Goal: Task Accomplishment & Management: Manage account settings

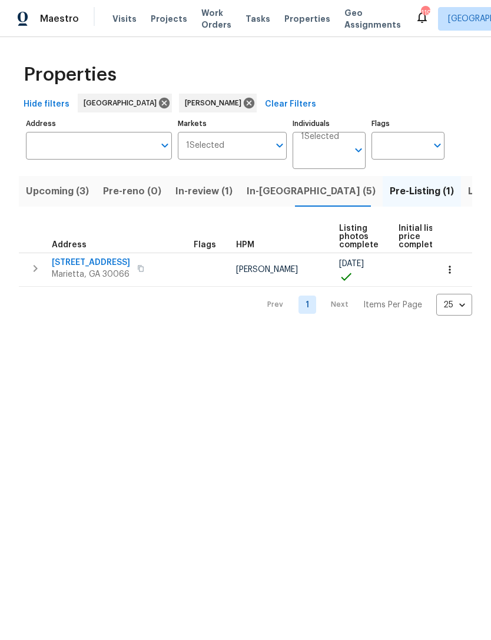
click at [272, 187] on span "In-[GEOGRAPHIC_DATA] (5)" at bounding box center [311, 191] width 129 height 16
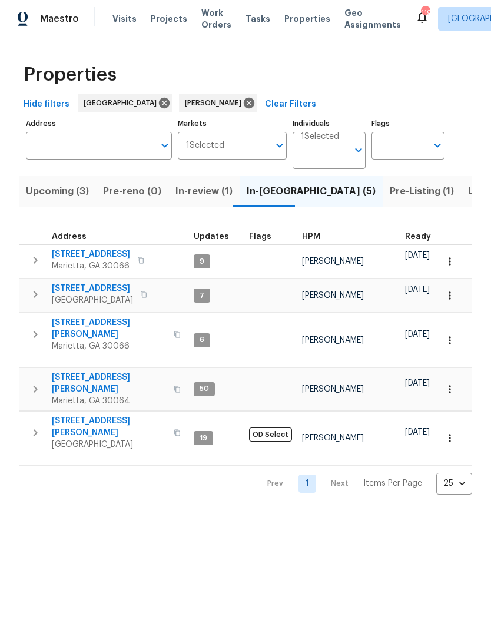
click at [110, 252] on span "[STREET_ADDRESS]" at bounding box center [91, 254] width 78 height 12
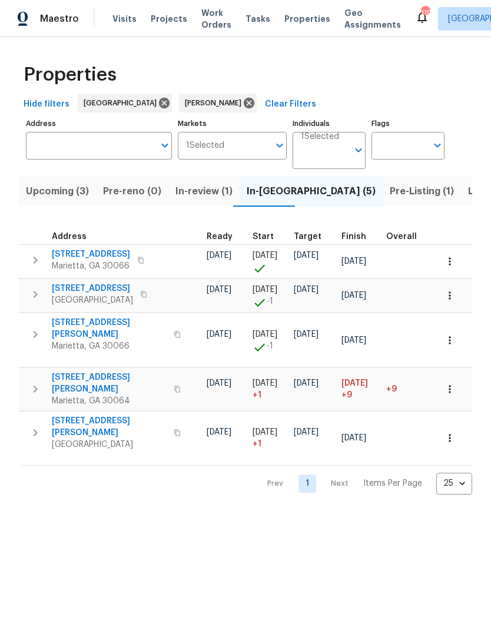
scroll to position [0, 200]
click at [446, 262] on icon "button" at bounding box center [450, 261] width 12 height 12
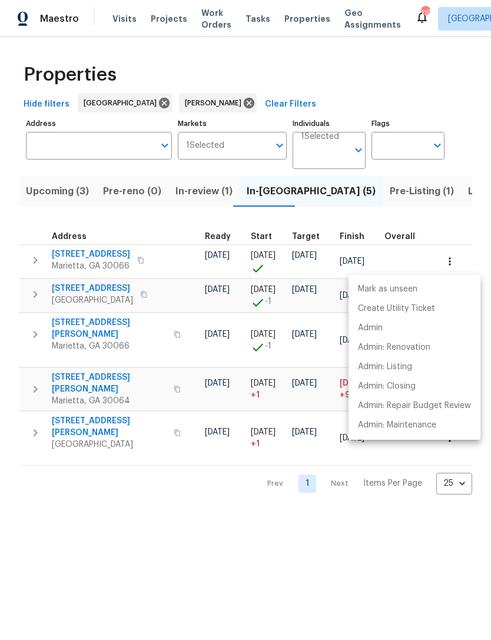
click at [350, 552] on div at bounding box center [245, 320] width 491 height 640
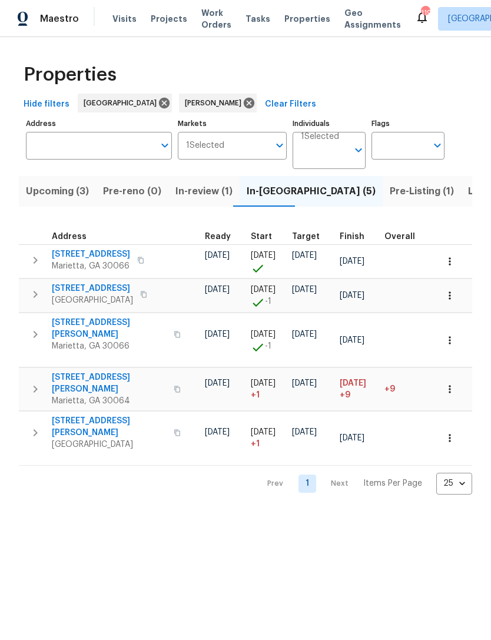
click at [446, 262] on icon "button" at bounding box center [450, 261] width 12 height 12
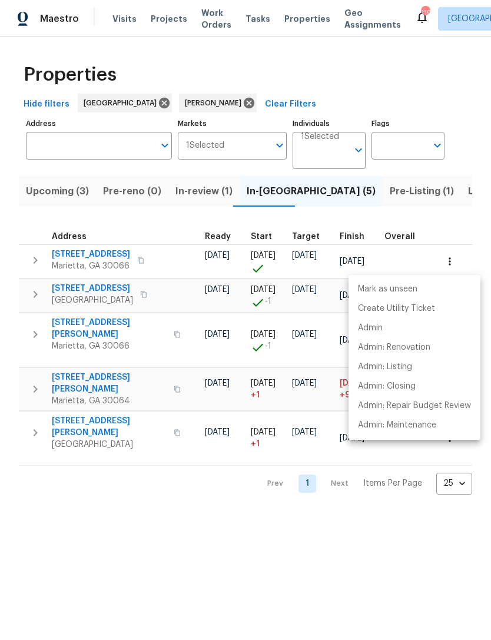
click at [389, 552] on div at bounding box center [245, 320] width 491 height 640
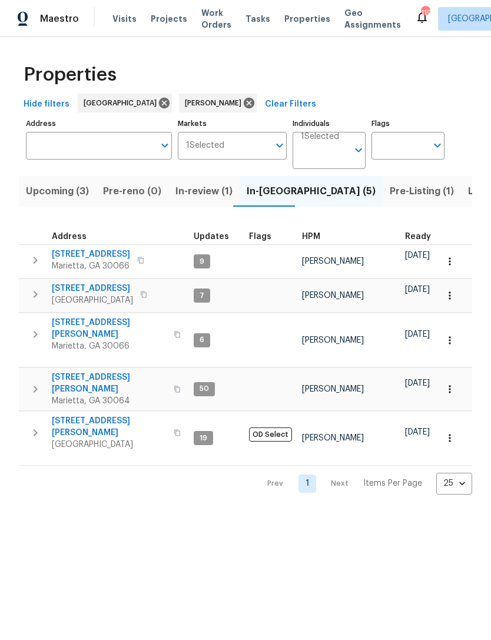
scroll to position [0, 0]
click at [29, 261] on icon "button" at bounding box center [35, 260] width 14 height 14
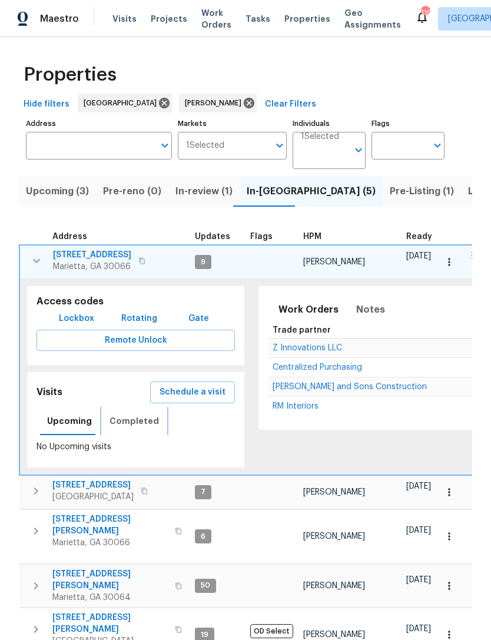
click at [121, 407] on button "Completed" at bounding box center [134, 421] width 64 height 28
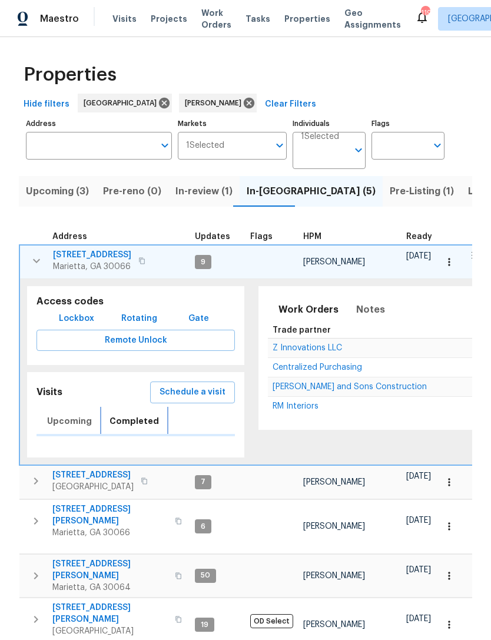
scroll to position [12, 0]
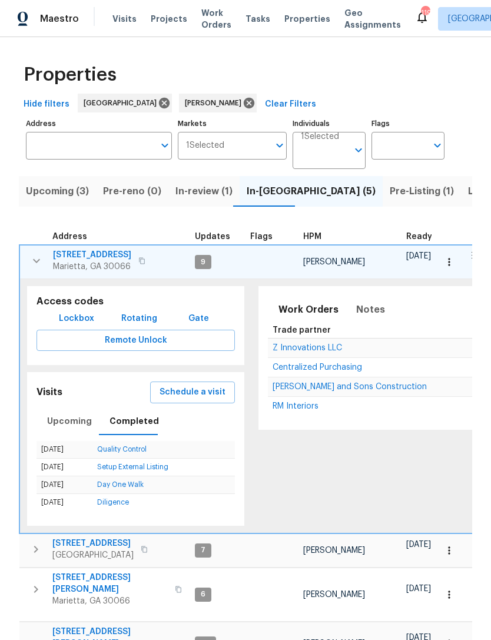
click at [34, 254] on icon "button" at bounding box center [36, 261] width 14 height 14
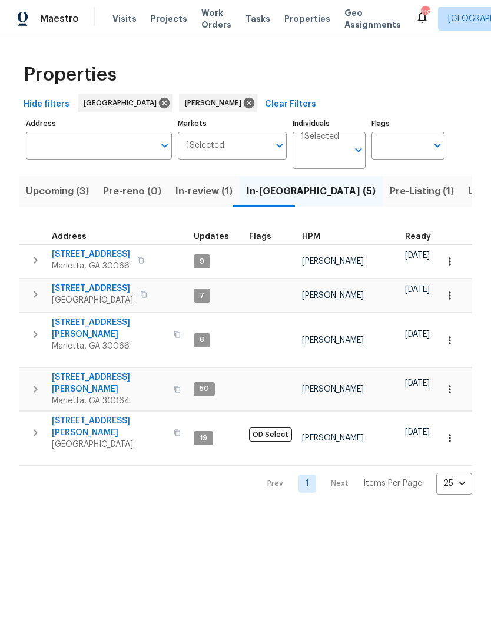
scroll to position [0, 0]
click at [468, 195] on span "Listed (12)" at bounding box center [492, 191] width 48 height 16
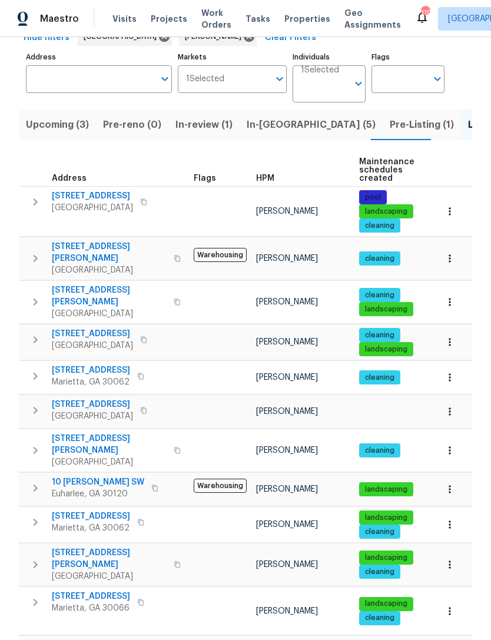
scroll to position [66, 0]
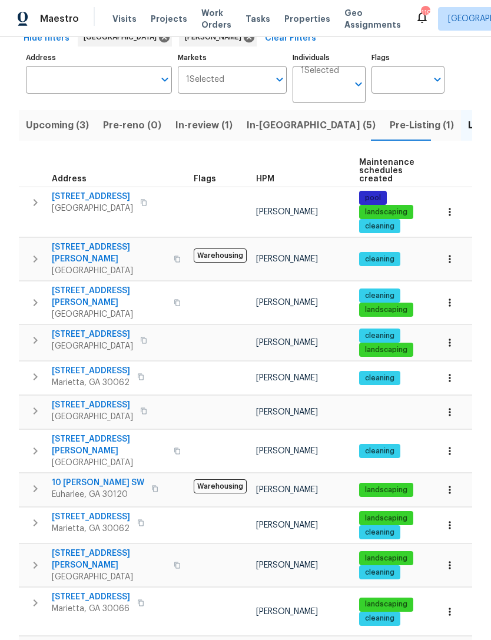
click at [35, 516] on icon "button" at bounding box center [35, 523] width 14 height 14
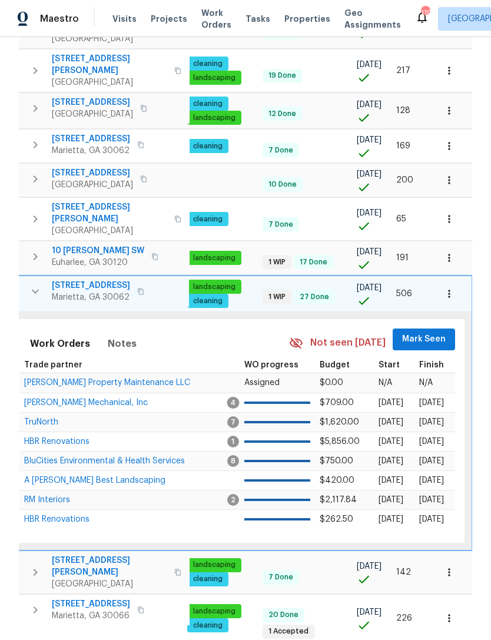
scroll to position [0, 172]
click at [437, 332] on span "Mark Seen" at bounding box center [425, 339] width 44 height 15
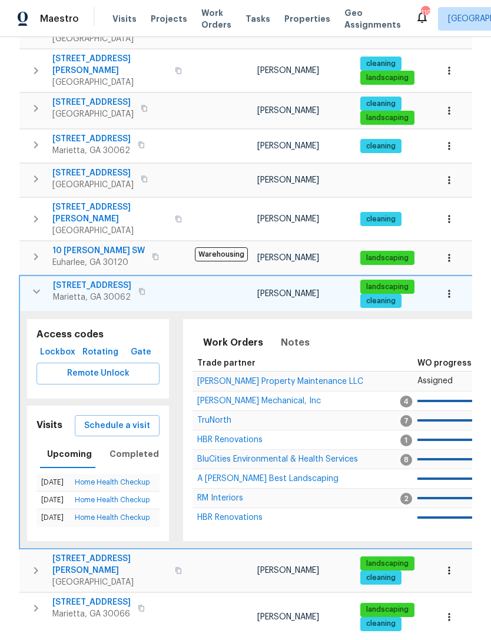
scroll to position [0, 0]
click at [109, 418] on span "Schedule a visit" at bounding box center [117, 425] width 66 height 15
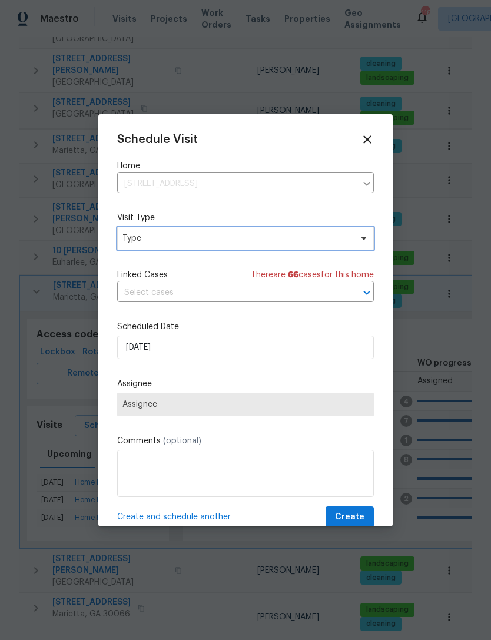
click at [174, 241] on span "Type" at bounding box center [236, 238] width 229 height 12
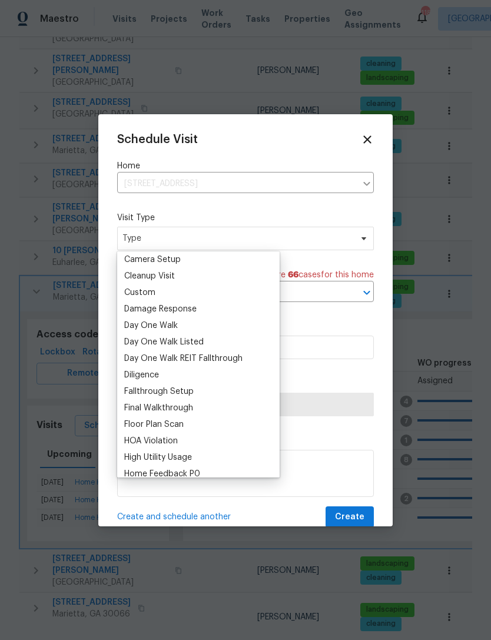
scroll to position [163, 0]
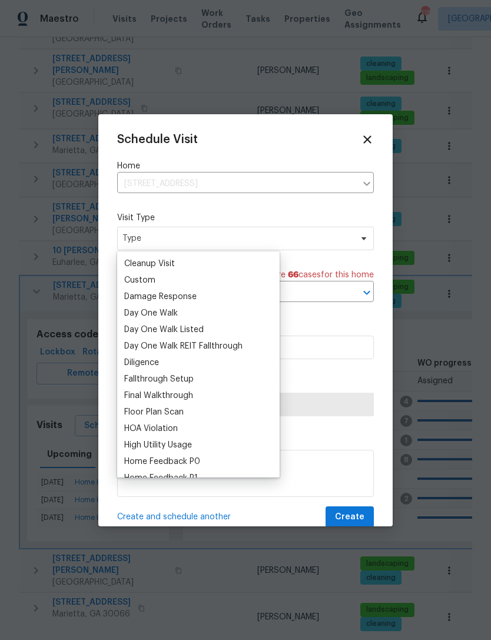
click at [146, 282] on div "Custom" at bounding box center [139, 280] width 31 height 12
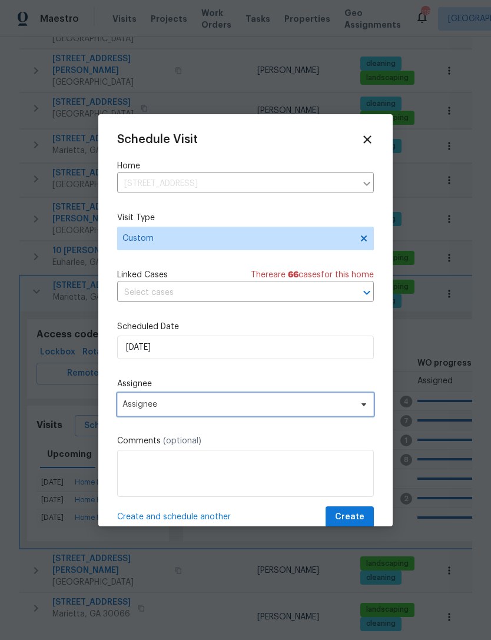
click at [190, 403] on span "Assignee" at bounding box center [237, 404] width 231 height 9
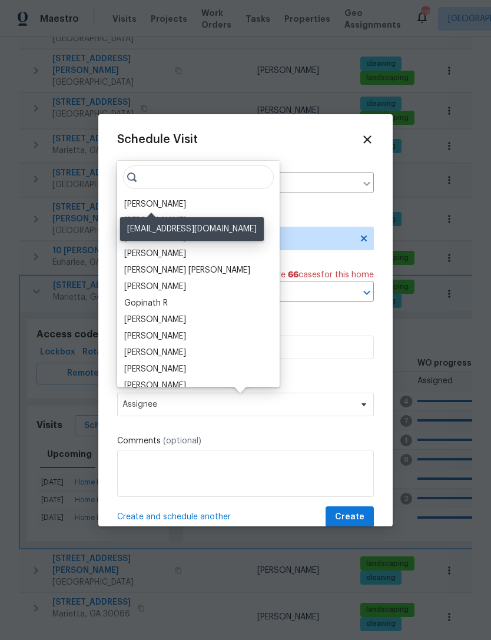
click at [163, 206] on div "[PERSON_NAME]" at bounding box center [155, 204] width 62 height 12
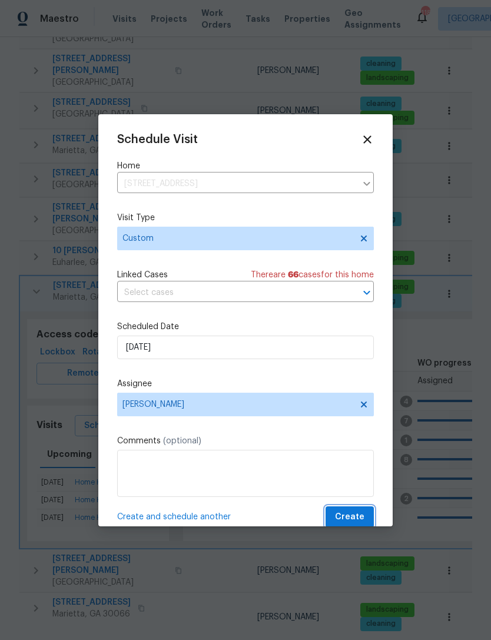
click at [345, 517] on span "Create" at bounding box center [349, 517] width 29 height 15
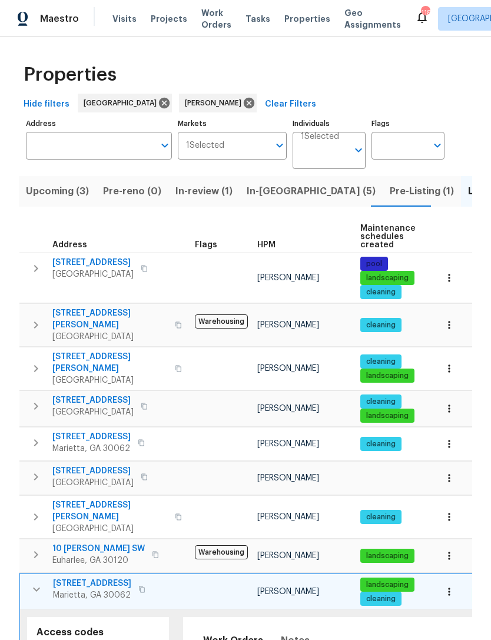
scroll to position [0, 0]
click at [280, 195] on span "In-reno (5)" at bounding box center [311, 191] width 129 height 16
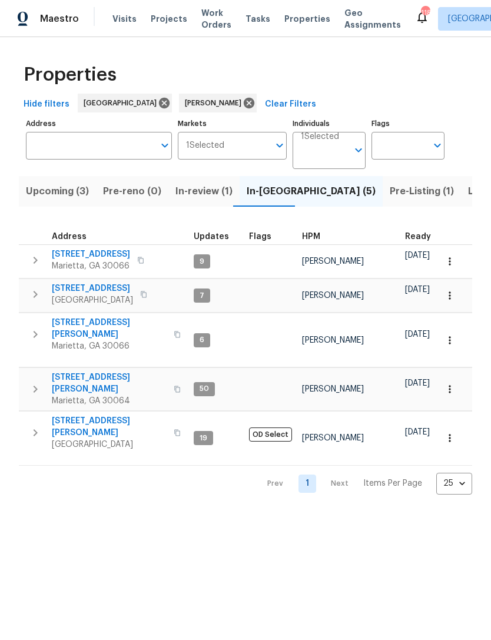
click at [69, 257] on span "180 Parkstone Way" at bounding box center [91, 254] width 78 height 12
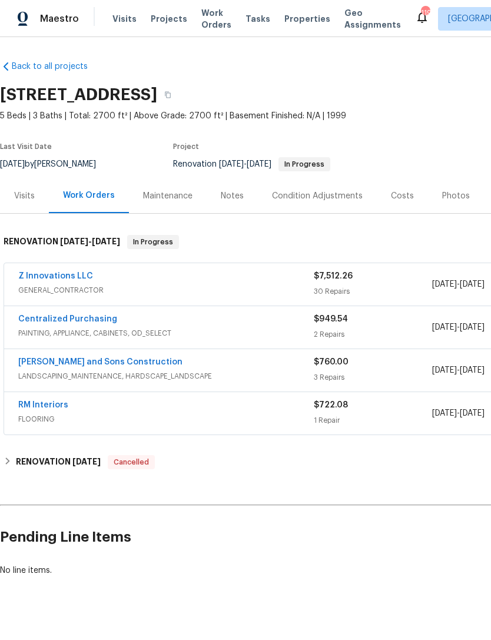
click at [21, 190] on div "Visits" at bounding box center [24, 196] width 21 height 12
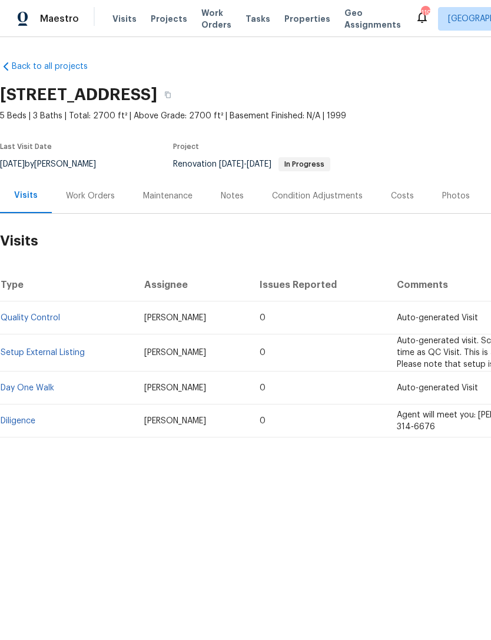
click at [28, 354] on link "Setup External Listing" at bounding box center [43, 352] width 84 height 8
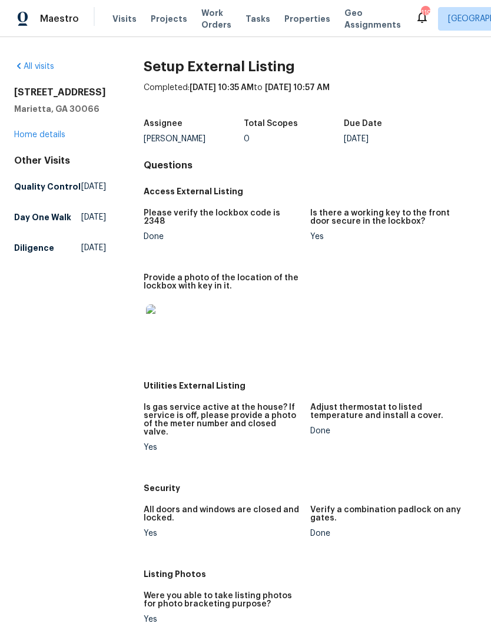
click at [16, 139] on link "Home details" at bounding box center [39, 135] width 51 height 8
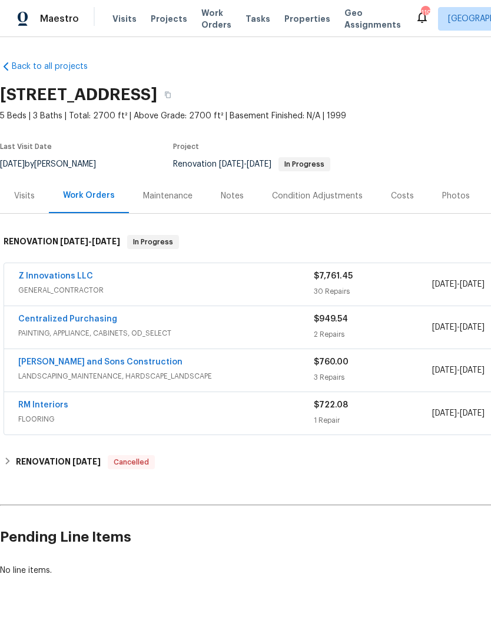
click at [59, 279] on link "Z Innovations LLC" at bounding box center [55, 276] width 75 height 8
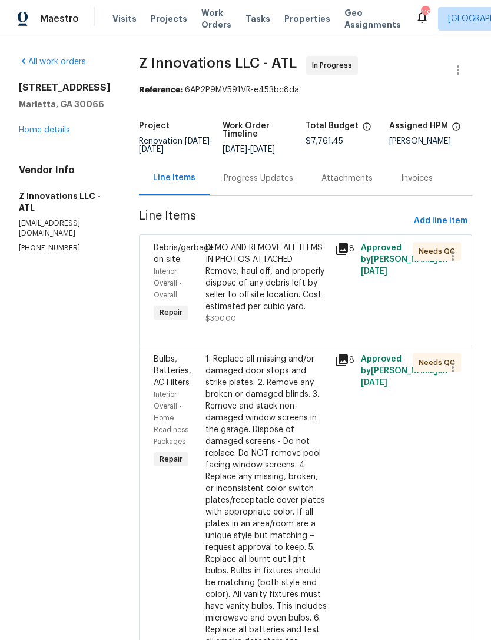
click at [35, 128] on link "Home details" at bounding box center [44, 130] width 51 height 8
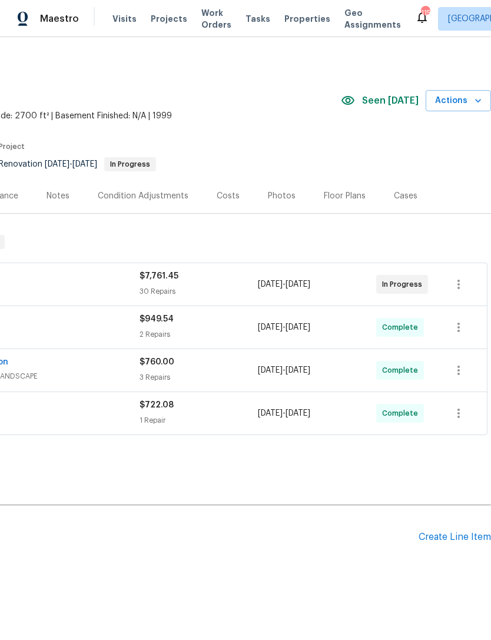
scroll to position [0, 174]
click at [217, 196] on div "Costs" at bounding box center [228, 196] width 23 height 12
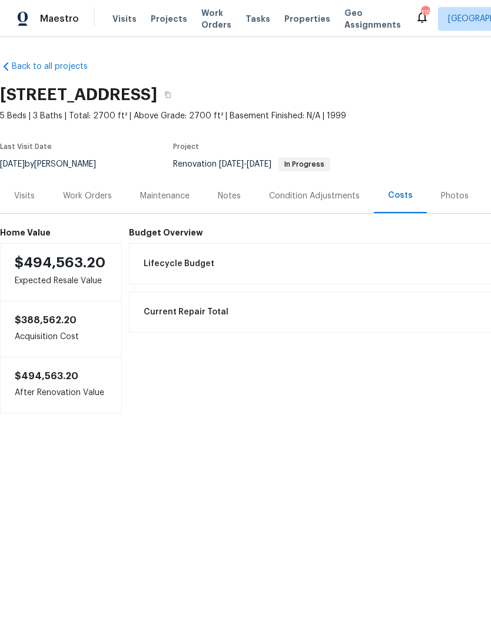
click at [93, 194] on div "Work Orders" at bounding box center [87, 196] width 49 height 12
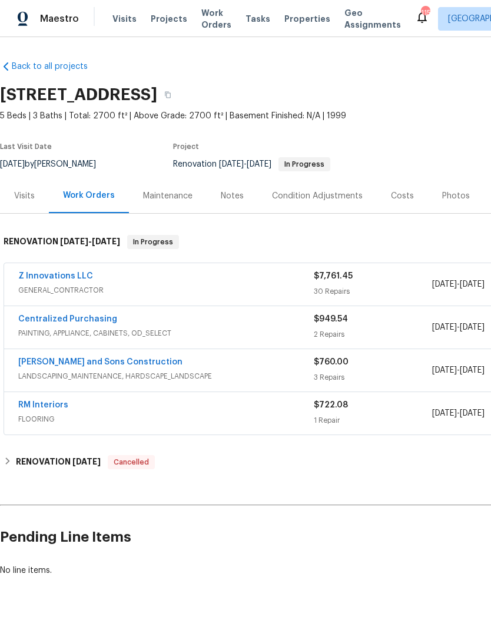
click at [135, 284] on div "Z Innovations LLC" at bounding box center [165, 277] width 295 height 14
click at [65, 278] on link "Z Innovations LLC" at bounding box center [55, 276] width 75 height 8
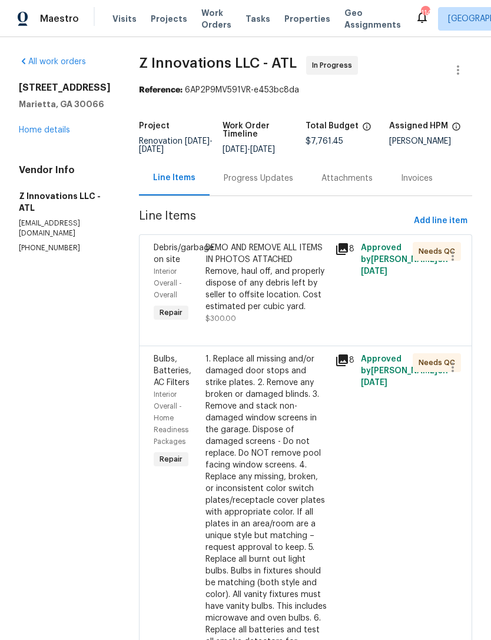
scroll to position [3, 0]
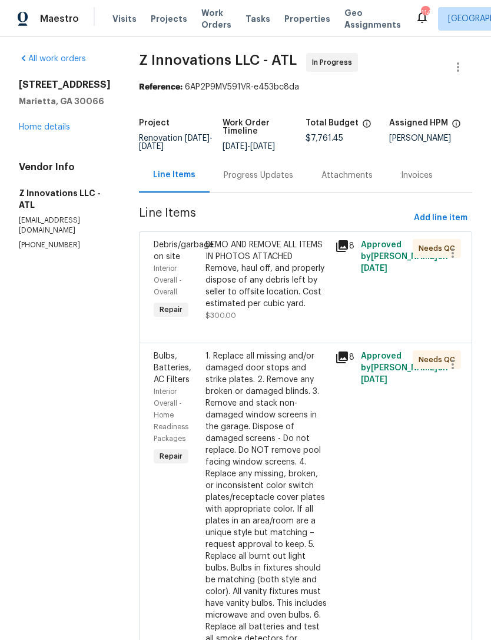
click at [373, 430] on div "Approved by [PERSON_NAME] on [DATE]" at bounding box center [383, 550] width 52 height 407
click at [369, 424] on div "Approved by [PERSON_NAME] on [DATE]" at bounding box center [383, 550] width 52 height 407
click at [170, 252] on span "Debris/garbage on site" at bounding box center [184, 251] width 60 height 20
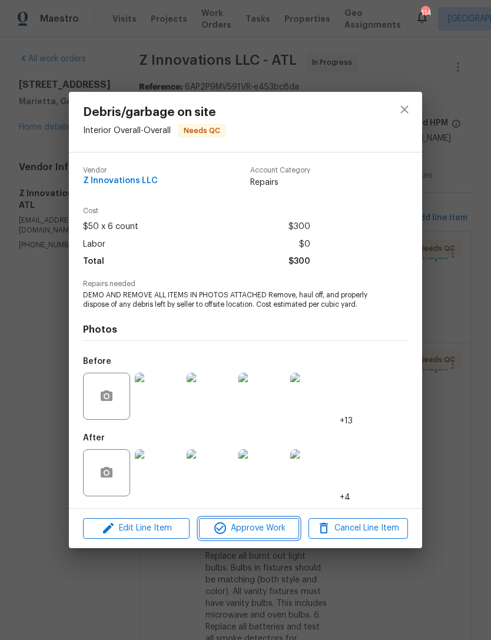
click at [265, 522] on span "Approve Work" at bounding box center [248, 528] width 92 height 15
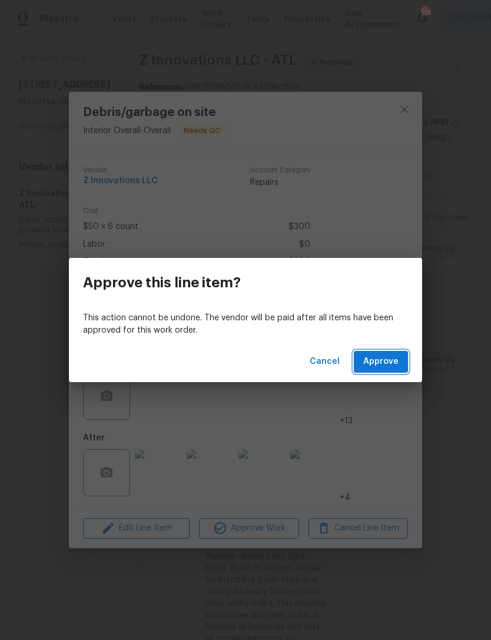
click at [388, 365] on span "Approve" at bounding box center [380, 361] width 35 height 15
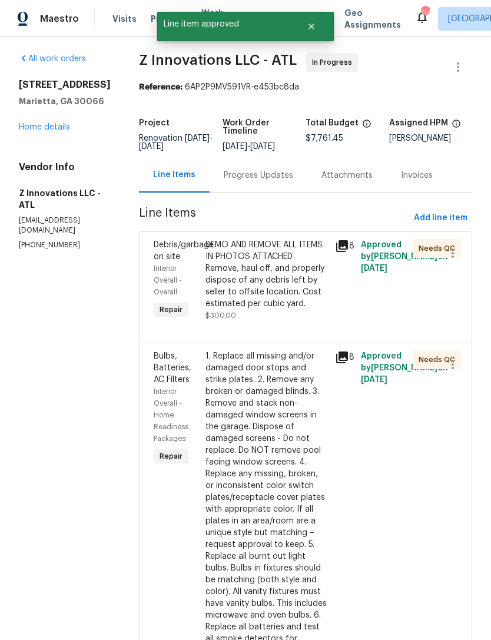
scroll to position [0, 0]
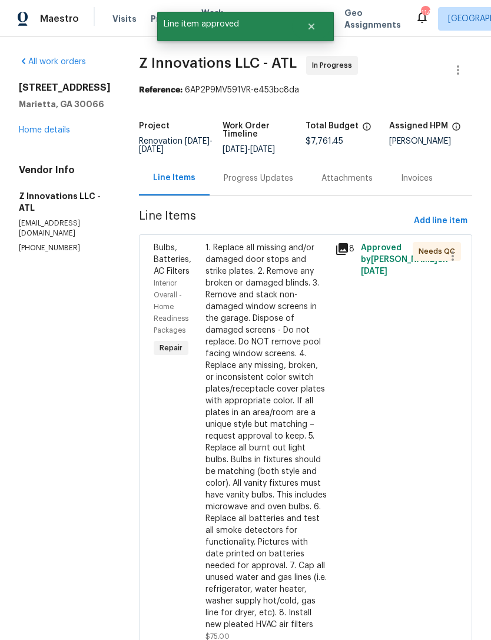
click at [159, 254] on div "Bulbs, Batteries, AC Filters" at bounding box center [176, 259] width 45 height 35
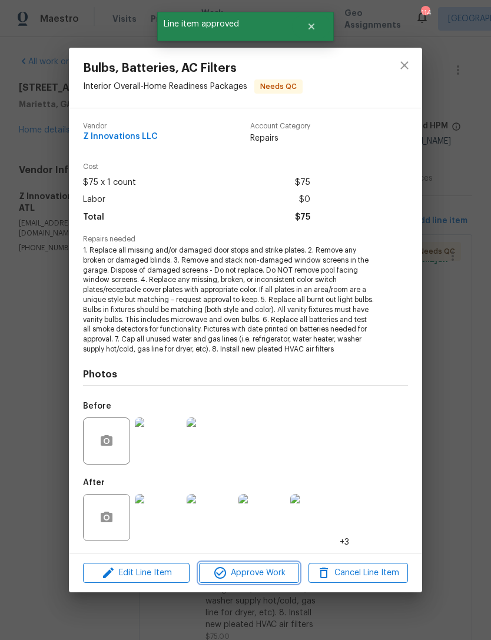
click at [269, 569] on span "Approve Work" at bounding box center [248, 573] width 92 height 15
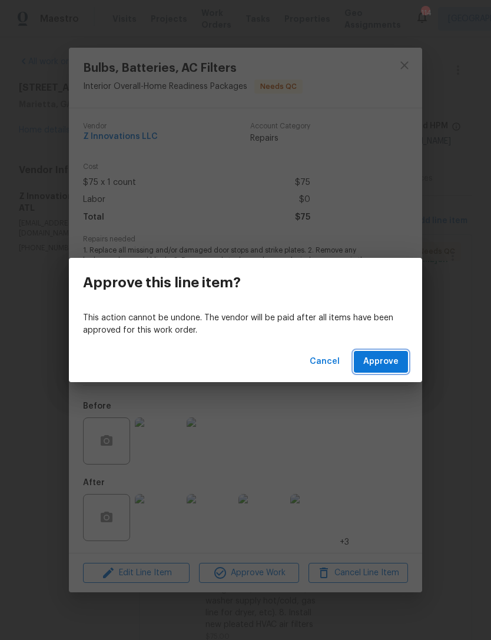
click at [392, 364] on span "Approve" at bounding box center [380, 361] width 35 height 15
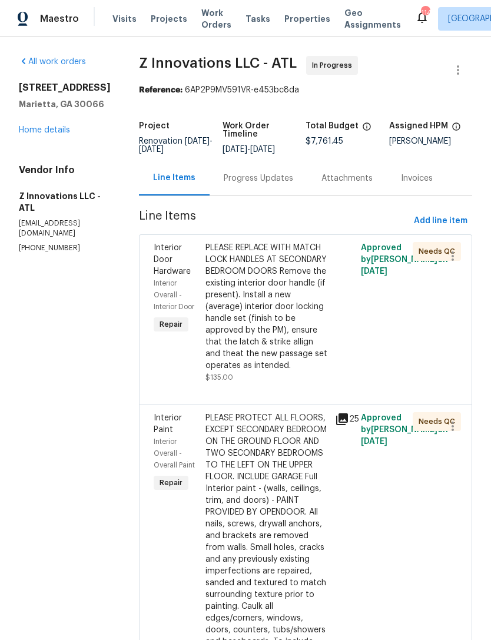
click at [164, 252] on div "Interior Door Hardware" at bounding box center [176, 259] width 45 height 35
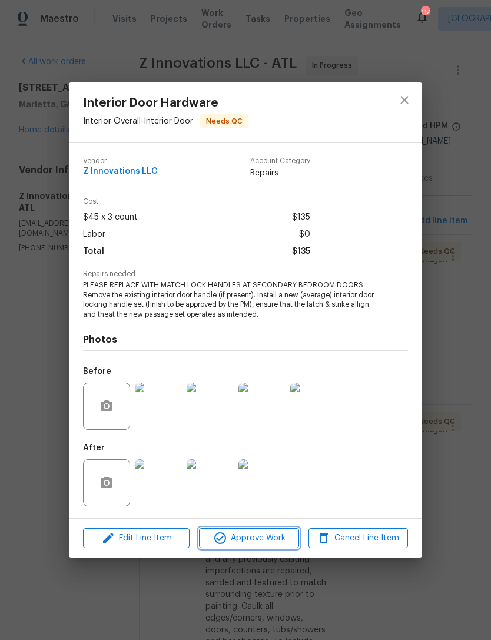
click at [273, 537] on span "Approve Work" at bounding box center [248, 538] width 92 height 15
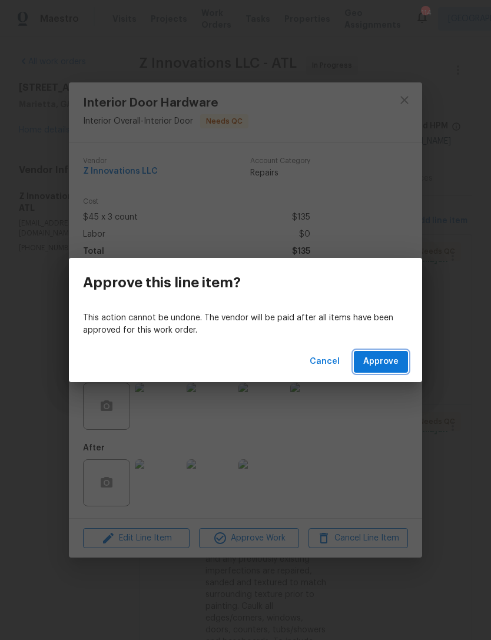
click at [388, 361] on span "Approve" at bounding box center [380, 361] width 35 height 15
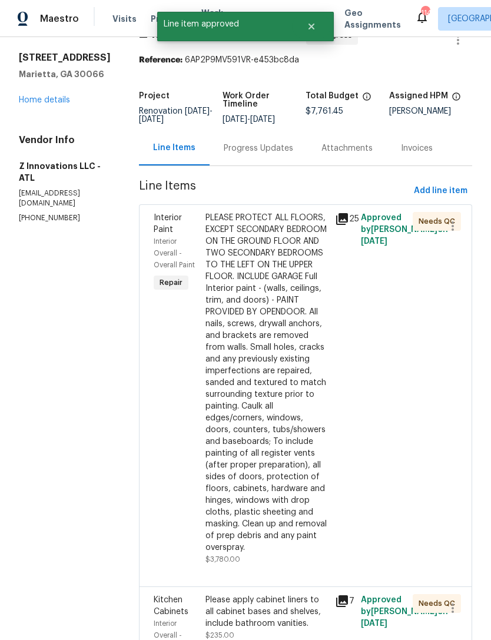
scroll to position [31, 0]
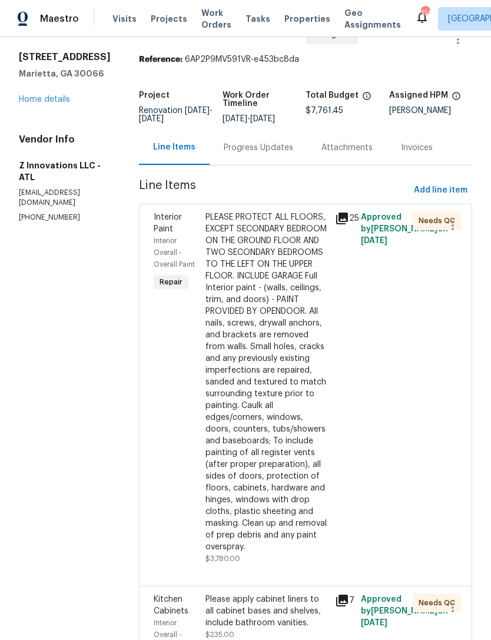
click at [160, 226] on span "Interior Paint" at bounding box center [168, 223] width 28 height 20
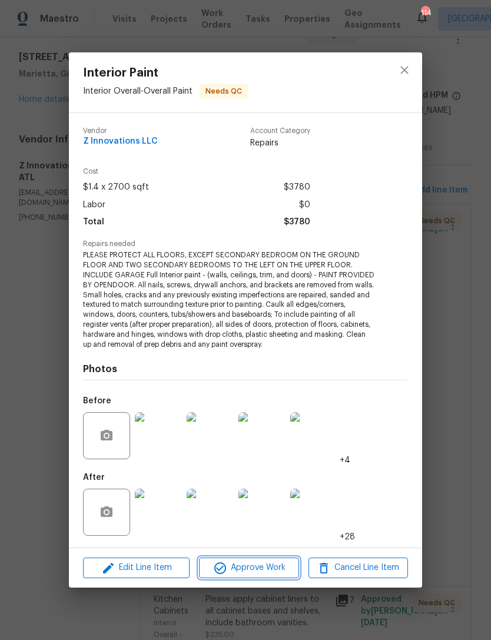
click at [275, 567] on span "Approve Work" at bounding box center [248, 567] width 92 height 15
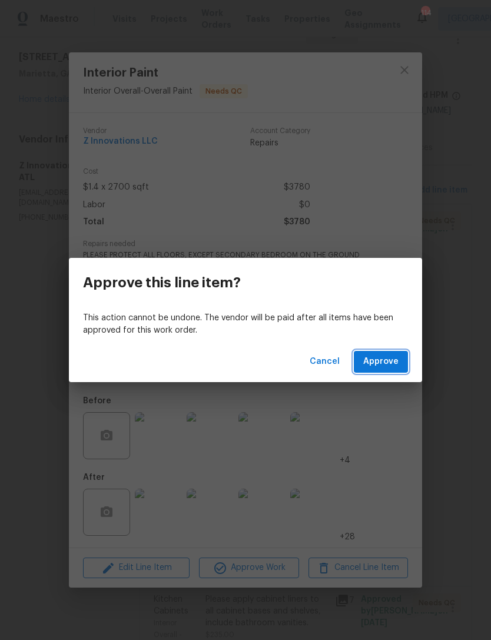
click at [395, 360] on span "Approve" at bounding box center [380, 361] width 35 height 15
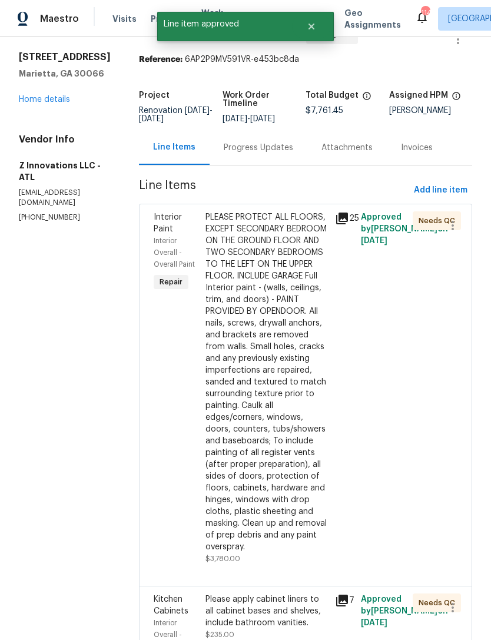
scroll to position [0, 0]
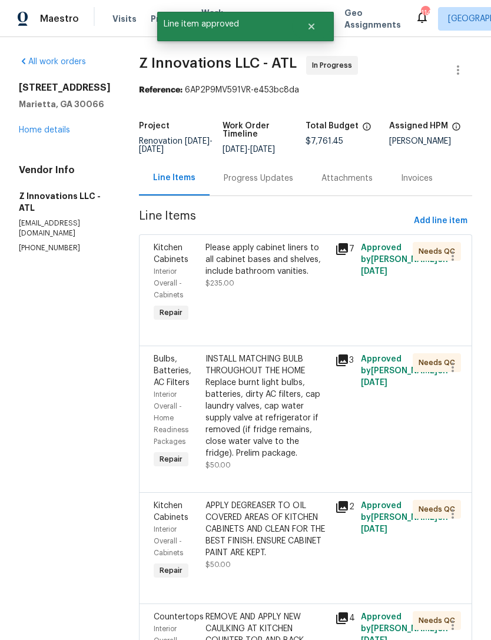
click at [167, 252] on div "Kitchen Cabinets" at bounding box center [176, 254] width 45 height 24
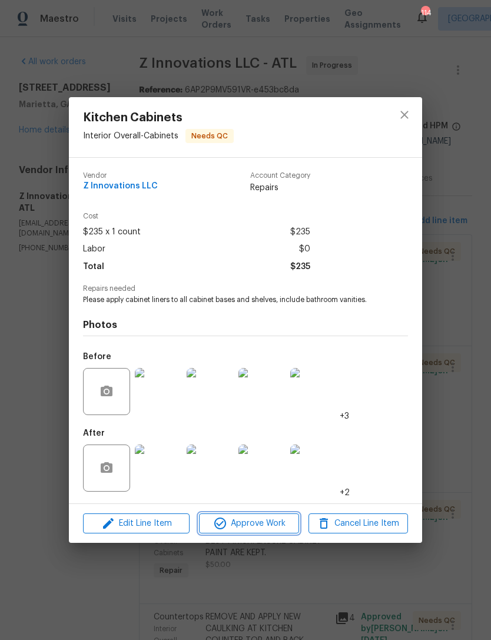
click at [267, 518] on span "Approve Work" at bounding box center [248, 523] width 92 height 15
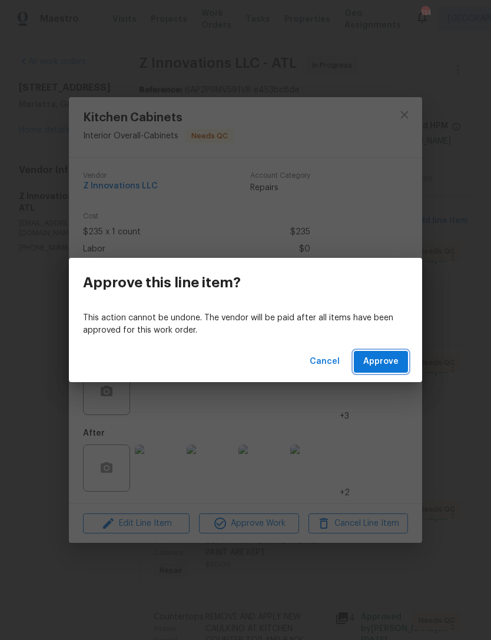
click at [391, 359] on span "Approve" at bounding box center [380, 361] width 35 height 15
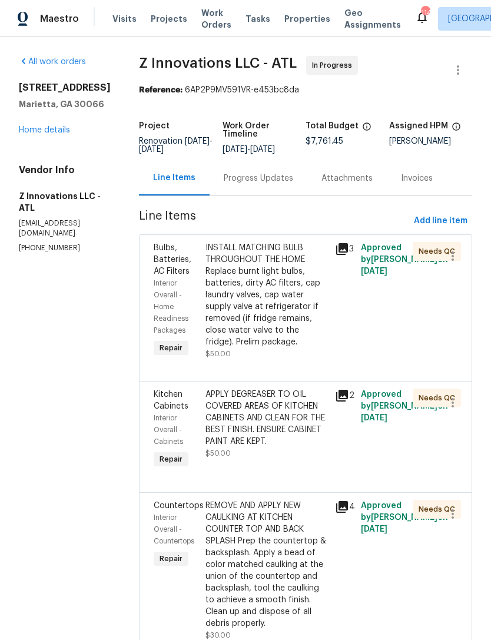
click at [157, 250] on span "Bulbs, Batteries, AC Filters" at bounding box center [173, 260] width 38 height 32
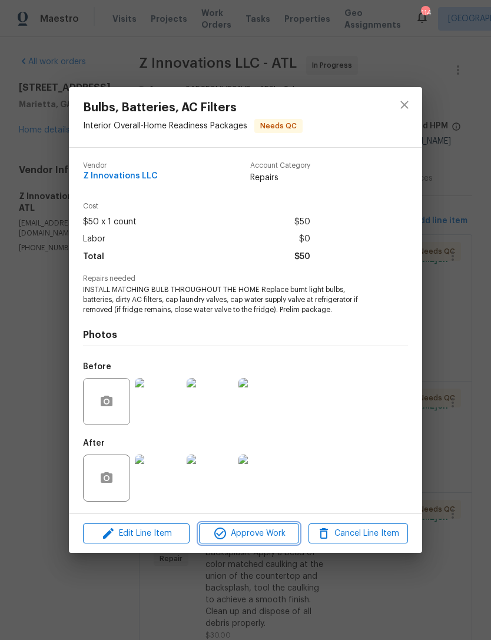
click at [276, 530] on span "Approve Work" at bounding box center [248, 533] width 92 height 15
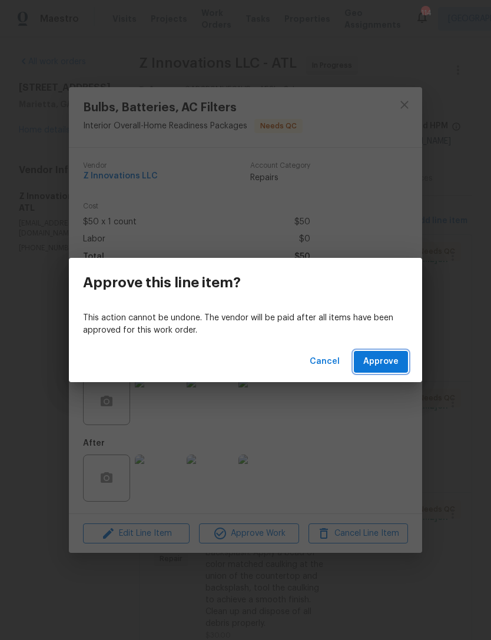
click at [394, 361] on span "Approve" at bounding box center [380, 361] width 35 height 15
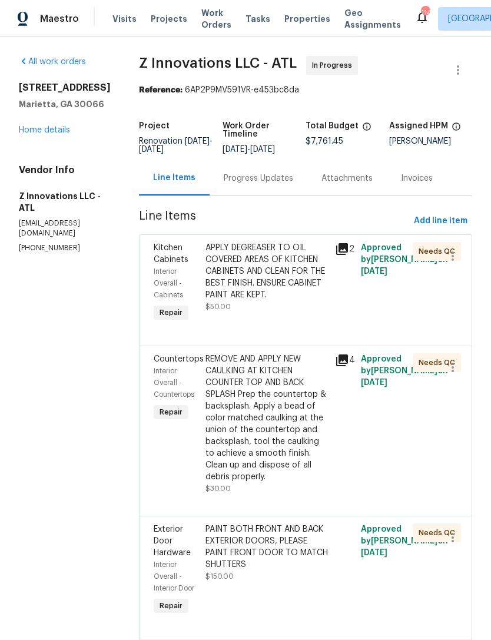
click at [155, 258] on span "Kitchen Cabinets" at bounding box center [171, 254] width 35 height 20
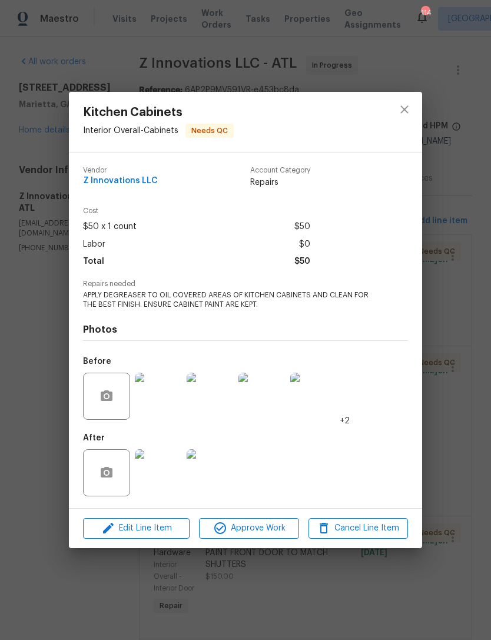
click at [154, 476] on img at bounding box center [158, 472] width 47 height 47
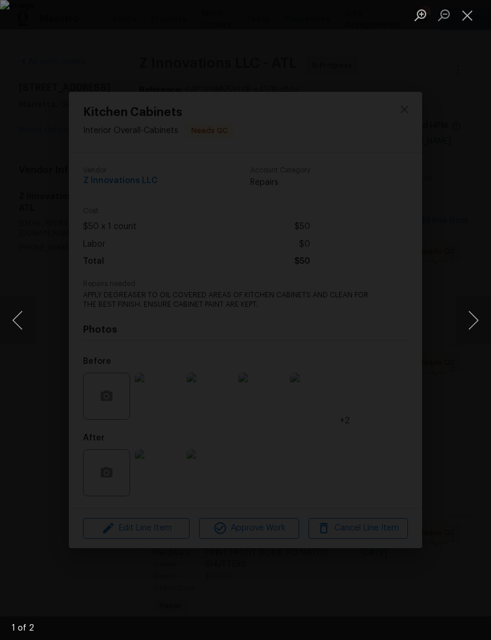
click at [470, 325] on button "Next image" at bounding box center [473, 320] width 35 height 47
click at [467, 330] on button "Next image" at bounding box center [473, 320] width 35 height 47
click at [463, 334] on button "Next image" at bounding box center [473, 320] width 35 height 47
click at [467, 163] on div "Lightbox" at bounding box center [245, 320] width 491 height 640
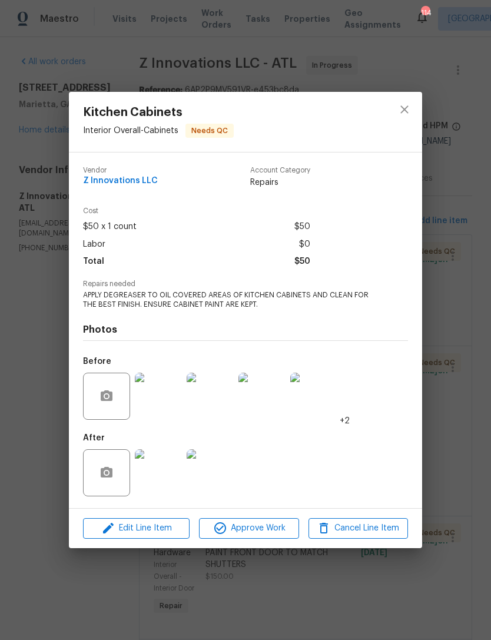
click at [155, 405] on img at bounding box center [158, 396] width 47 height 47
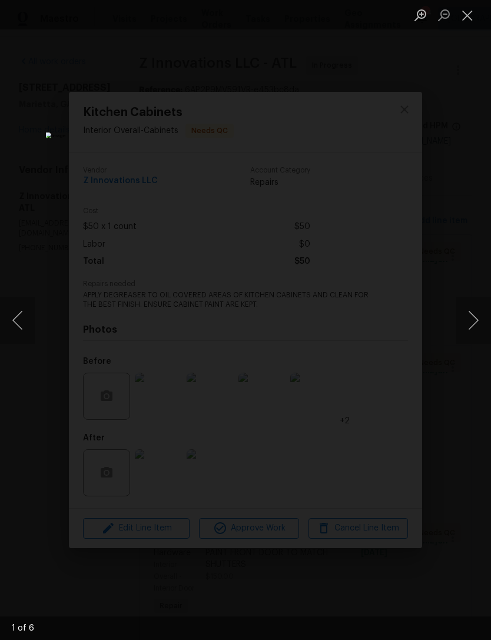
click at [470, 325] on button "Next image" at bounding box center [473, 320] width 35 height 47
click at [463, 325] on button "Next image" at bounding box center [473, 320] width 35 height 47
click at [468, 329] on button "Next image" at bounding box center [473, 320] width 35 height 47
click at [463, 338] on button "Next image" at bounding box center [473, 320] width 35 height 47
click at [464, 337] on button "Next image" at bounding box center [473, 320] width 35 height 47
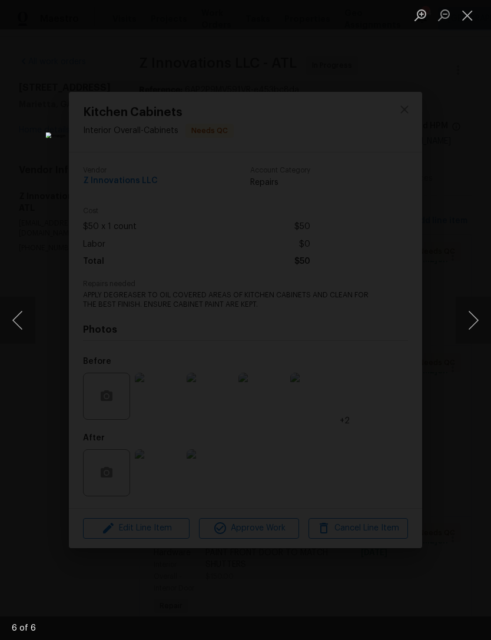
click at [466, 331] on button "Next image" at bounding box center [473, 320] width 35 height 47
click at [465, 329] on button "Next image" at bounding box center [473, 320] width 35 height 47
click at [466, 333] on button "Next image" at bounding box center [473, 320] width 35 height 47
click at [467, 332] on button "Next image" at bounding box center [473, 320] width 35 height 47
click at [466, 19] on button "Close lightbox" at bounding box center [468, 15] width 24 height 21
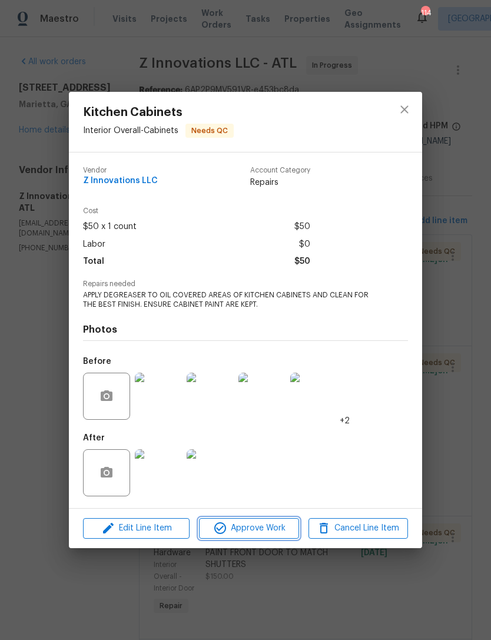
click at [291, 525] on span "Approve Work" at bounding box center [248, 528] width 92 height 15
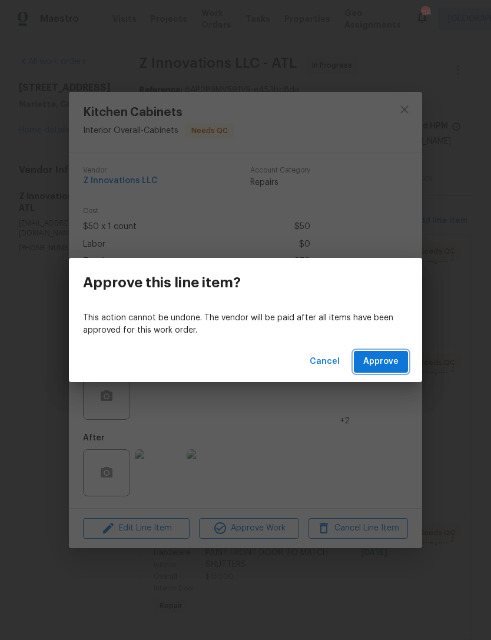
click at [383, 364] on span "Approve" at bounding box center [380, 361] width 35 height 15
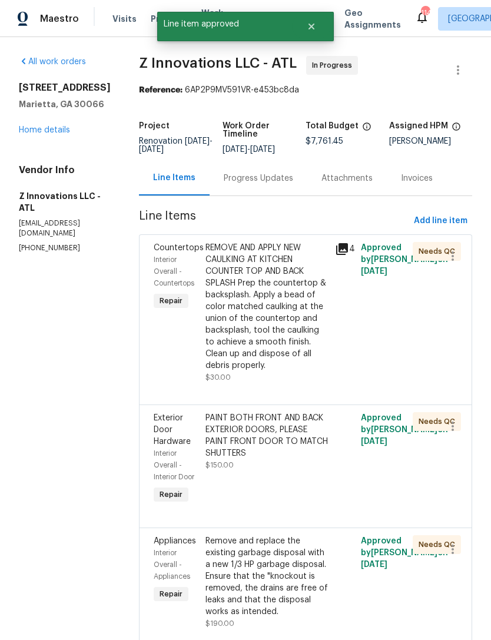
click at [162, 253] on div "Countertops" at bounding box center [176, 248] width 45 height 12
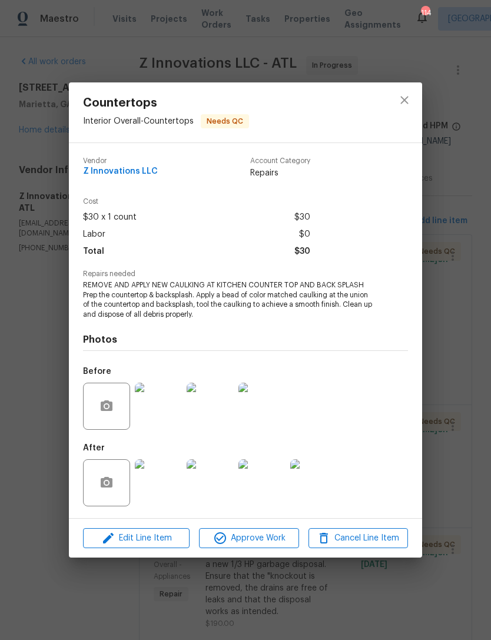
click at [174, 408] on img at bounding box center [158, 406] width 47 height 47
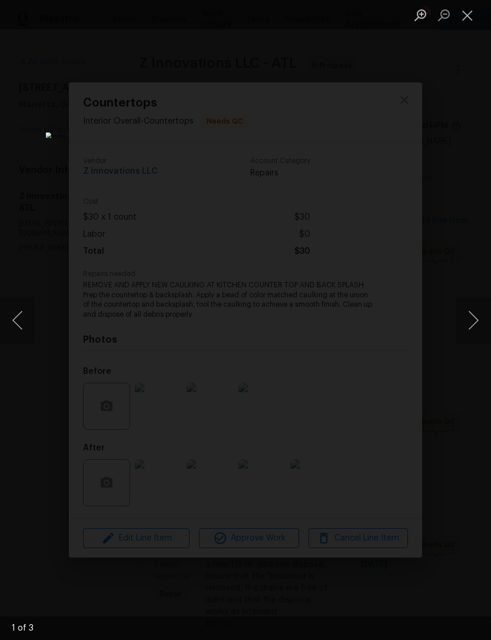
click at [458, 316] on button "Next image" at bounding box center [473, 320] width 35 height 47
click at [461, 323] on button "Next image" at bounding box center [473, 320] width 35 height 47
click at [459, 325] on button "Next image" at bounding box center [473, 320] width 35 height 47
click at [471, 9] on button "Close lightbox" at bounding box center [468, 15] width 24 height 21
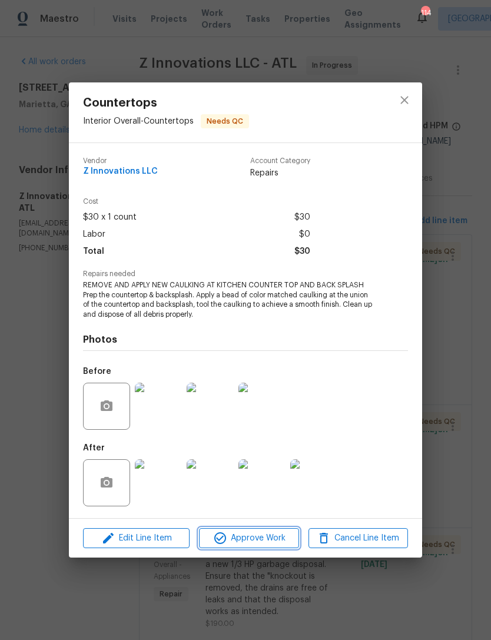
click at [282, 536] on span "Approve Work" at bounding box center [248, 538] width 92 height 15
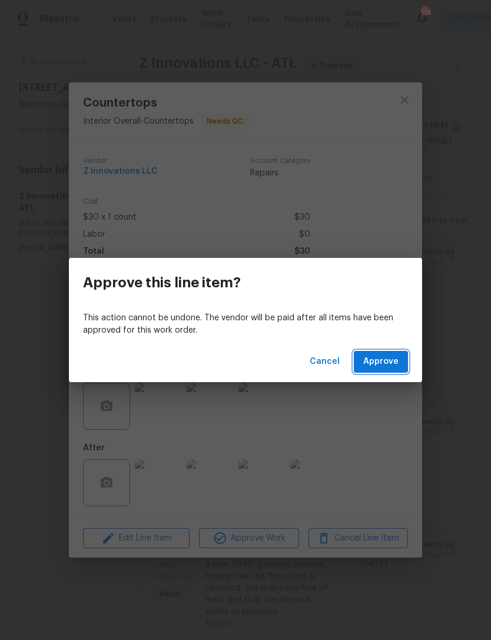
click at [389, 356] on span "Approve" at bounding box center [380, 361] width 35 height 15
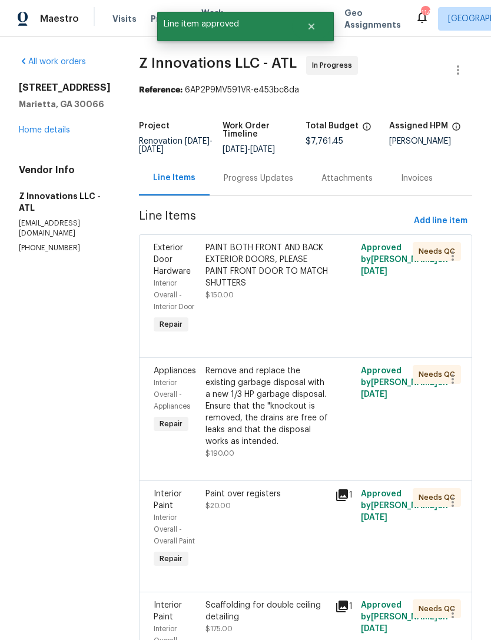
click at [161, 248] on span "Exterior Door Hardware" at bounding box center [172, 260] width 37 height 32
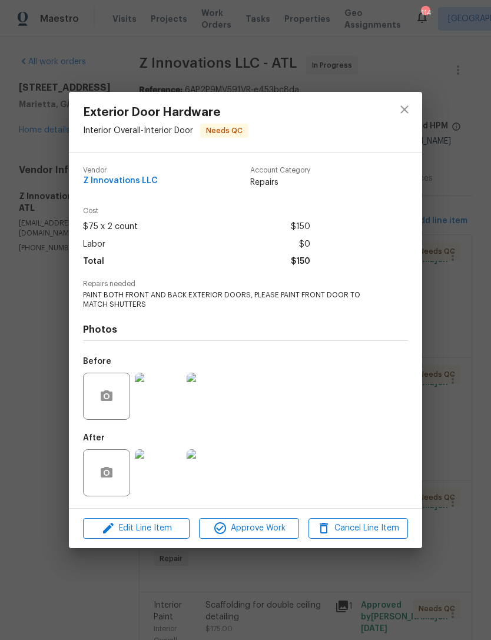
click at [158, 471] on img at bounding box center [158, 472] width 47 height 47
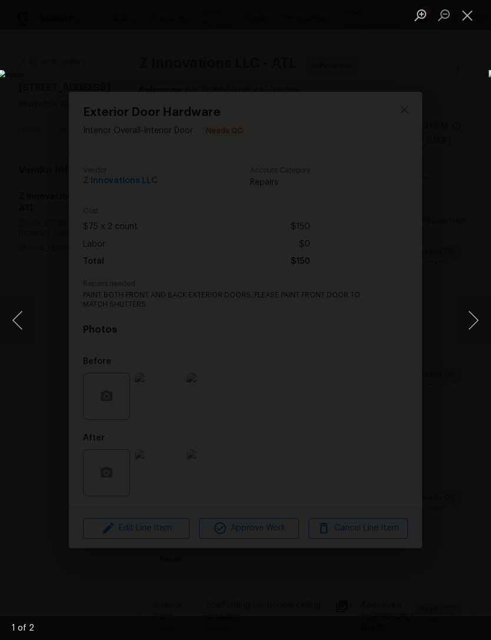
click at [470, 320] on button "Next image" at bounding box center [473, 320] width 35 height 47
click at [468, 316] on button "Next image" at bounding box center [473, 320] width 35 height 47
click at [468, 320] on button "Next image" at bounding box center [473, 320] width 35 height 47
click at [469, 317] on button "Next image" at bounding box center [473, 320] width 35 height 47
click at [473, 11] on button "Close lightbox" at bounding box center [468, 15] width 24 height 21
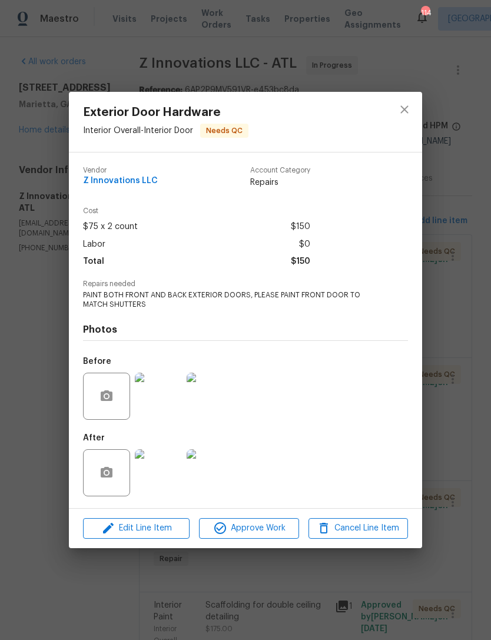
click at [161, 401] on img at bounding box center [158, 396] width 47 height 47
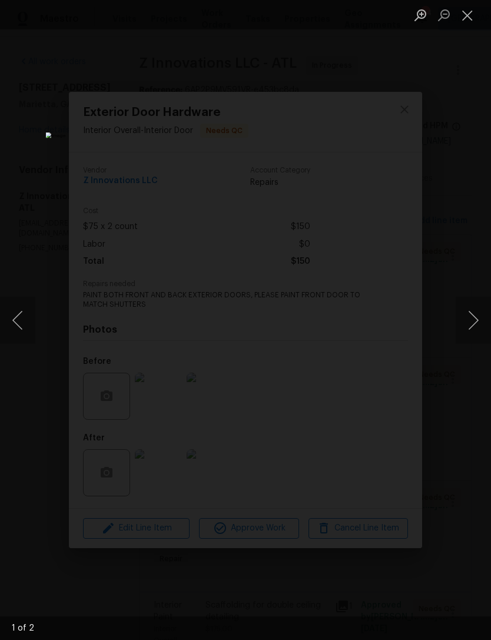
click at [467, 317] on button "Next image" at bounding box center [473, 320] width 35 height 47
click at [469, 18] on button "Close lightbox" at bounding box center [468, 15] width 24 height 21
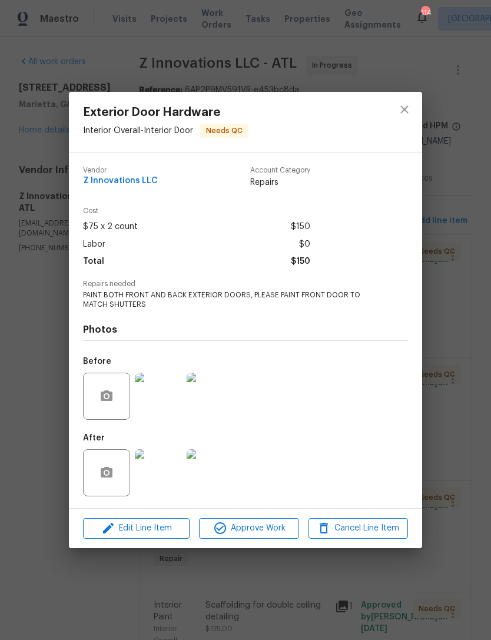
click at [207, 481] on img at bounding box center [210, 472] width 47 height 47
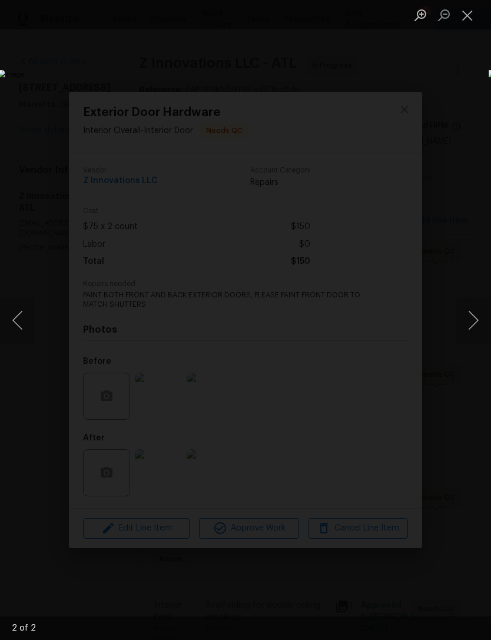
click at [471, 15] on button "Close lightbox" at bounding box center [468, 15] width 24 height 21
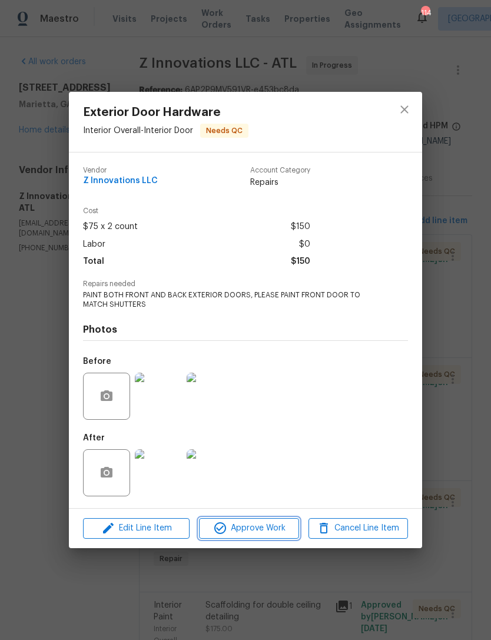
click at [268, 525] on span "Approve Work" at bounding box center [248, 528] width 92 height 15
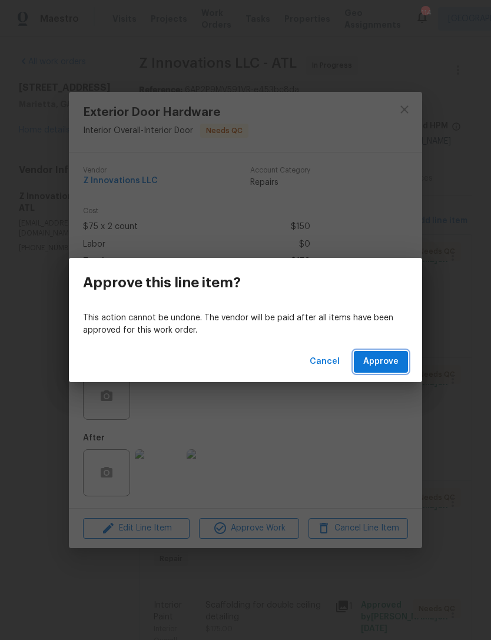
click at [394, 358] on span "Approve" at bounding box center [380, 361] width 35 height 15
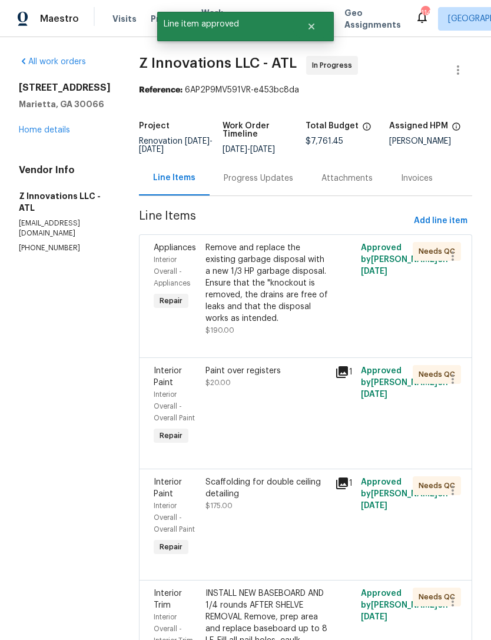
click at [165, 250] on span "Appliances" at bounding box center [175, 248] width 42 height 8
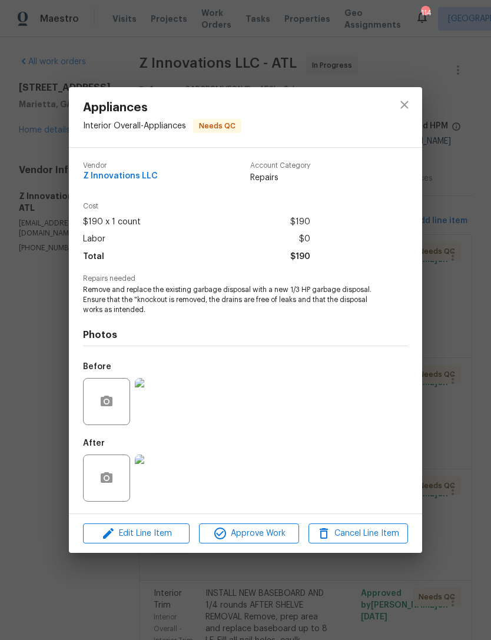
click at [164, 404] on img at bounding box center [158, 401] width 47 height 47
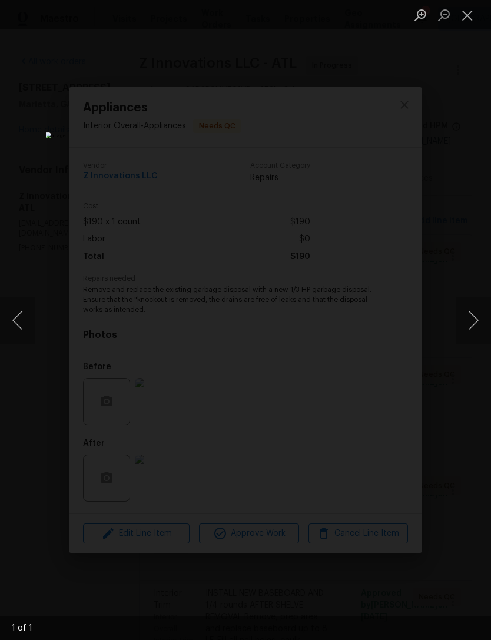
click at [470, 318] on button "Next image" at bounding box center [473, 320] width 35 height 47
click at [468, 316] on button "Next image" at bounding box center [473, 320] width 35 height 47
click at [469, 11] on button "Close lightbox" at bounding box center [468, 15] width 24 height 21
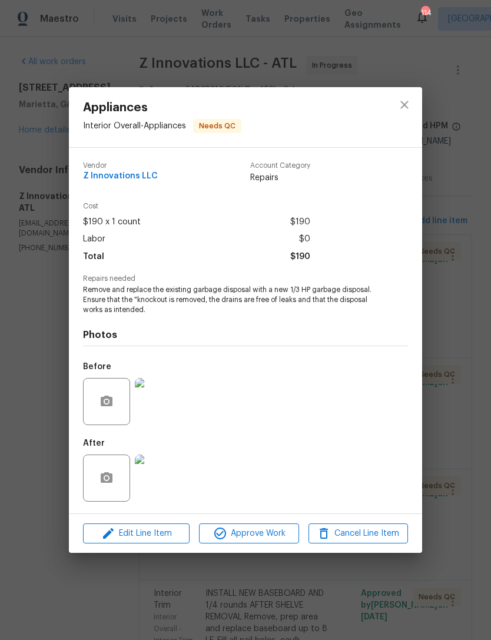
click at [157, 474] on img at bounding box center [158, 477] width 47 height 47
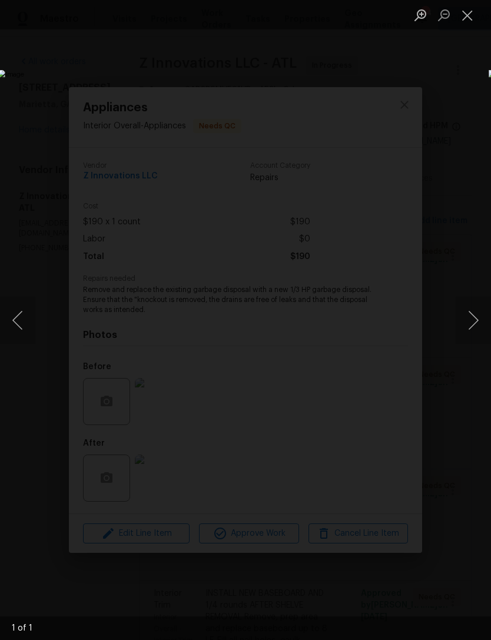
click at [470, 16] on button "Close lightbox" at bounding box center [468, 15] width 24 height 21
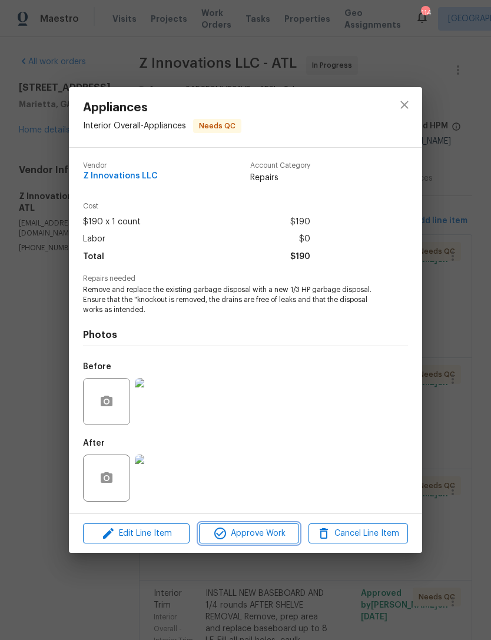
click at [268, 540] on span "Approve Work" at bounding box center [248, 533] width 92 height 15
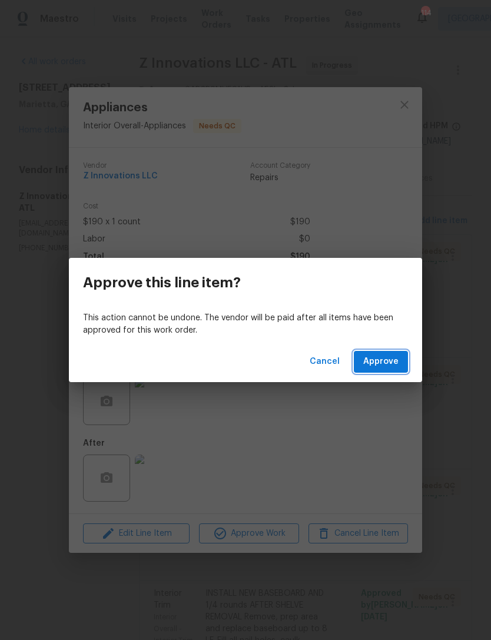
click at [392, 361] on span "Approve" at bounding box center [380, 361] width 35 height 15
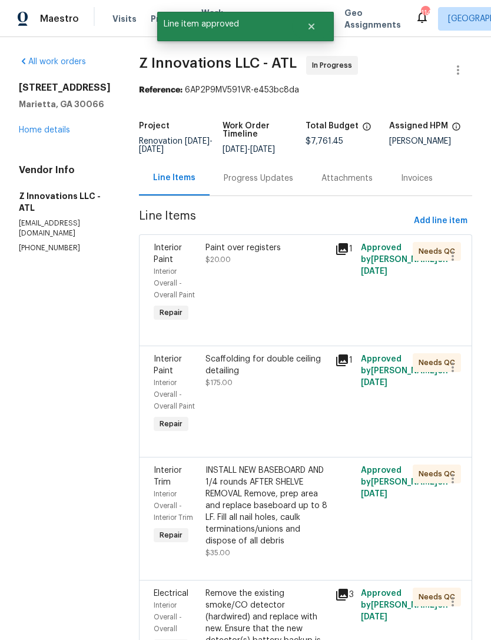
click at [166, 259] on span "Interior Paint" at bounding box center [168, 254] width 28 height 20
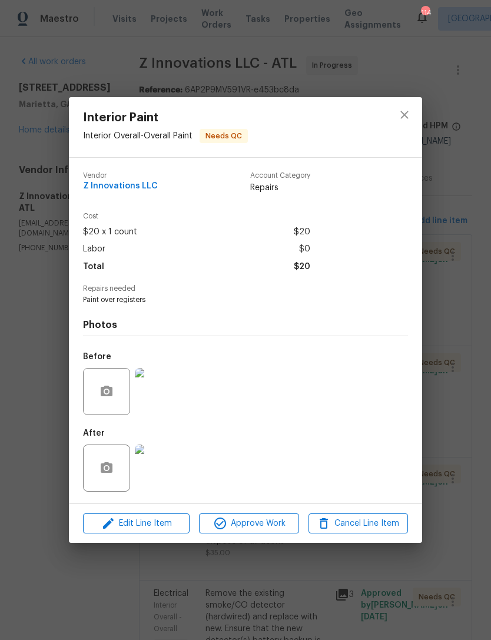
click at [157, 470] on img at bounding box center [158, 467] width 47 height 47
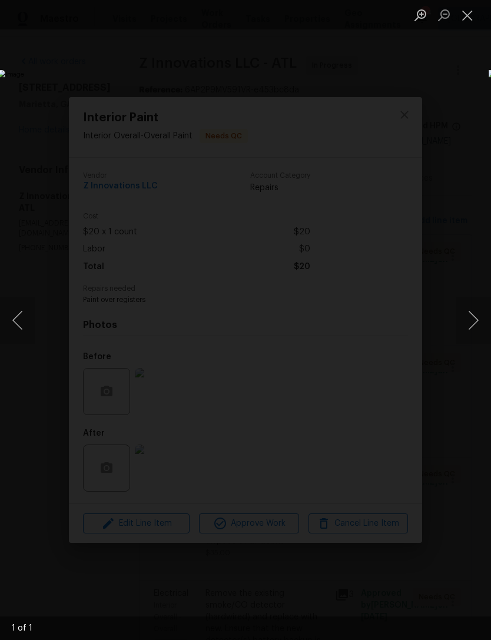
click at [473, 16] on button "Close lightbox" at bounding box center [468, 15] width 24 height 21
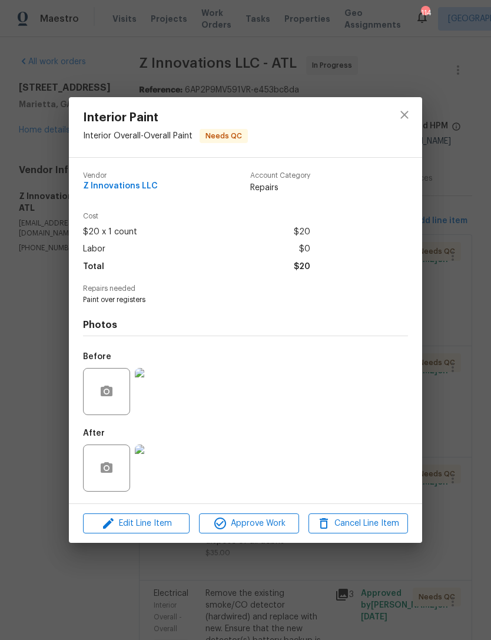
click at [164, 384] on img at bounding box center [158, 391] width 47 height 47
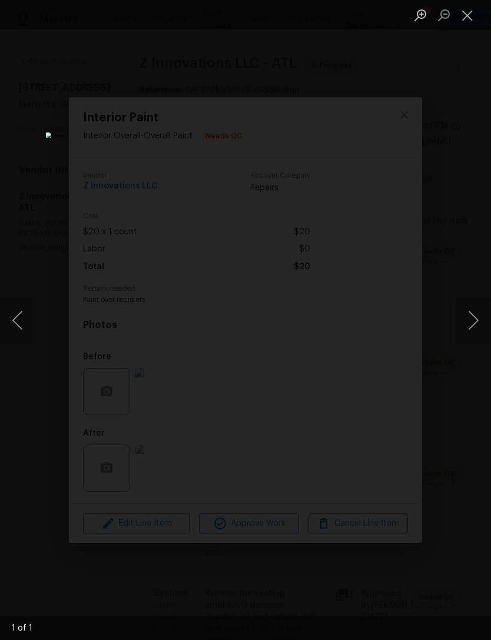
click at [472, 17] on button "Close lightbox" at bounding box center [468, 15] width 24 height 21
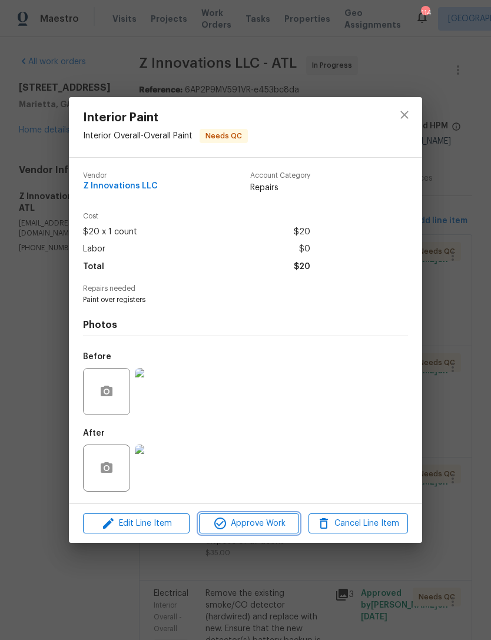
click at [251, 527] on span "Approve Work" at bounding box center [248, 523] width 92 height 15
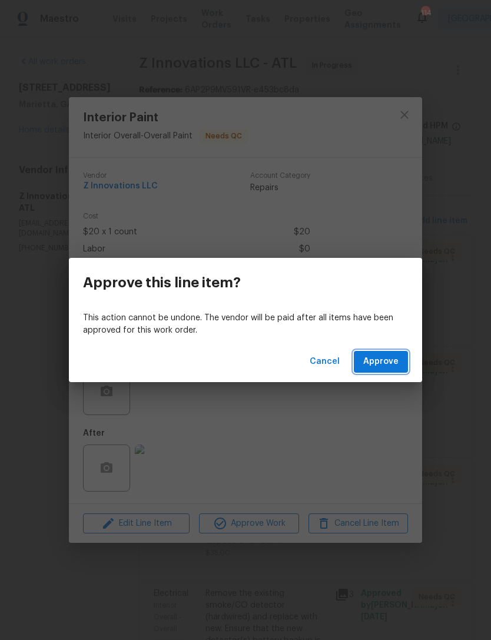
click at [385, 362] on span "Approve" at bounding box center [380, 361] width 35 height 15
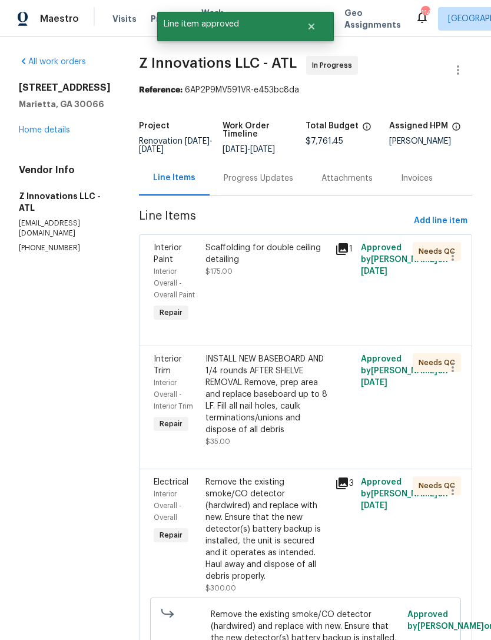
click at [161, 254] on div "Interior Paint" at bounding box center [176, 254] width 45 height 24
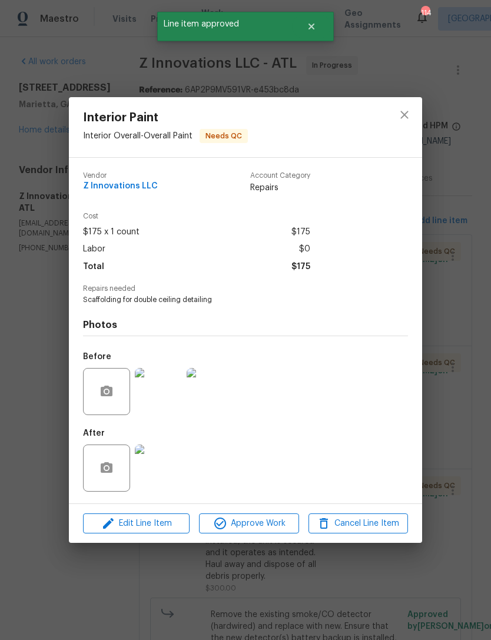
click at [156, 396] on img at bounding box center [158, 391] width 47 height 47
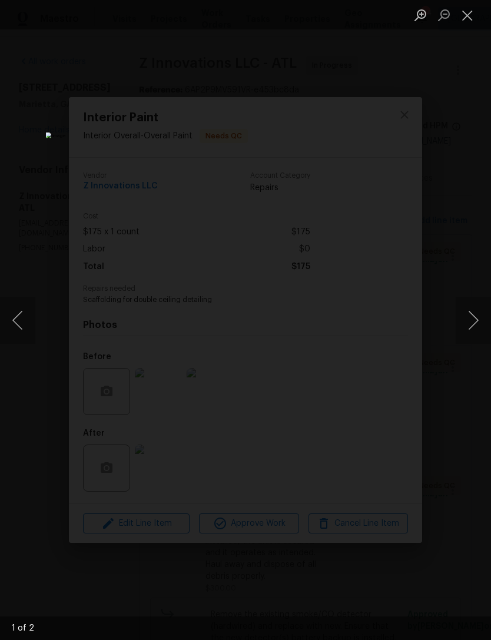
click at [461, 319] on button "Next image" at bounding box center [473, 320] width 35 height 47
click at [471, 10] on button "Close lightbox" at bounding box center [468, 15] width 24 height 21
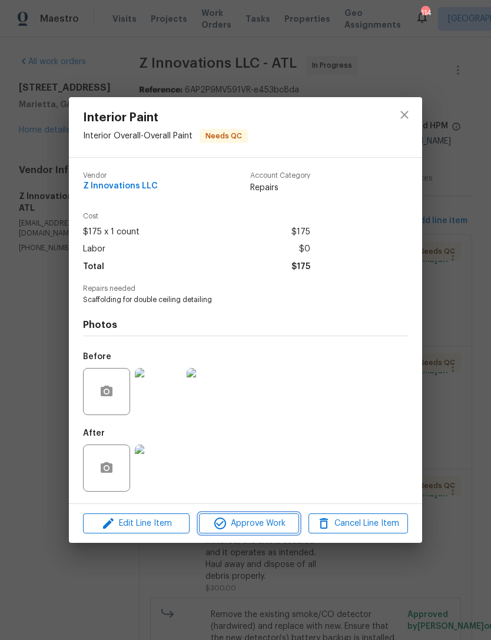
click at [264, 527] on span "Approve Work" at bounding box center [248, 523] width 92 height 15
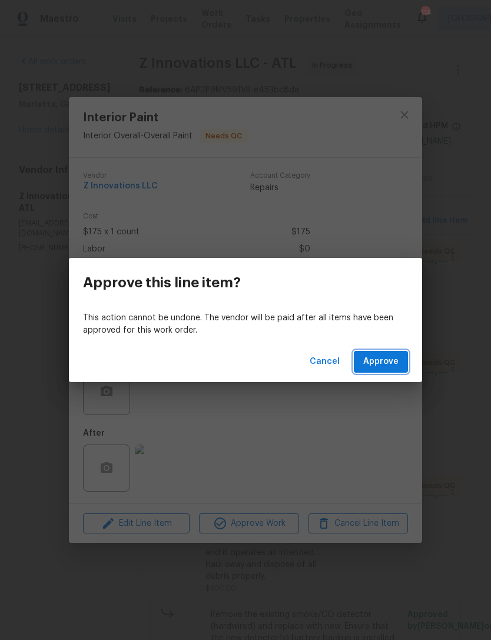
click at [380, 364] on span "Approve" at bounding box center [380, 361] width 35 height 15
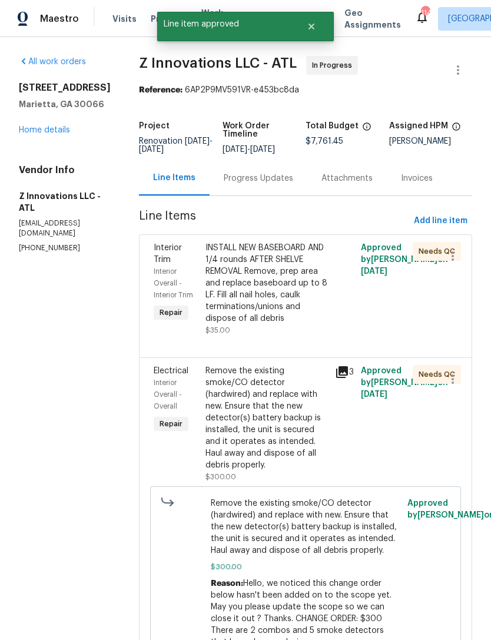
click at [167, 247] on span "Interior Trim" at bounding box center [168, 254] width 28 height 20
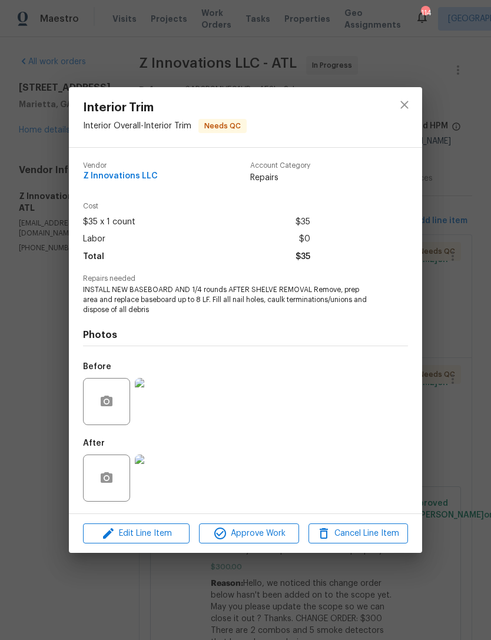
click at [169, 407] on img at bounding box center [158, 401] width 47 height 47
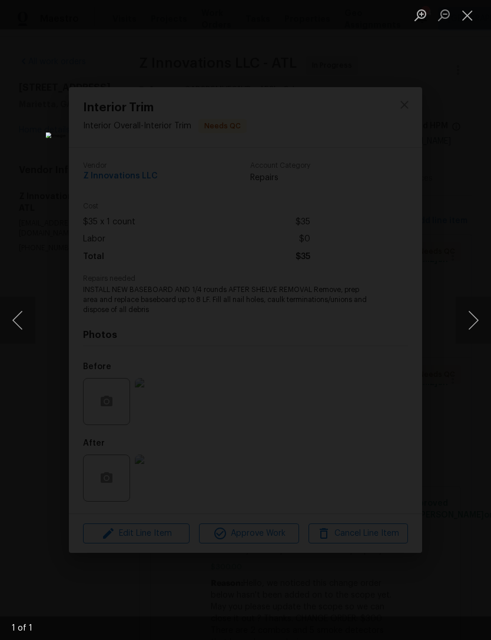
click at [465, 314] on button "Next image" at bounding box center [473, 320] width 35 height 47
click at [467, 312] on button "Next image" at bounding box center [473, 320] width 35 height 47
click at [467, 311] on button "Next image" at bounding box center [473, 320] width 35 height 47
click at [474, 21] on button "Close lightbox" at bounding box center [468, 15] width 24 height 21
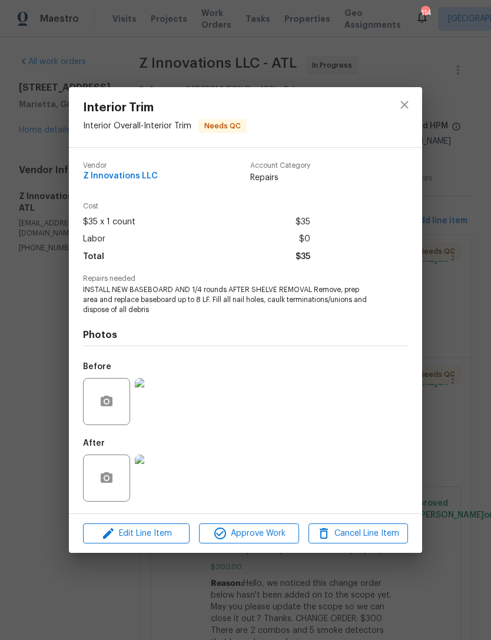
click at [158, 469] on img at bounding box center [158, 477] width 47 height 47
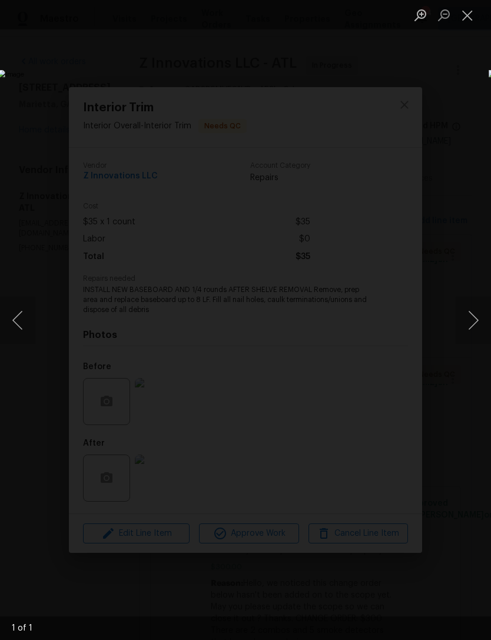
click at [471, 16] on button "Close lightbox" at bounding box center [468, 15] width 24 height 21
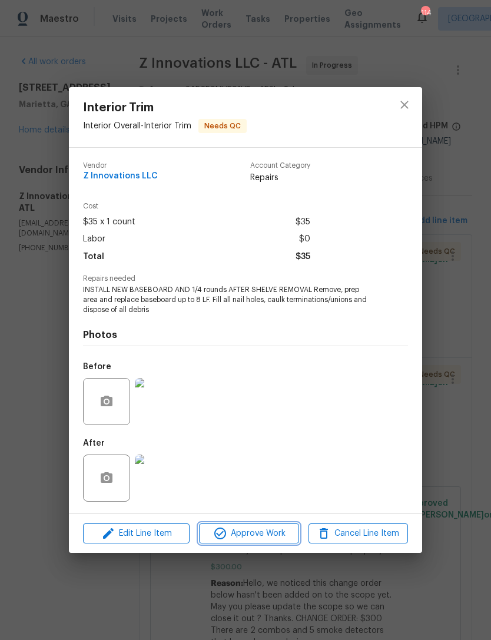
click at [283, 536] on span "Approve Work" at bounding box center [248, 533] width 92 height 15
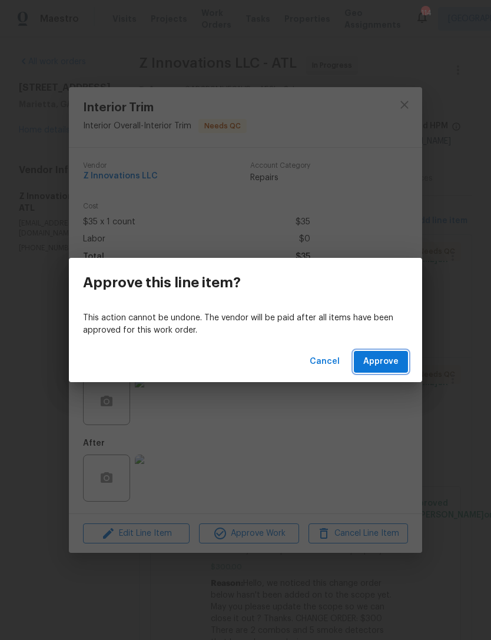
click at [394, 360] on span "Approve" at bounding box center [380, 361] width 35 height 15
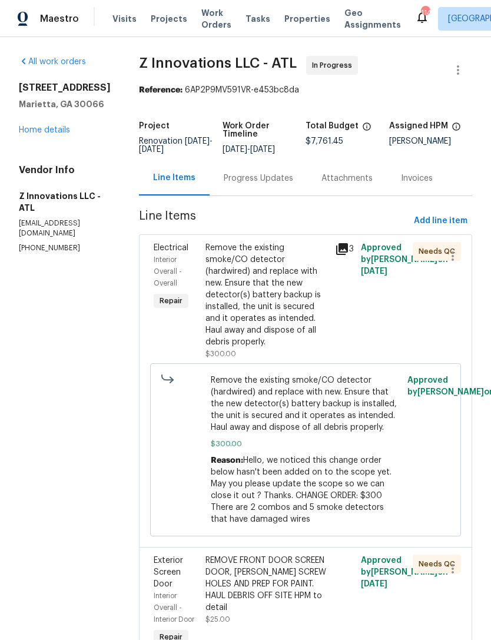
click at [167, 258] on span "Interior Overall - Overall" at bounding box center [168, 271] width 28 height 31
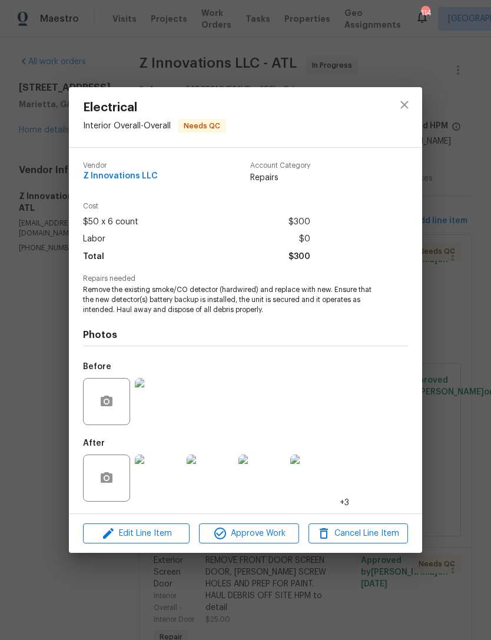
click at [158, 483] on img at bounding box center [158, 477] width 47 height 47
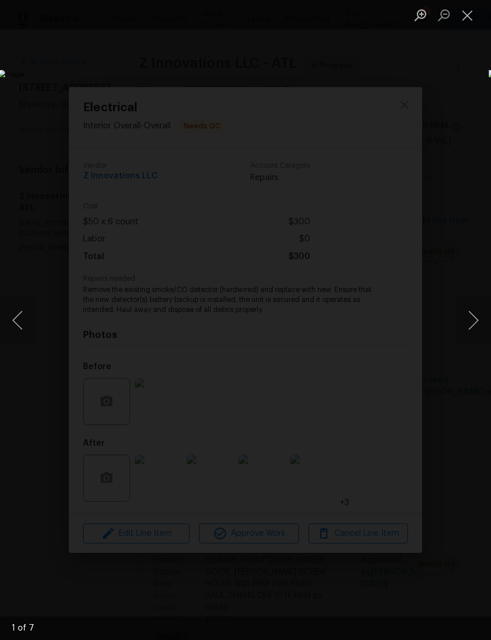
click at [466, 318] on button "Next image" at bounding box center [473, 320] width 35 height 47
click at [468, 318] on button "Next image" at bounding box center [473, 320] width 35 height 47
click at [467, 317] on button "Next image" at bounding box center [473, 320] width 35 height 47
click at [465, 313] on button "Next image" at bounding box center [473, 320] width 35 height 47
click at [468, 313] on button "Next image" at bounding box center [473, 320] width 35 height 47
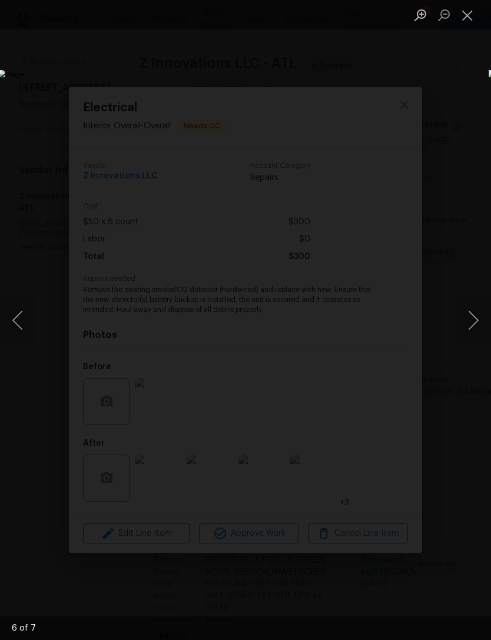
click at [467, 314] on button "Next image" at bounding box center [473, 320] width 35 height 47
click at [466, 312] on button "Next image" at bounding box center [473, 320] width 35 height 47
click at [475, 15] on button "Close lightbox" at bounding box center [468, 15] width 24 height 21
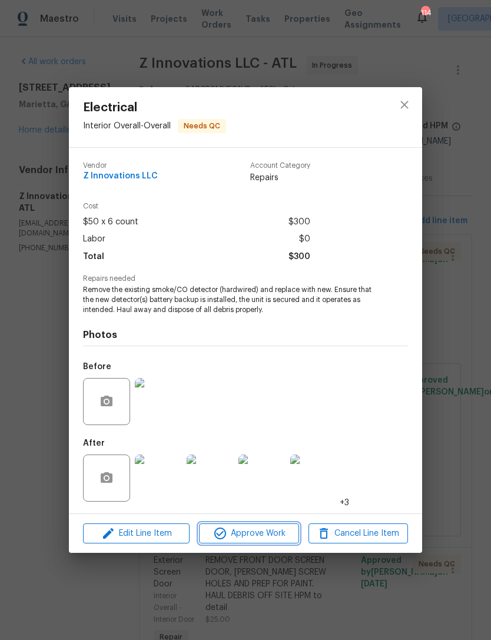
click at [265, 534] on span "Approve Work" at bounding box center [248, 533] width 92 height 15
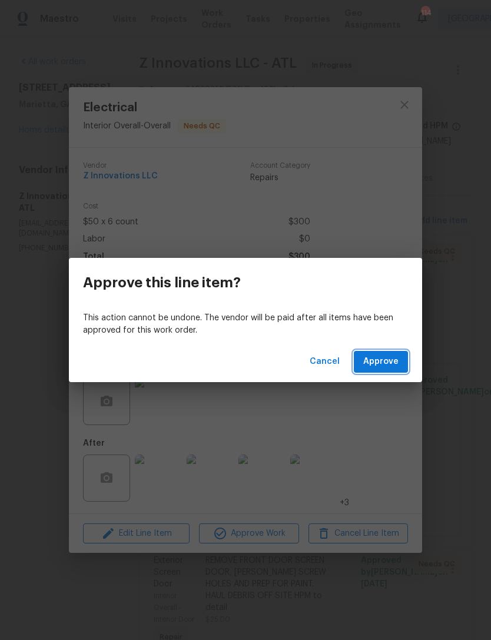
click at [388, 365] on span "Approve" at bounding box center [380, 361] width 35 height 15
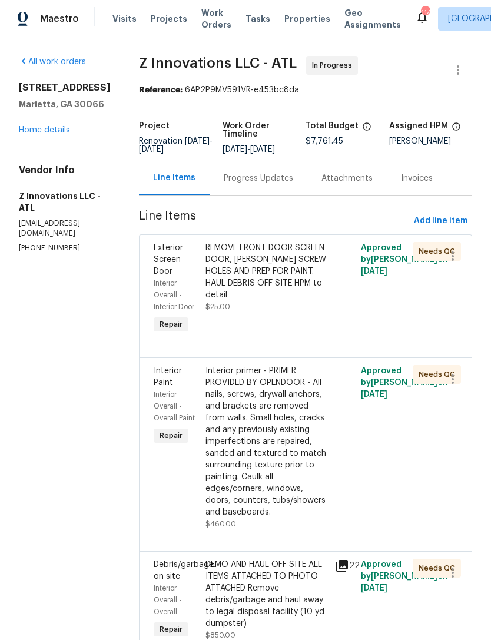
click at [163, 247] on span "Exterior Screen Door" at bounding box center [168, 260] width 29 height 32
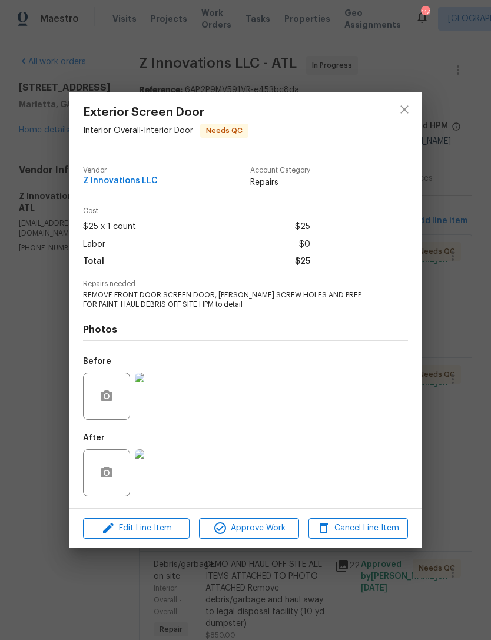
click at [167, 397] on img at bounding box center [158, 396] width 47 height 47
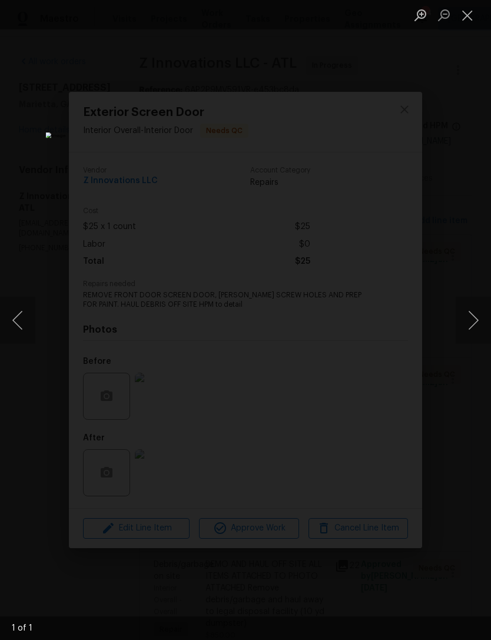
click at [470, 21] on button "Close lightbox" at bounding box center [468, 15] width 24 height 21
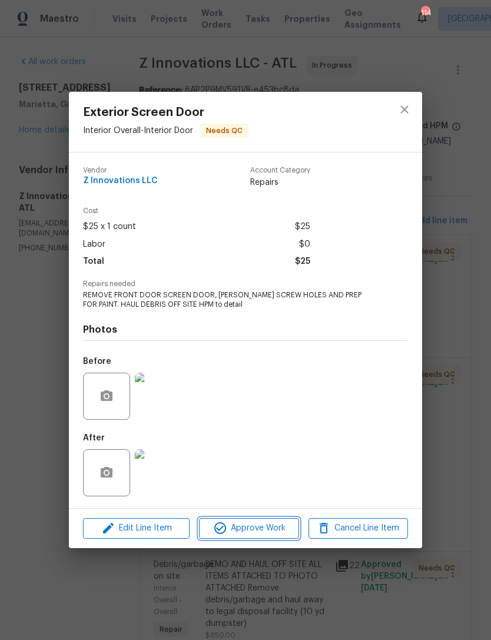
click at [264, 524] on span "Approve Work" at bounding box center [248, 528] width 92 height 15
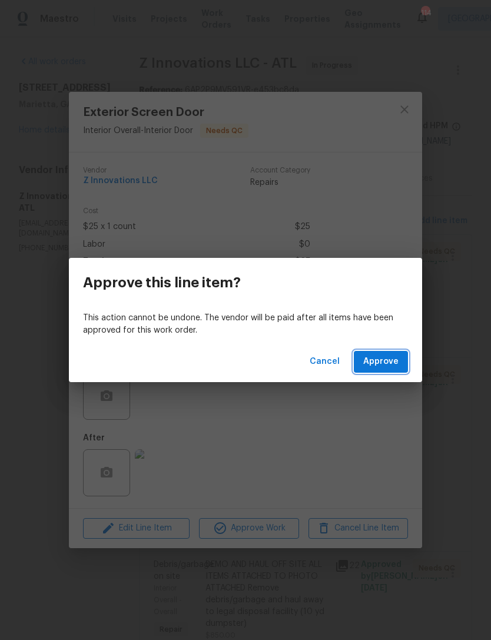
click at [387, 361] on span "Approve" at bounding box center [380, 361] width 35 height 15
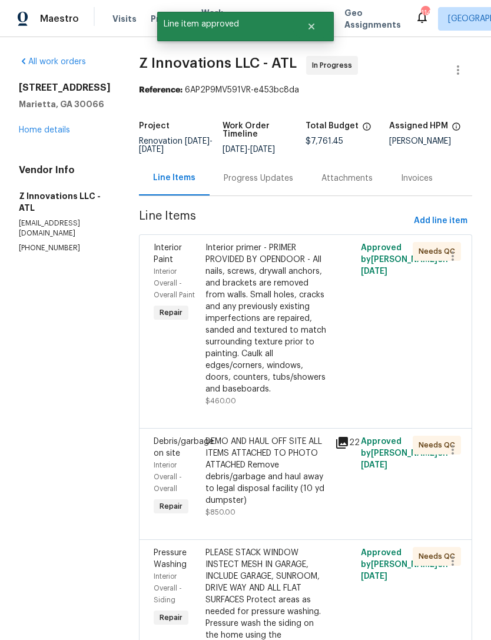
click at [167, 260] on span "Interior Paint" at bounding box center [168, 254] width 28 height 20
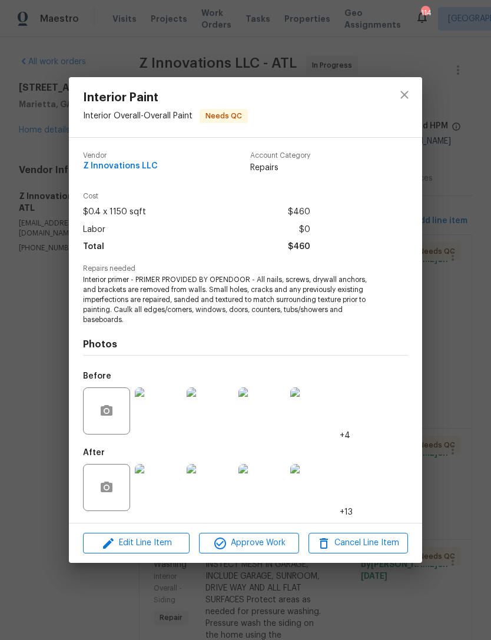
click at [167, 491] on img at bounding box center [158, 487] width 47 height 47
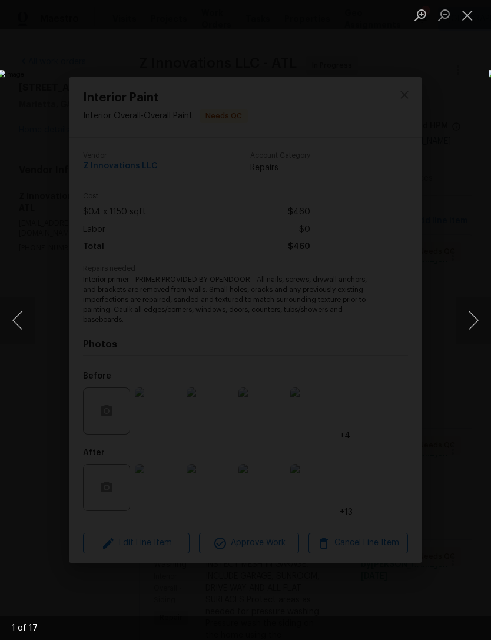
click at [468, 318] on button "Next image" at bounding box center [473, 320] width 35 height 47
click at [464, 323] on button "Next image" at bounding box center [473, 320] width 35 height 47
click at [465, 316] on button "Next image" at bounding box center [473, 320] width 35 height 47
click at [465, 319] on button "Next image" at bounding box center [473, 320] width 35 height 47
click at [468, 318] on button "Next image" at bounding box center [473, 320] width 35 height 47
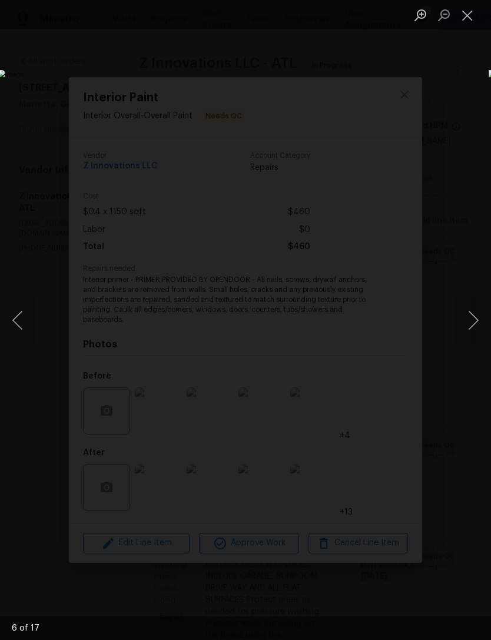
click at [463, 320] on button "Next image" at bounding box center [473, 320] width 35 height 47
click at [466, 318] on button "Next image" at bounding box center [473, 320] width 35 height 47
click at [468, 316] on button "Next image" at bounding box center [473, 320] width 35 height 47
click at [463, 318] on button "Next image" at bounding box center [473, 320] width 35 height 47
click at [464, 322] on button "Next image" at bounding box center [473, 320] width 35 height 47
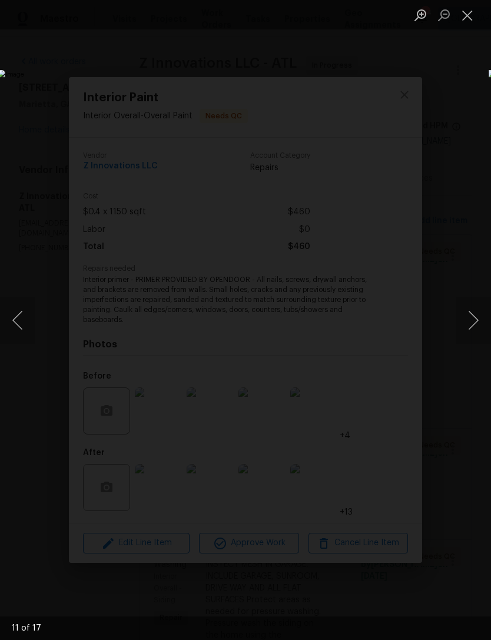
click at [467, 317] on button "Next image" at bounding box center [473, 320] width 35 height 47
click at [467, 321] on button "Next image" at bounding box center [473, 320] width 35 height 47
click at [466, 320] on button "Next image" at bounding box center [473, 320] width 35 height 47
click at [467, 324] on button "Next image" at bounding box center [473, 320] width 35 height 47
click at [468, 323] on button "Next image" at bounding box center [473, 320] width 35 height 47
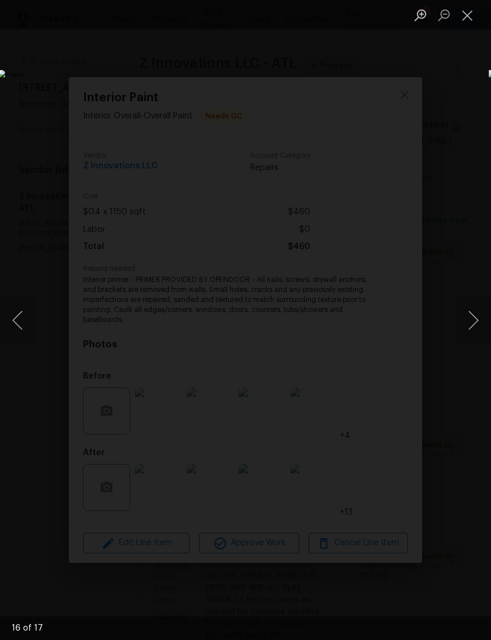
click at [468, 323] on button "Next image" at bounding box center [473, 320] width 35 height 47
click at [465, 316] on button "Next image" at bounding box center [473, 320] width 35 height 47
click at [466, 317] on button "Next image" at bounding box center [473, 320] width 35 height 47
click at [467, 315] on button "Next image" at bounding box center [473, 320] width 35 height 47
click at [466, 315] on button "Next image" at bounding box center [473, 320] width 35 height 47
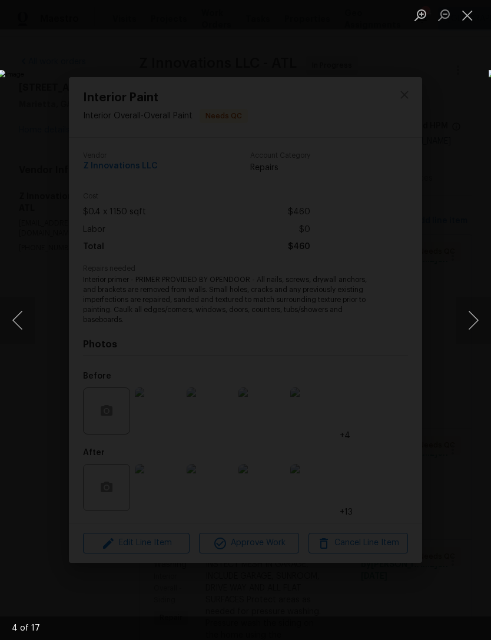
click at [467, 318] on button "Next image" at bounding box center [473, 320] width 35 height 47
click at [471, 14] on button "Close lightbox" at bounding box center [468, 15] width 24 height 21
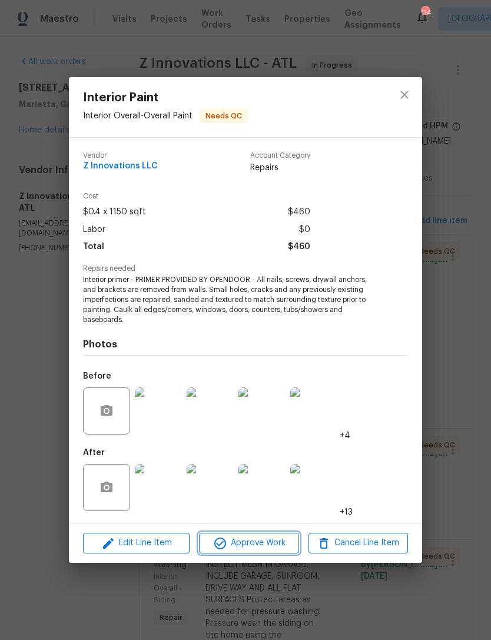
click at [262, 538] on span "Approve Work" at bounding box center [248, 543] width 92 height 15
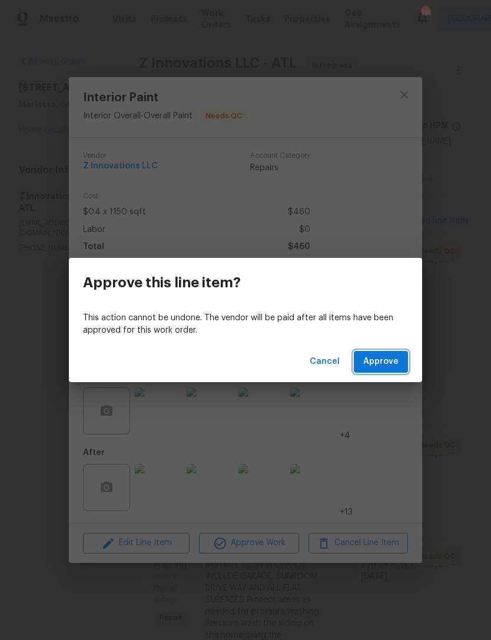
click at [383, 365] on span "Approve" at bounding box center [380, 361] width 35 height 15
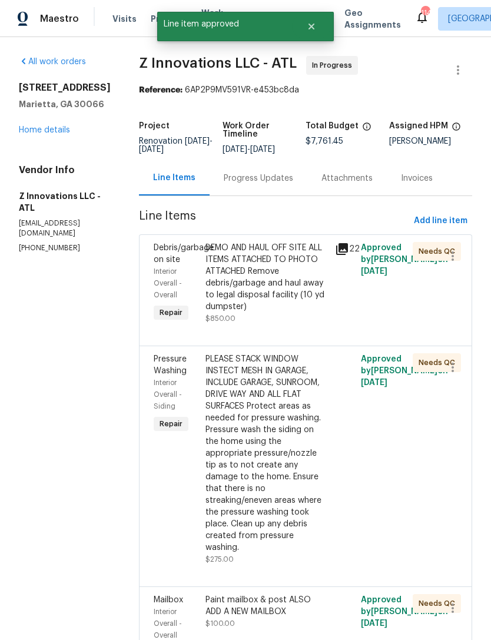
click at [164, 244] on span "Debris/garbage on site" at bounding box center [184, 254] width 60 height 20
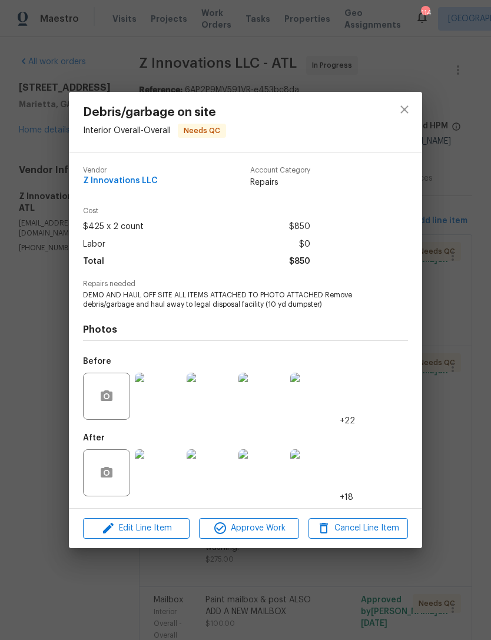
click at [163, 474] on img at bounding box center [158, 472] width 47 height 47
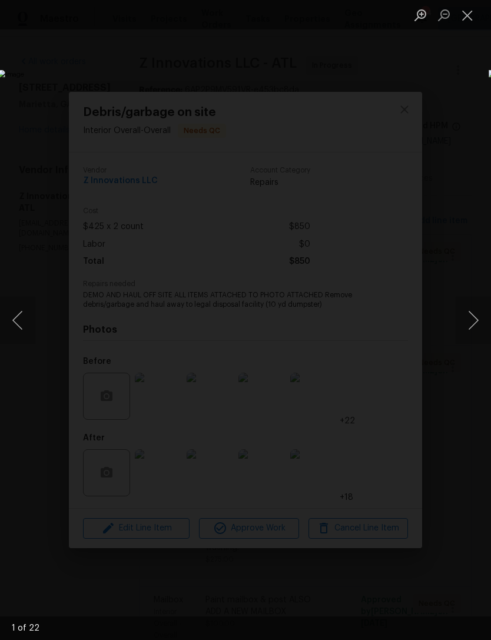
click at [467, 319] on button "Next image" at bounding box center [473, 320] width 35 height 47
click at [468, 323] on button "Next image" at bounding box center [473, 320] width 35 height 47
click at [465, 317] on button "Next image" at bounding box center [473, 320] width 35 height 47
click at [464, 317] on button "Next image" at bounding box center [473, 320] width 35 height 47
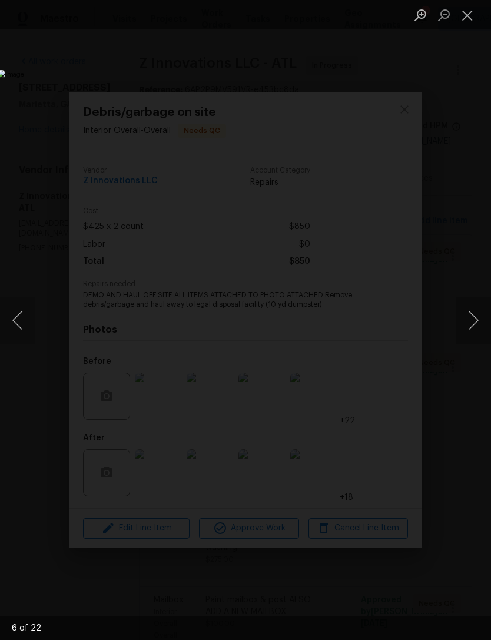
click at [464, 313] on button "Next image" at bounding box center [473, 320] width 35 height 47
click at [468, 17] on button "Close lightbox" at bounding box center [468, 15] width 24 height 21
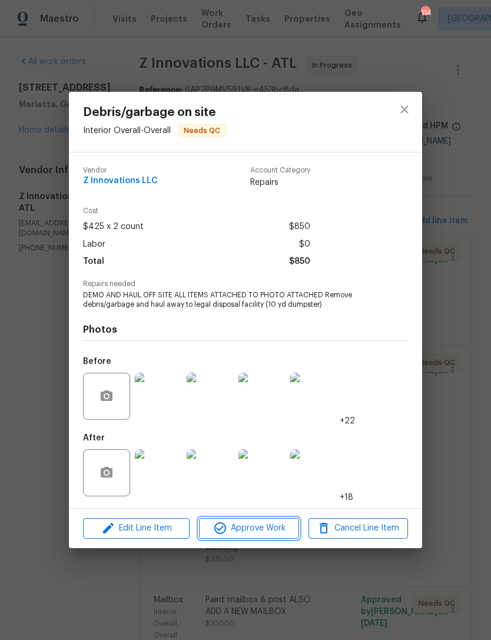
click at [287, 538] on button "Approve Work" at bounding box center [248, 528] width 99 height 21
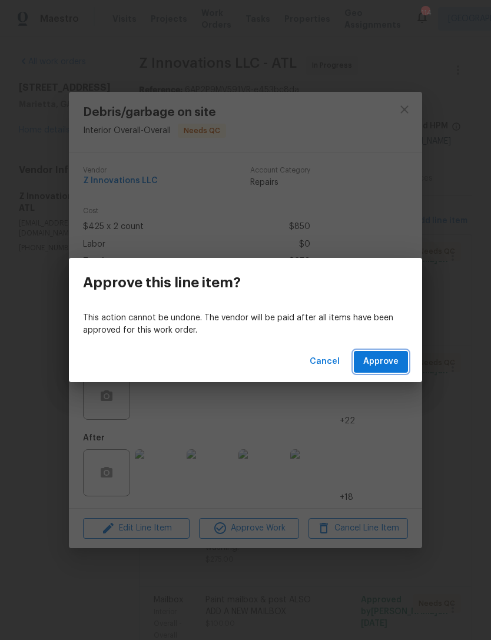
click at [393, 363] on span "Approve" at bounding box center [380, 361] width 35 height 15
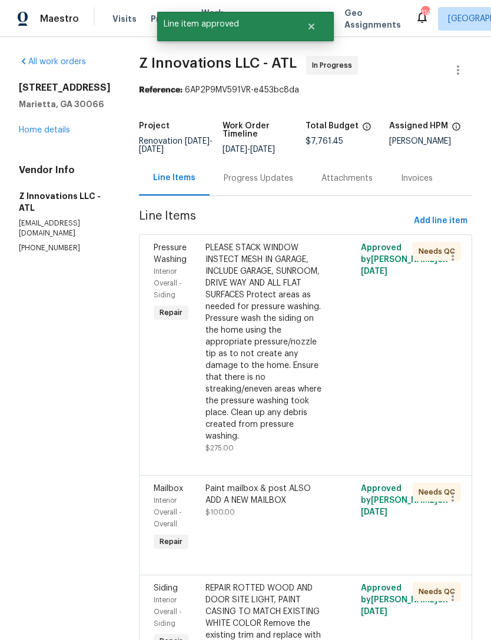
click at [445, 351] on div at bounding box center [448, 347] width 26 height 219
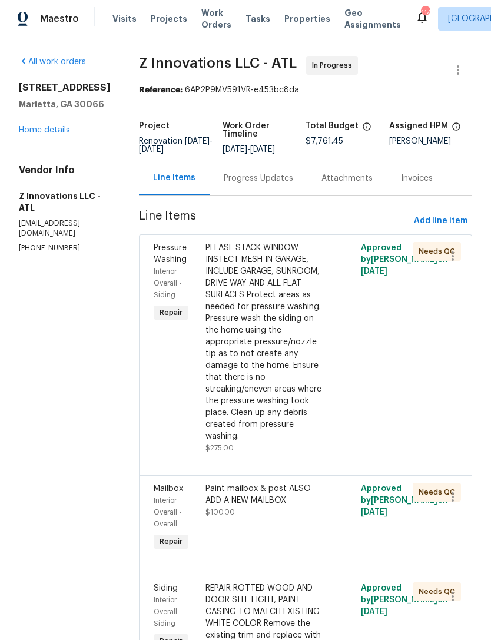
click at [168, 265] on div "Interior Overall - Siding" at bounding box center [176, 282] width 45 height 35
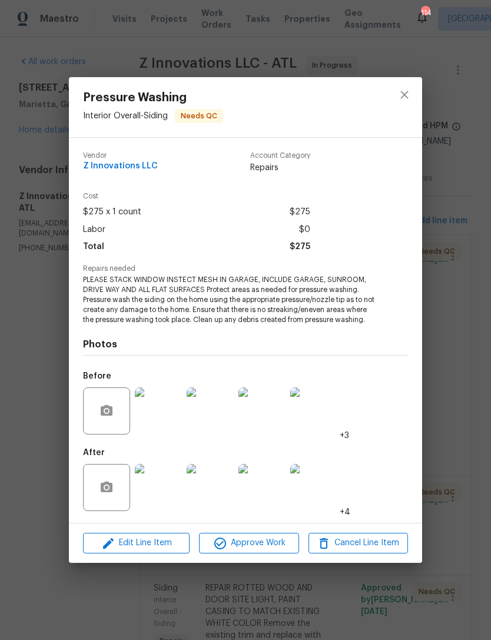
click at [167, 489] on img at bounding box center [158, 487] width 47 height 47
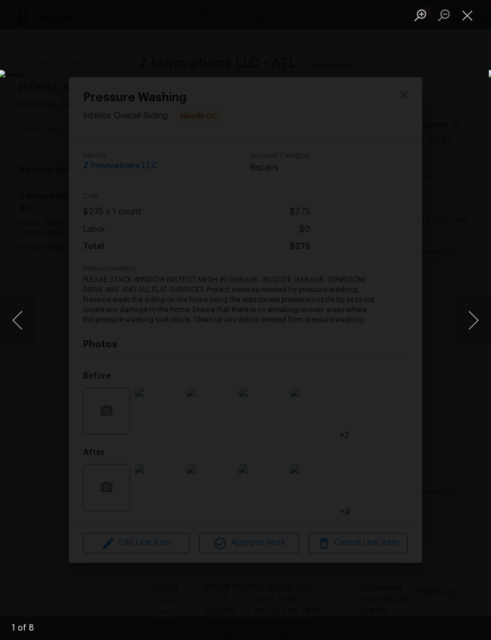
click at [468, 323] on button "Next image" at bounding box center [473, 320] width 35 height 47
click at [469, 321] on button "Next image" at bounding box center [473, 320] width 35 height 47
click at [26, 320] on button "Previous image" at bounding box center [17, 320] width 35 height 47
click at [469, 311] on button "Next image" at bounding box center [473, 320] width 35 height 47
click at [469, 314] on button "Next image" at bounding box center [473, 320] width 35 height 47
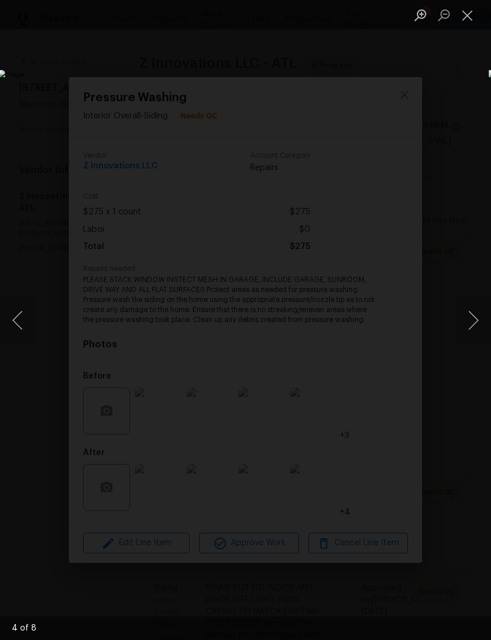
click at [470, 315] on button "Next image" at bounding box center [473, 320] width 35 height 47
click at [468, 319] on button "Next image" at bounding box center [473, 320] width 35 height 47
click at [468, 317] on button "Next image" at bounding box center [473, 320] width 35 height 47
click at [468, 318] on button "Next image" at bounding box center [473, 320] width 35 height 47
click at [468, 322] on button "Next image" at bounding box center [473, 320] width 35 height 47
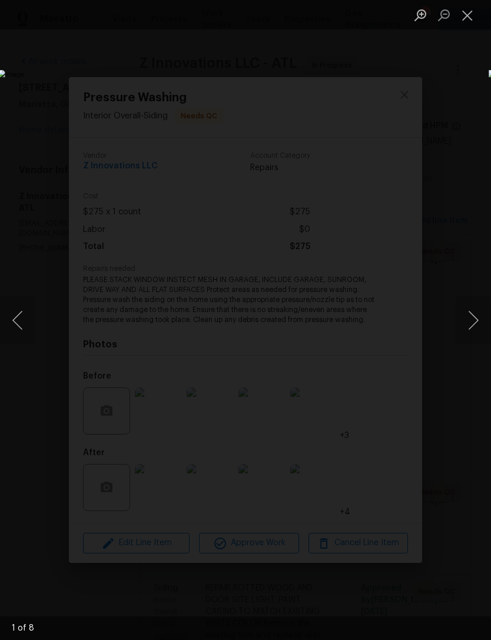
click at [463, 18] on button "Close lightbox" at bounding box center [468, 15] width 24 height 21
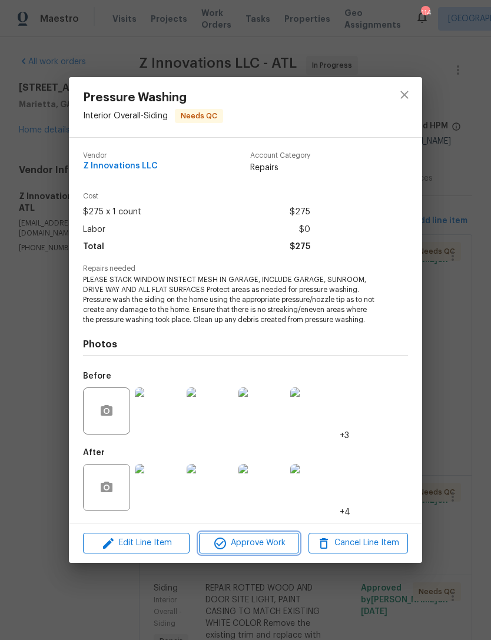
click at [277, 542] on span "Approve Work" at bounding box center [248, 543] width 92 height 15
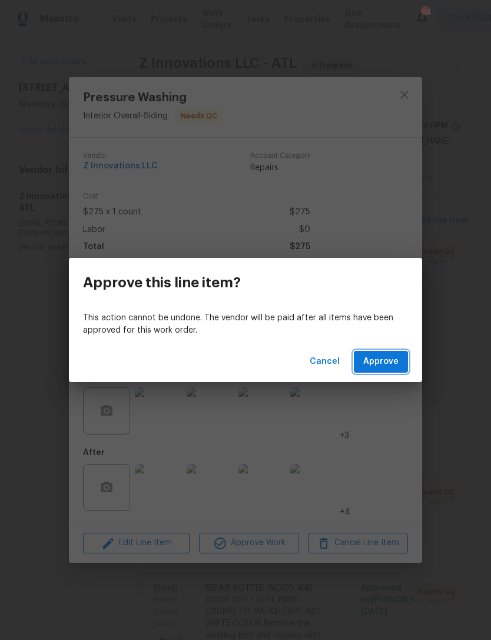
click at [387, 363] on span "Approve" at bounding box center [380, 361] width 35 height 15
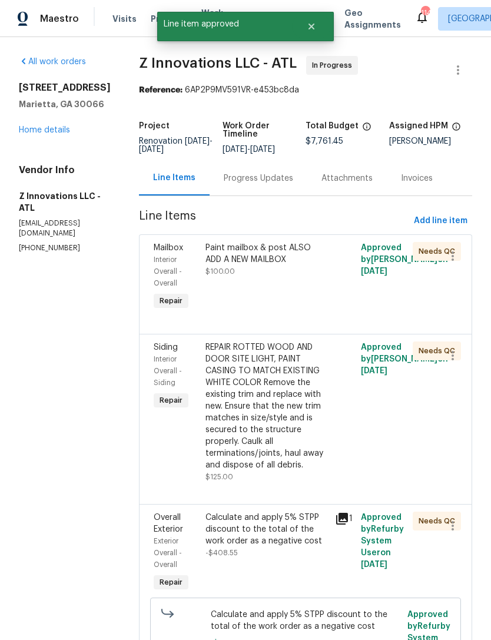
click at [163, 253] on div "Mailbox" at bounding box center [176, 248] width 45 height 12
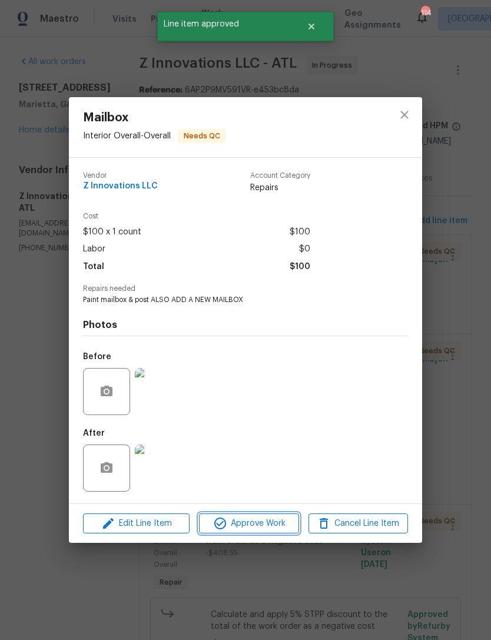
click at [270, 523] on span "Approve Work" at bounding box center [248, 523] width 92 height 15
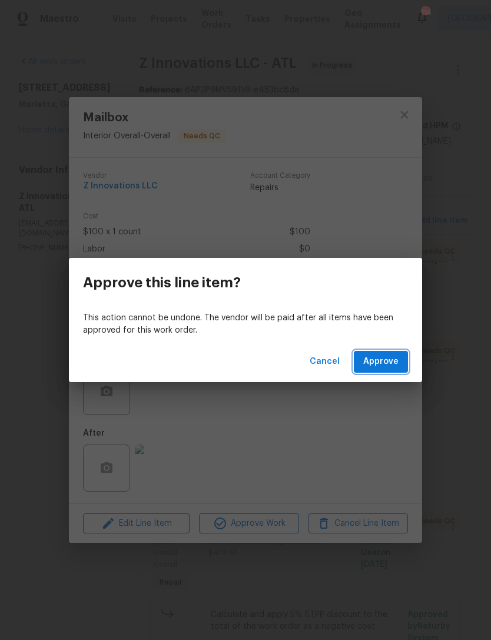
click at [385, 362] on span "Approve" at bounding box center [380, 361] width 35 height 15
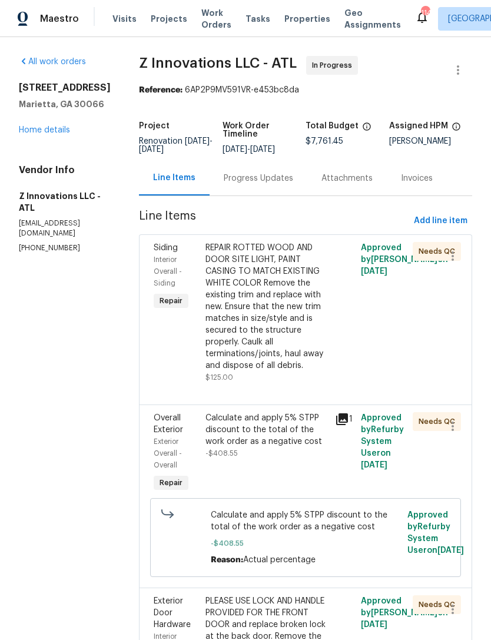
click at [164, 251] on span "Siding" at bounding box center [166, 248] width 24 height 8
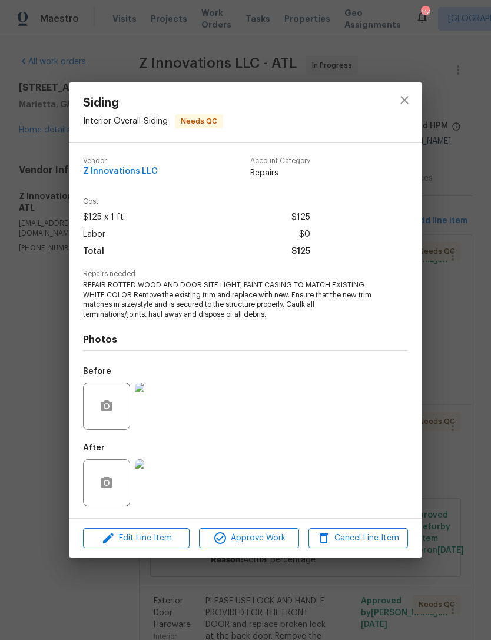
click at [168, 409] on img at bounding box center [158, 406] width 47 height 47
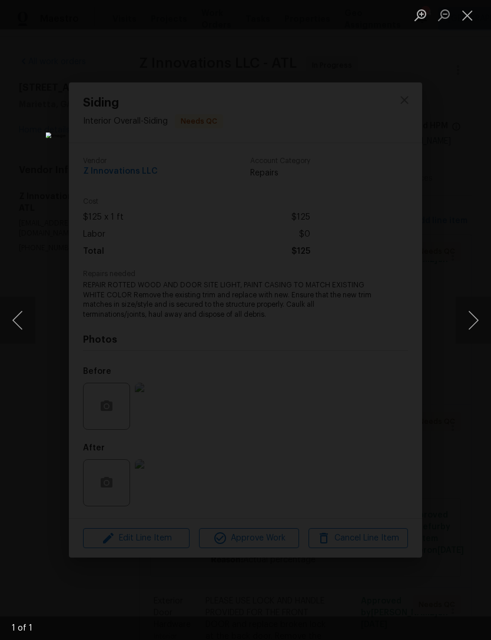
click at [467, 315] on button "Next image" at bounding box center [473, 320] width 35 height 47
click at [467, 314] on button "Next image" at bounding box center [473, 320] width 35 height 47
click at [471, 16] on button "Close lightbox" at bounding box center [468, 15] width 24 height 21
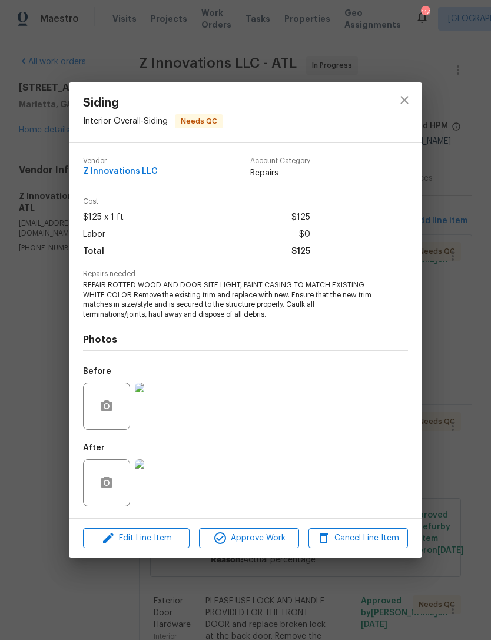
click at [170, 486] on img at bounding box center [158, 482] width 47 height 47
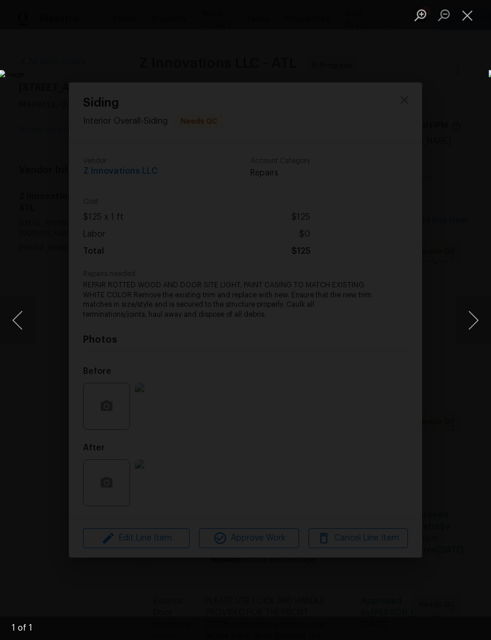
click at [473, 11] on button "Close lightbox" at bounding box center [468, 15] width 24 height 21
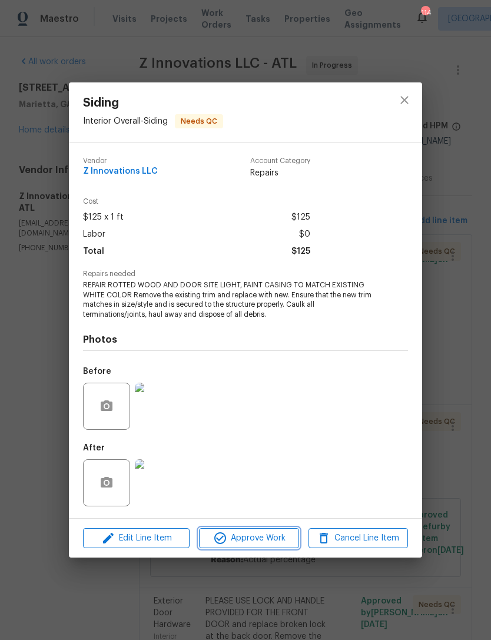
click at [260, 537] on span "Approve Work" at bounding box center [248, 538] width 92 height 15
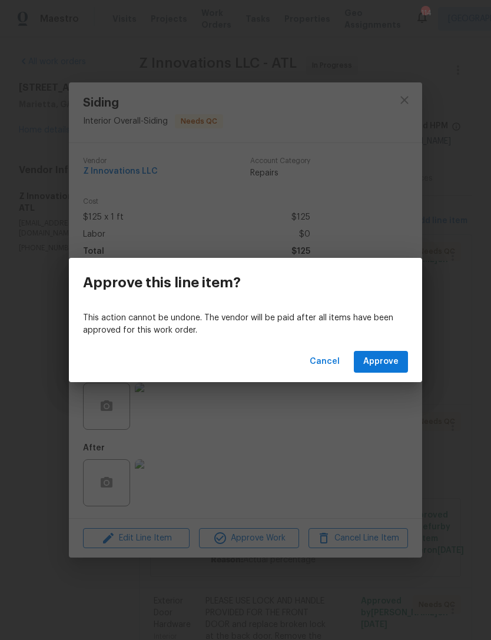
click at [382, 363] on span "Approve" at bounding box center [380, 361] width 35 height 15
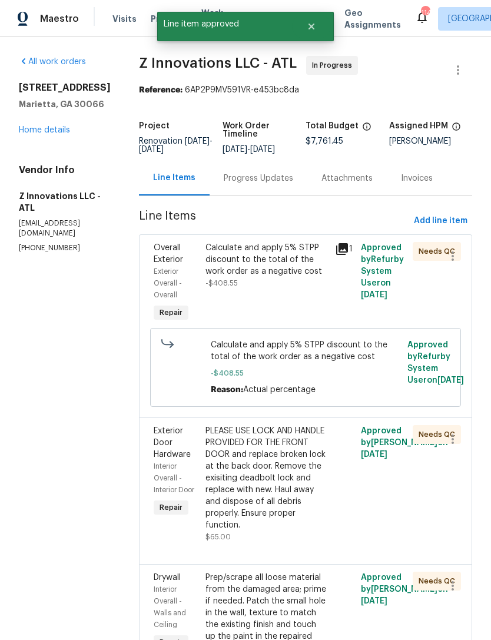
click at [161, 448] on span "Exterior Door Hardware" at bounding box center [172, 443] width 37 height 32
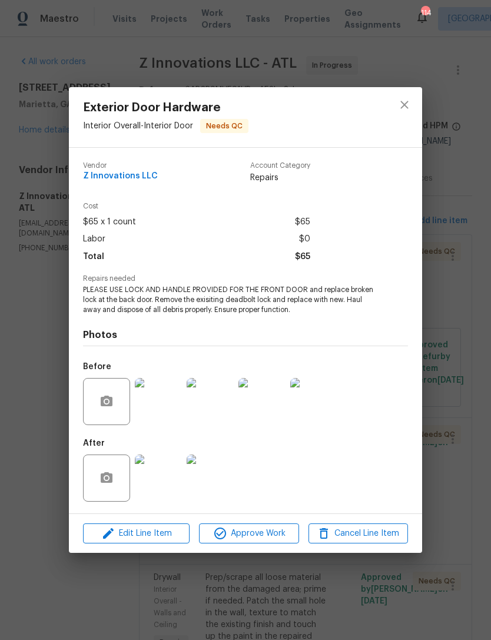
click at [169, 404] on img at bounding box center [158, 401] width 47 height 47
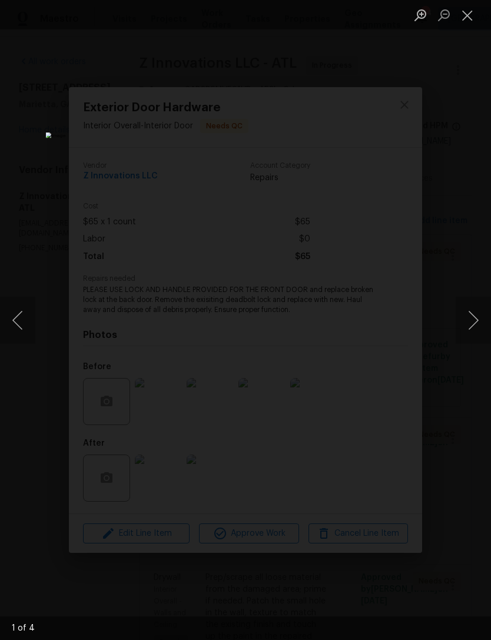
click at [467, 315] on button "Next image" at bounding box center [473, 320] width 35 height 47
click at [467, 318] on button "Next image" at bounding box center [473, 320] width 35 height 47
click at [466, 319] on button "Next image" at bounding box center [473, 320] width 35 height 47
click at [463, 320] on button "Next image" at bounding box center [473, 320] width 35 height 47
click at [463, 323] on button "Next image" at bounding box center [473, 320] width 35 height 47
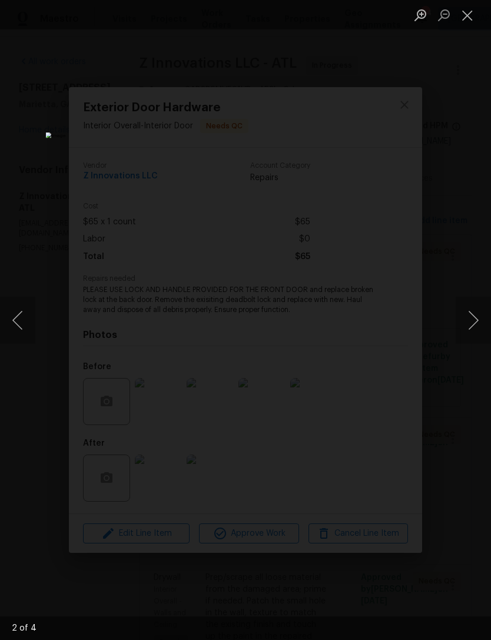
click at [461, 321] on button "Next image" at bounding box center [473, 320] width 35 height 47
click at [463, 324] on button "Next image" at bounding box center [473, 320] width 35 height 47
click at [474, 15] on button "Close lightbox" at bounding box center [468, 15] width 24 height 21
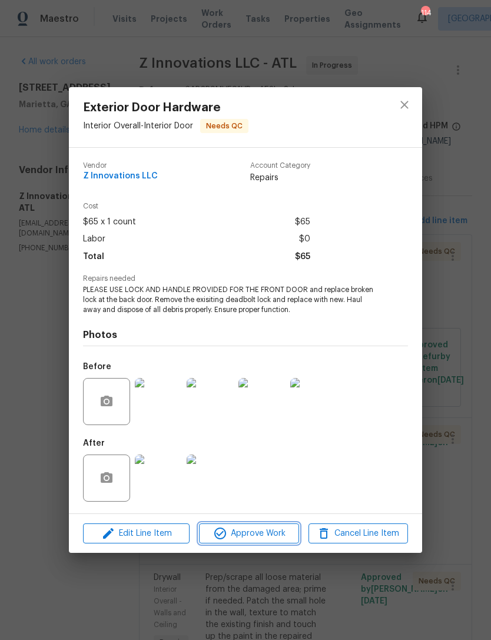
click at [268, 528] on span "Approve Work" at bounding box center [248, 533] width 92 height 15
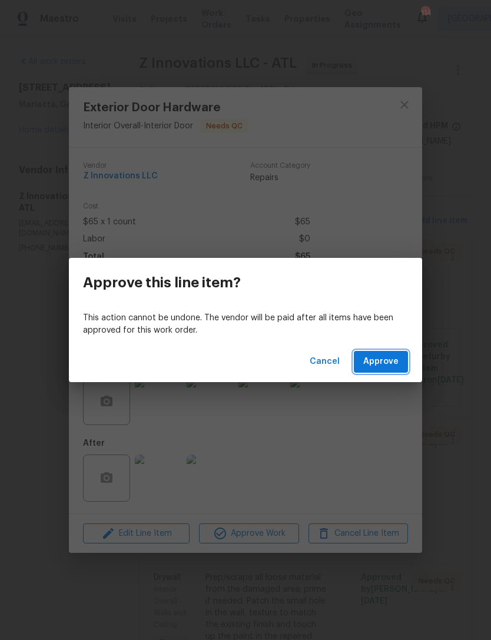
click at [385, 367] on span "Approve" at bounding box center [380, 361] width 35 height 15
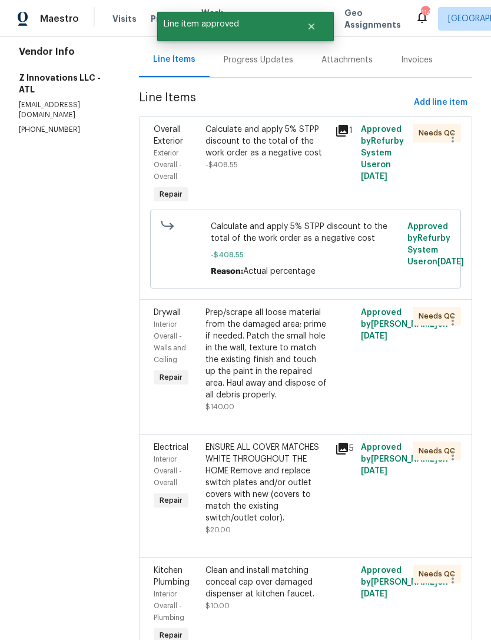
scroll to position [119, 0]
click at [163, 331] on span "Interior Overall - Walls and Ceiling" at bounding box center [170, 341] width 32 height 42
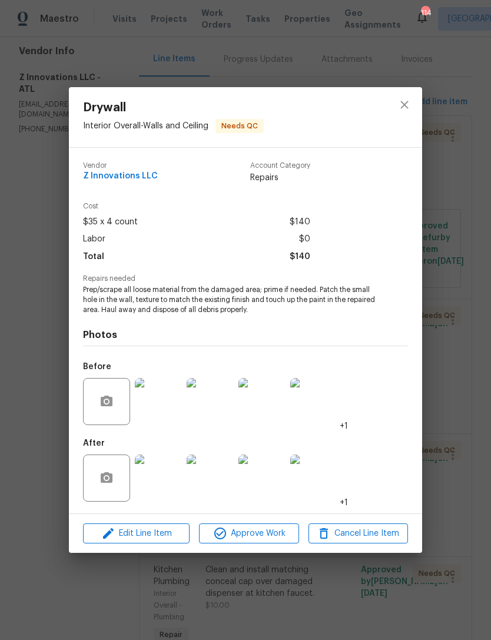
click at [162, 398] on img at bounding box center [158, 401] width 47 height 47
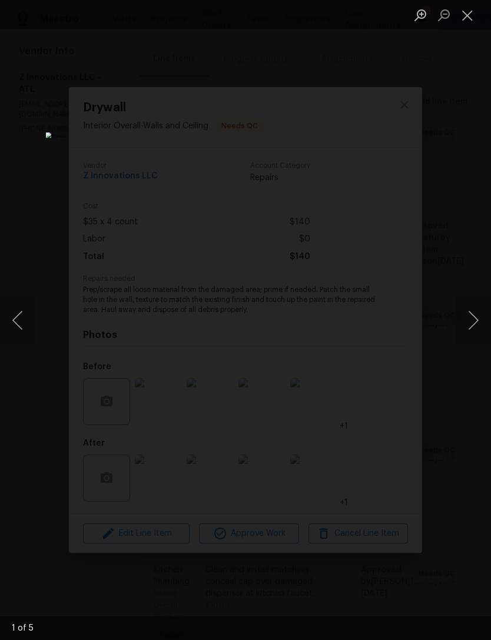
click at [468, 319] on button "Next image" at bounding box center [473, 320] width 35 height 47
click at [464, 320] on button "Next image" at bounding box center [473, 320] width 35 height 47
click at [458, 315] on button "Next image" at bounding box center [473, 320] width 35 height 47
click at [456, 320] on button "Next image" at bounding box center [473, 320] width 35 height 47
click at [470, 19] on button "Close lightbox" at bounding box center [468, 15] width 24 height 21
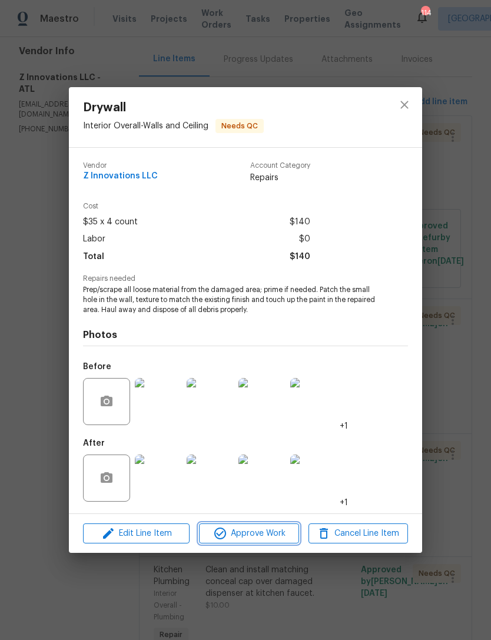
click at [265, 534] on span "Approve Work" at bounding box center [248, 533] width 92 height 15
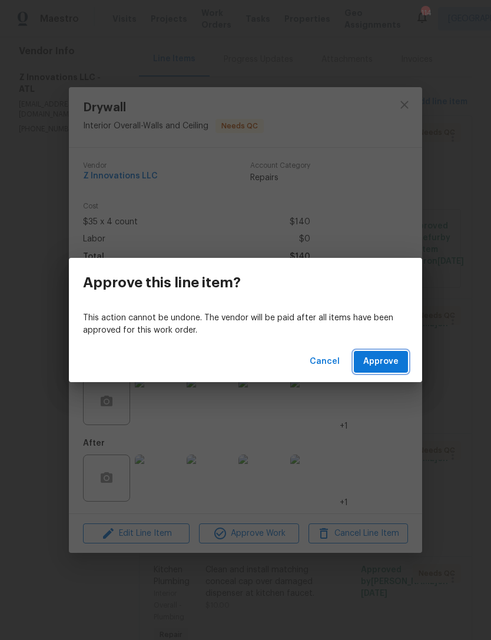
click at [383, 361] on span "Approve" at bounding box center [380, 361] width 35 height 15
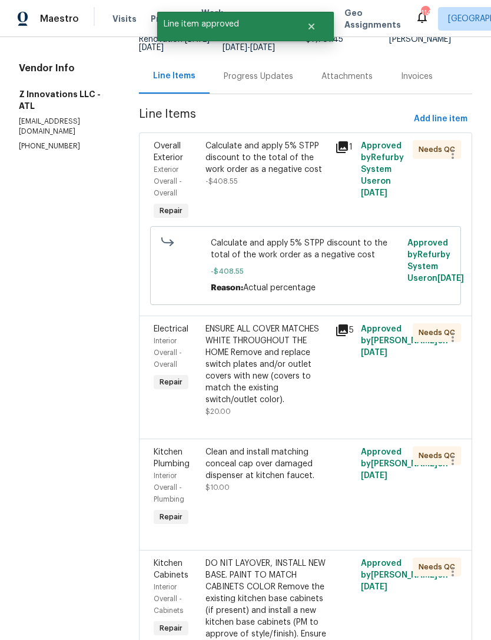
scroll to position [111, 0]
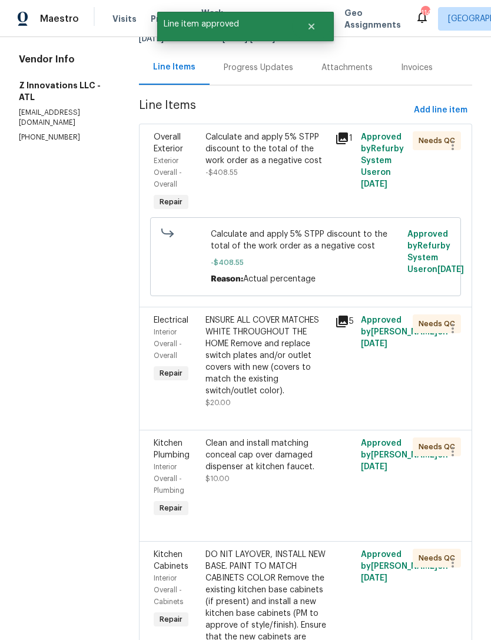
click at [171, 324] on span "Electrical" at bounding box center [171, 320] width 35 height 8
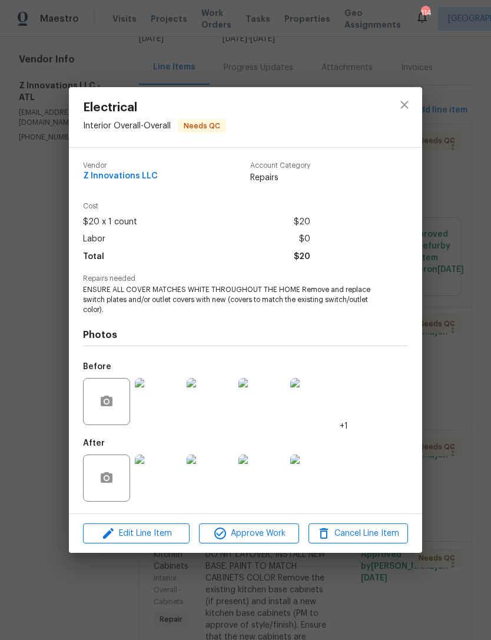
click at [159, 480] on img at bounding box center [158, 477] width 47 height 47
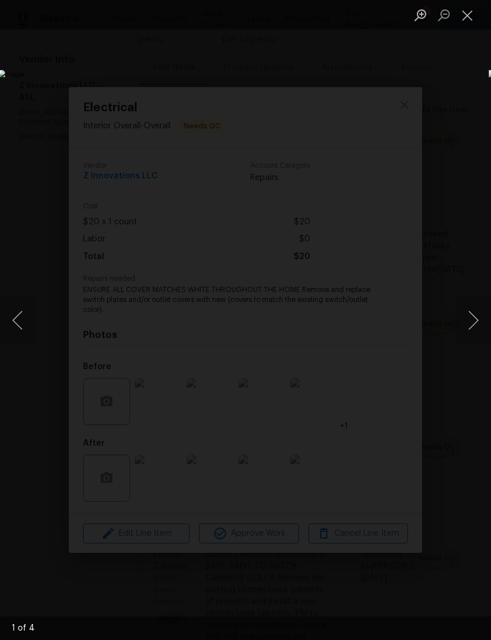
click at [470, 321] on button "Next image" at bounding box center [473, 320] width 35 height 47
click at [468, 315] on button "Next image" at bounding box center [473, 320] width 35 height 47
click at [464, 314] on button "Next image" at bounding box center [473, 320] width 35 height 47
click at [467, 312] on button "Next image" at bounding box center [473, 320] width 35 height 47
click at [465, 312] on button "Next image" at bounding box center [473, 320] width 35 height 47
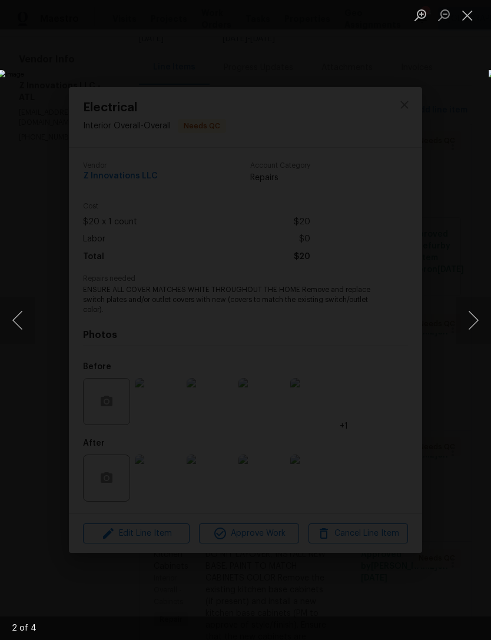
click at [465, 312] on button "Next image" at bounding box center [473, 320] width 35 height 47
click at [467, 312] on button "Next image" at bounding box center [473, 320] width 35 height 47
click at [464, 315] on button "Next image" at bounding box center [473, 320] width 35 height 47
click at [471, 24] on button "Close lightbox" at bounding box center [468, 15] width 24 height 21
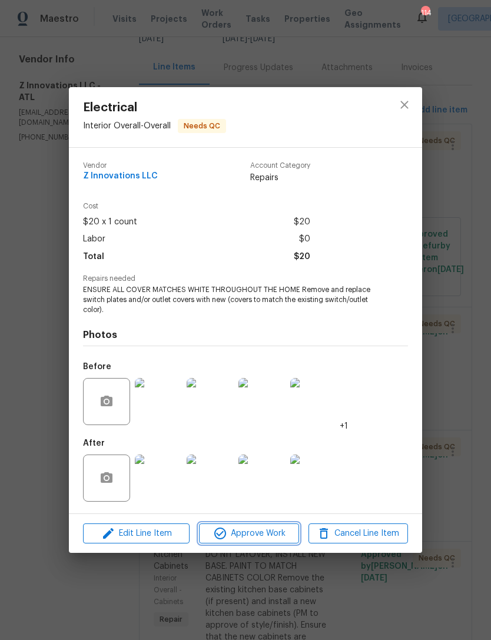
click at [283, 532] on span "Approve Work" at bounding box center [248, 533] width 92 height 15
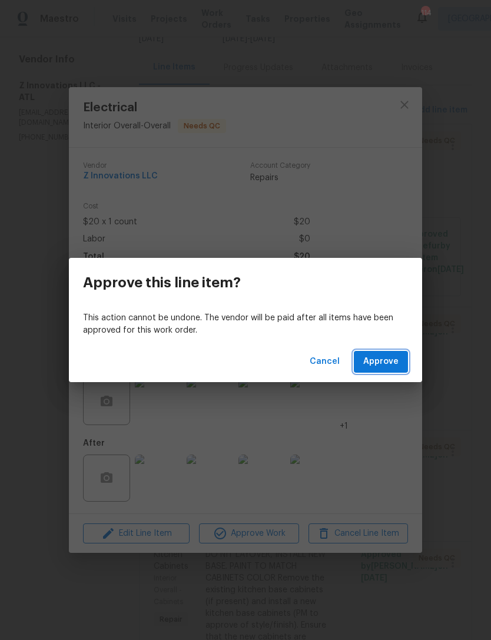
click at [392, 361] on span "Approve" at bounding box center [380, 361] width 35 height 15
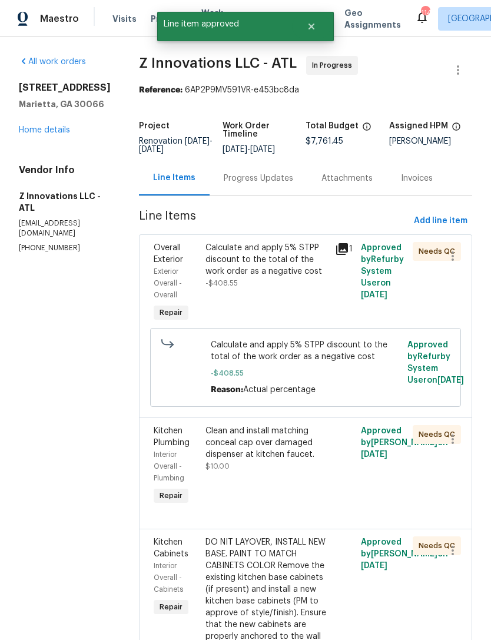
scroll to position [55, 0]
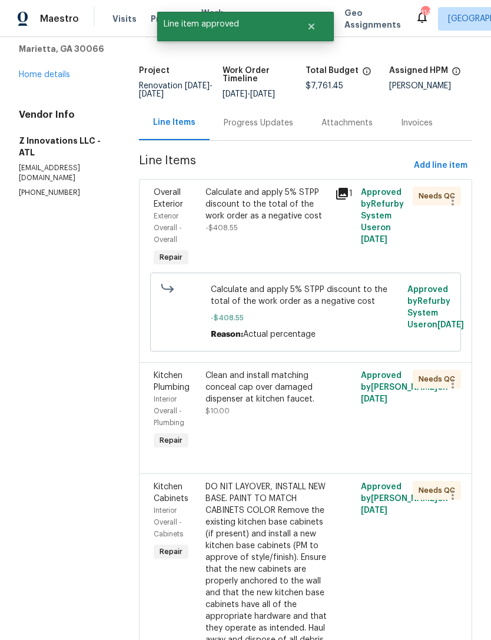
click at [167, 383] on span "Kitchen Plumbing" at bounding box center [172, 381] width 36 height 20
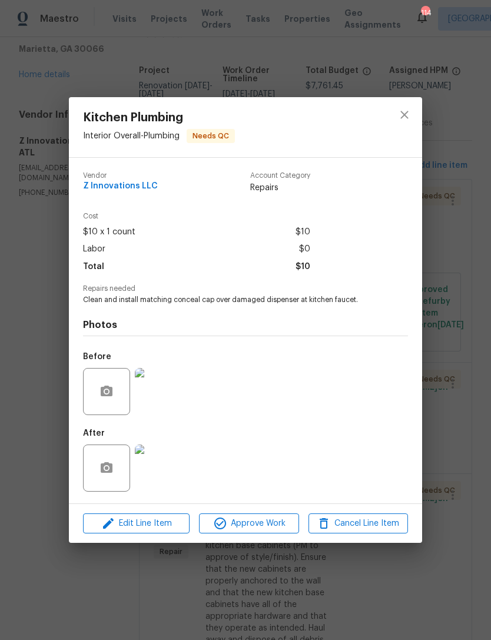
click at [169, 398] on img at bounding box center [158, 391] width 47 height 47
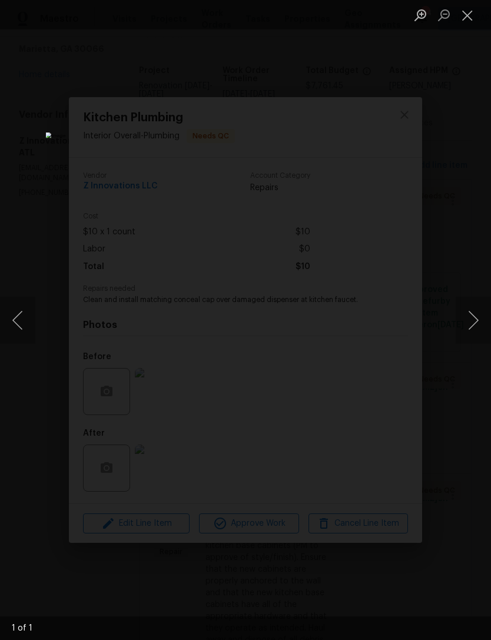
click at [469, 313] on button "Next image" at bounding box center [473, 320] width 35 height 47
click at [466, 319] on button "Next image" at bounding box center [473, 320] width 35 height 47
click at [465, 16] on button "Close lightbox" at bounding box center [468, 15] width 24 height 21
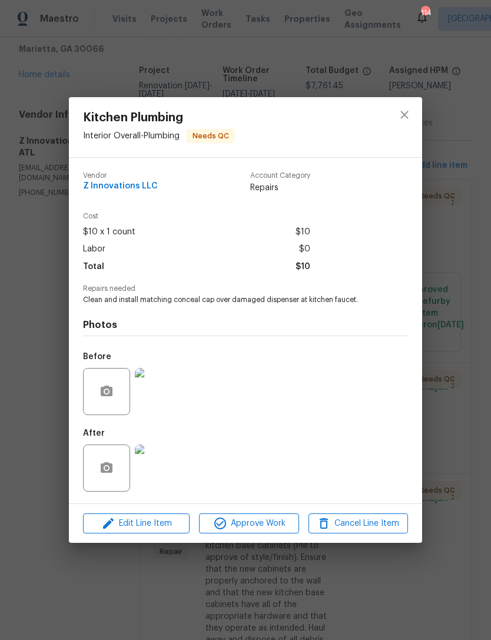
click at [159, 471] on img at bounding box center [158, 467] width 47 height 47
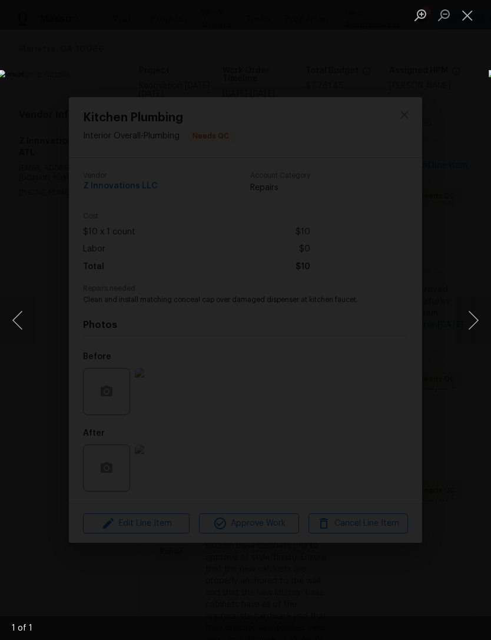
click at [468, 14] on button "Close lightbox" at bounding box center [468, 15] width 24 height 21
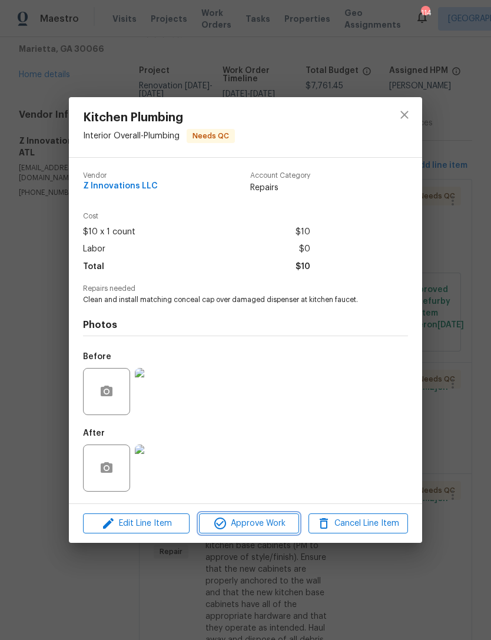
click at [272, 524] on span "Approve Work" at bounding box center [248, 523] width 92 height 15
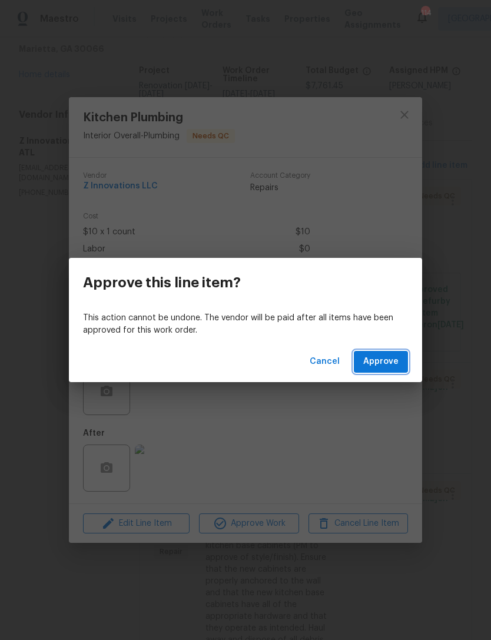
click at [392, 363] on span "Approve" at bounding box center [380, 361] width 35 height 15
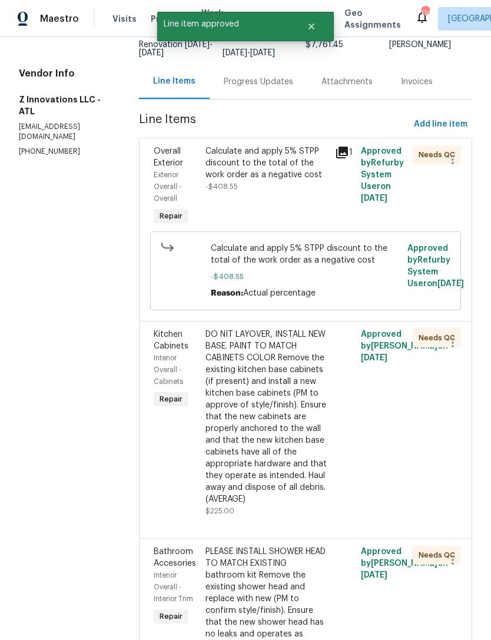
scroll to position [137, 0]
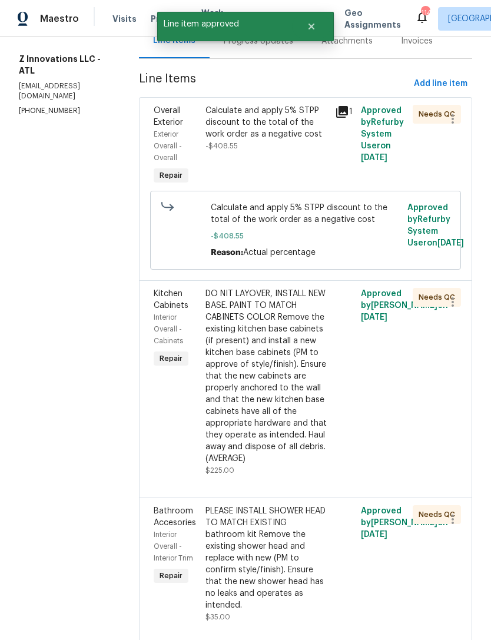
click at [171, 301] on span "Kitchen Cabinets" at bounding box center [171, 300] width 35 height 20
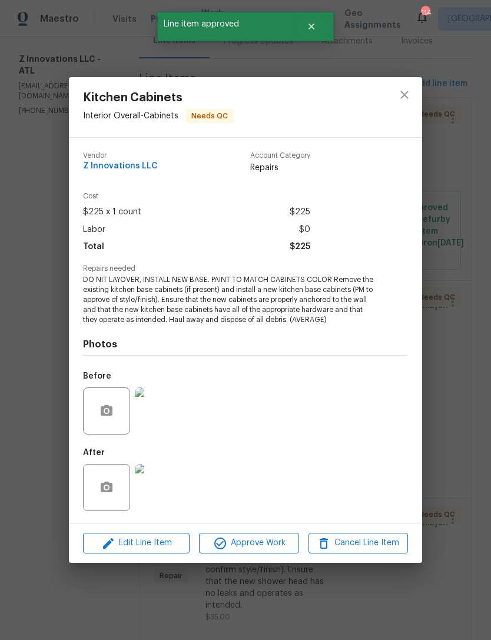
click at [160, 418] on img at bounding box center [158, 410] width 47 height 47
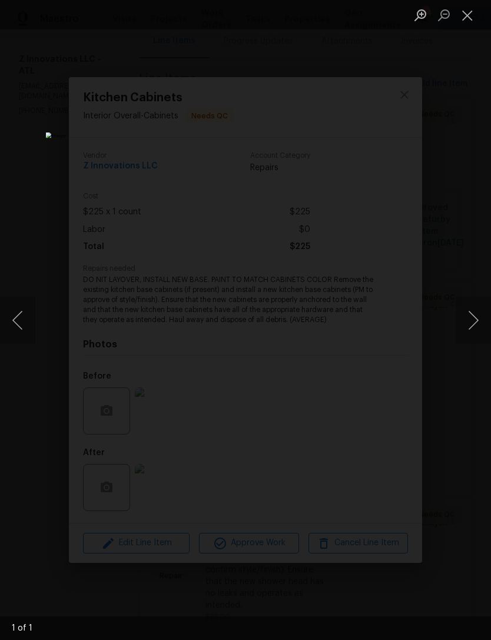
click at [471, 16] on button "Close lightbox" at bounding box center [468, 15] width 24 height 21
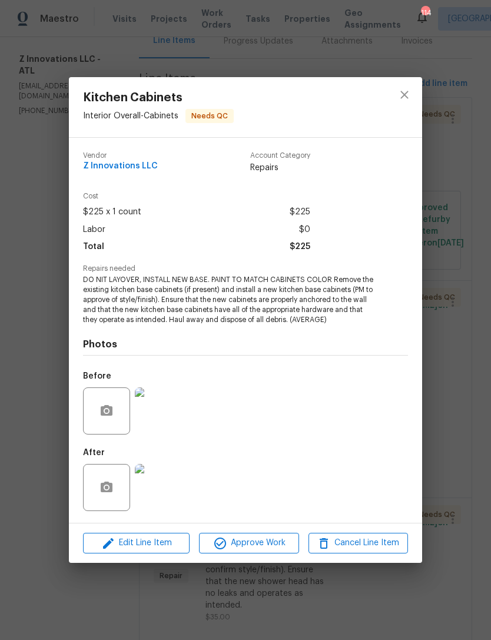
click at [171, 471] on img at bounding box center [158, 487] width 47 height 47
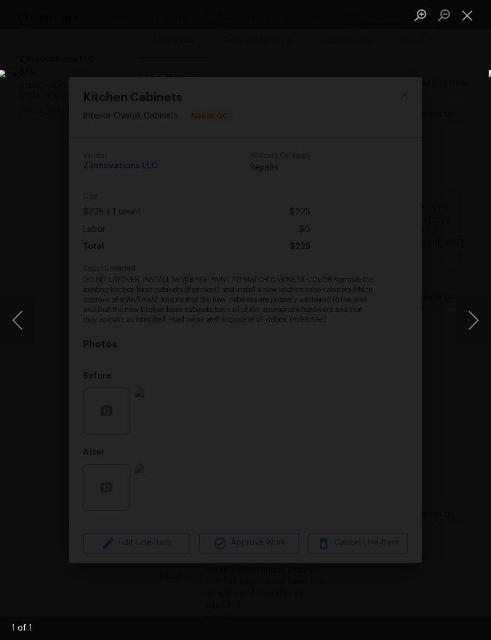
click at [473, 12] on button "Close lightbox" at bounding box center [468, 15] width 24 height 21
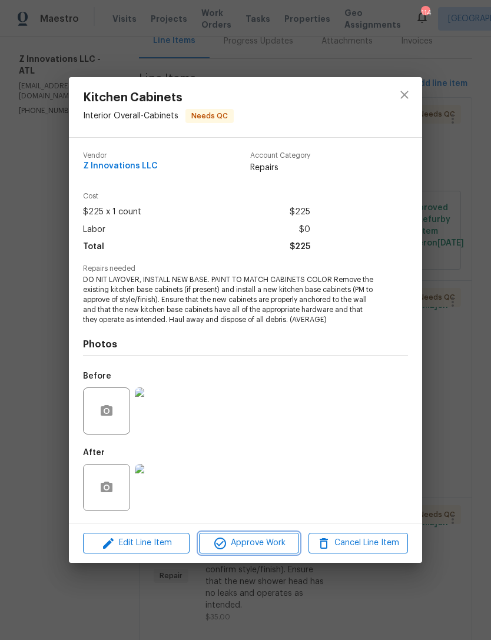
click at [268, 537] on span "Approve Work" at bounding box center [248, 543] width 92 height 15
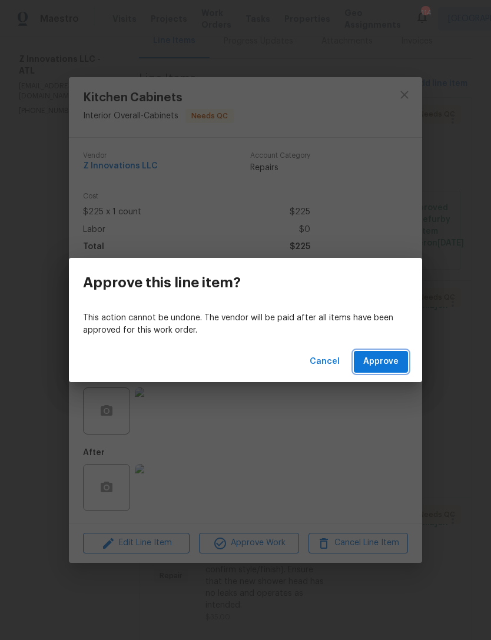
click at [394, 360] on span "Approve" at bounding box center [380, 361] width 35 height 15
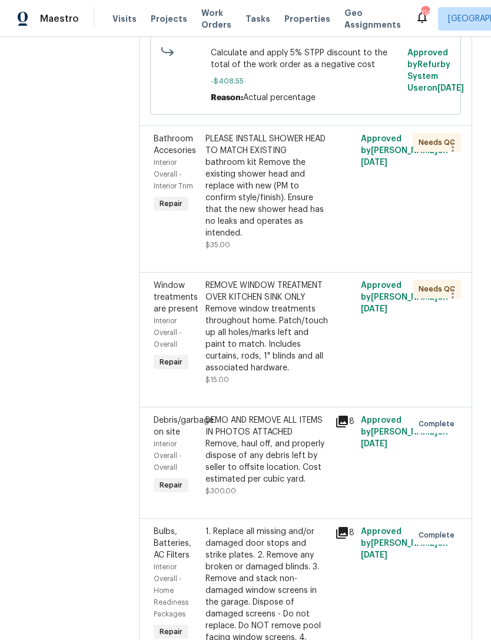
scroll to position [288, 0]
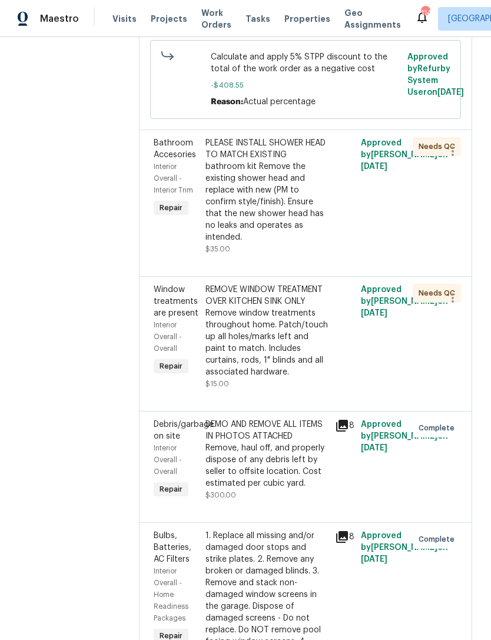
click at [170, 302] on span "Window treatments are present" at bounding box center [176, 301] width 45 height 32
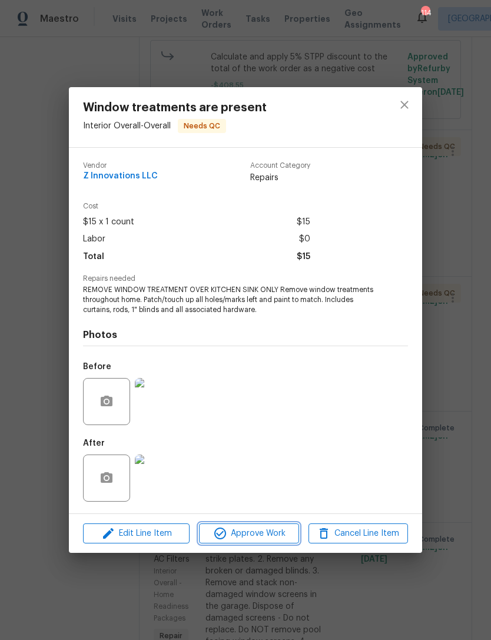
click at [271, 532] on span "Approve Work" at bounding box center [248, 533] width 92 height 15
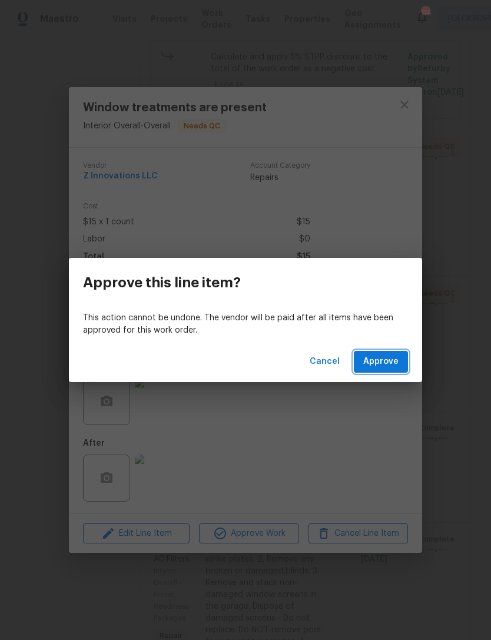
click at [388, 364] on span "Approve" at bounding box center [380, 361] width 35 height 15
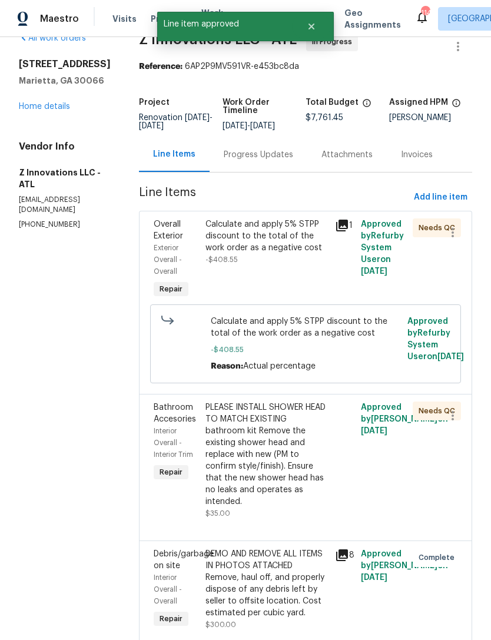
scroll to position [25, 0]
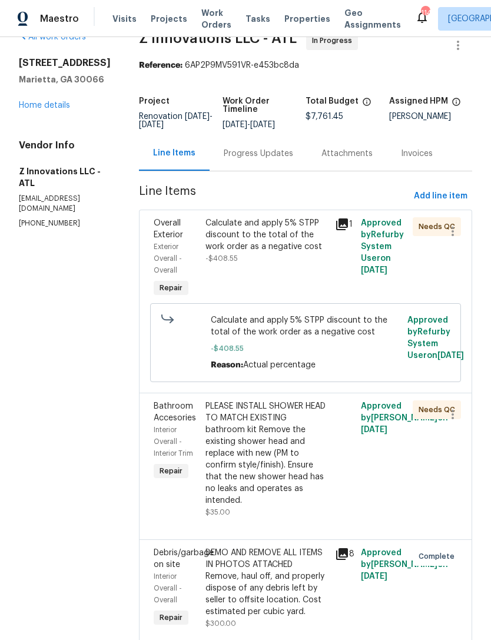
click at [171, 414] on span "Bathroom Accesories" at bounding box center [175, 412] width 42 height 20
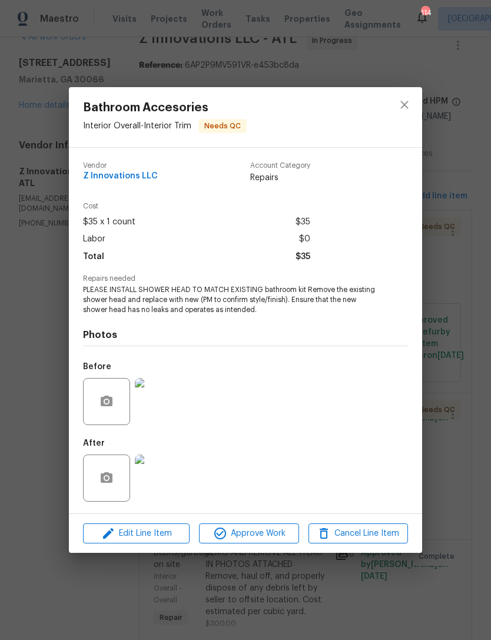
click at [164, 477] on img at bounding box center [158, 477] width 47 height 47
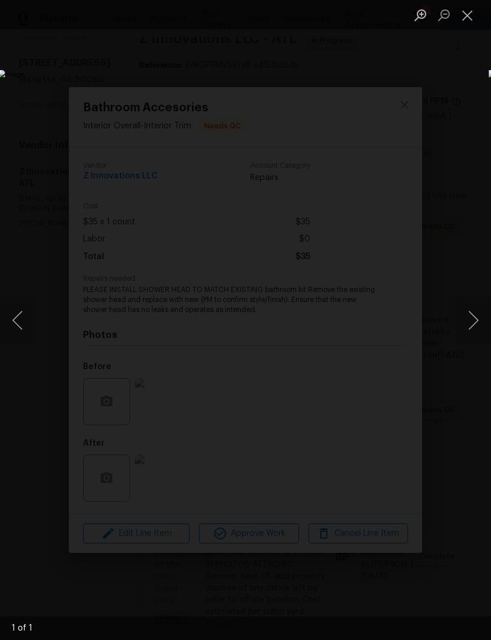
click at [466, 314] on button "Next image" at bounding box center [473, 320] width 35 height 47
click at [474, 16] on button "Close lightbox" at bounding box center [468, 15] width 24 height 21
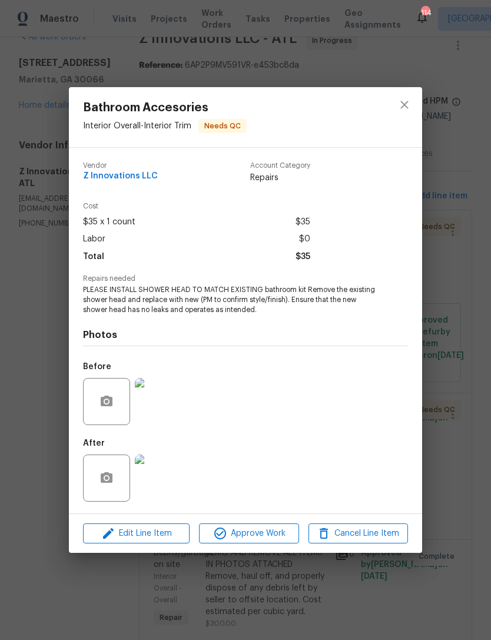
click at [163, 400] on img at bounding box center [158, 401] width 47 height 47
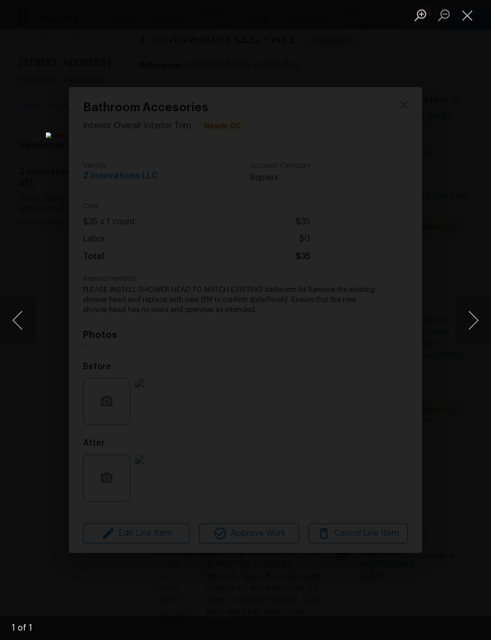
click at [469, 16] on button "Close lightbox" at bounding box center [468, 15] width 24 height 21
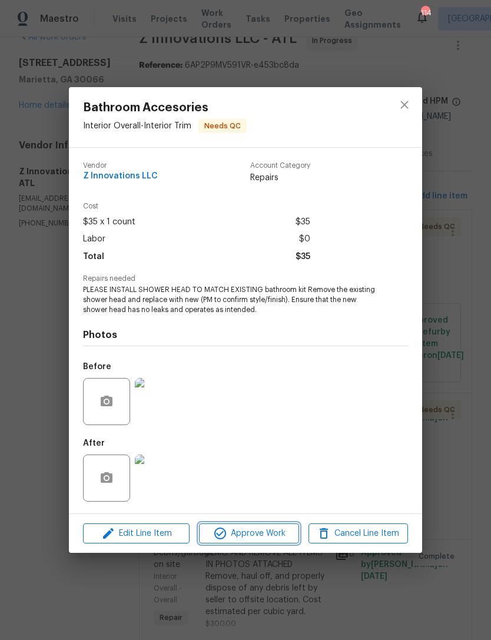
click at [273, 534] on span "Approve Work" at bounding box center [248, 533] width 92 height 15
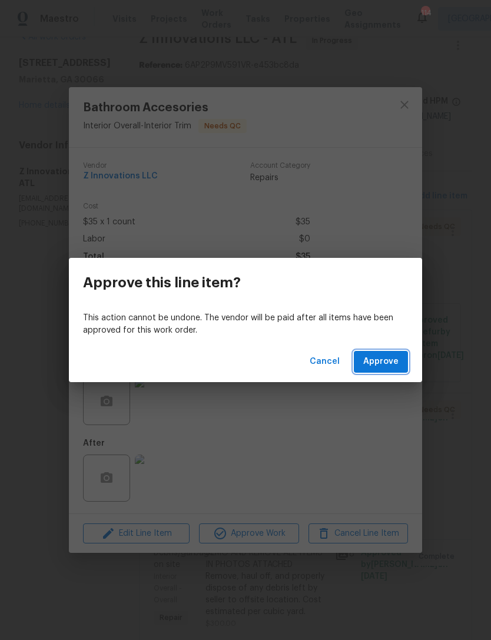
click at [386, 361] on span "Approve" at bounding box center [380, 361] width 35 height 15
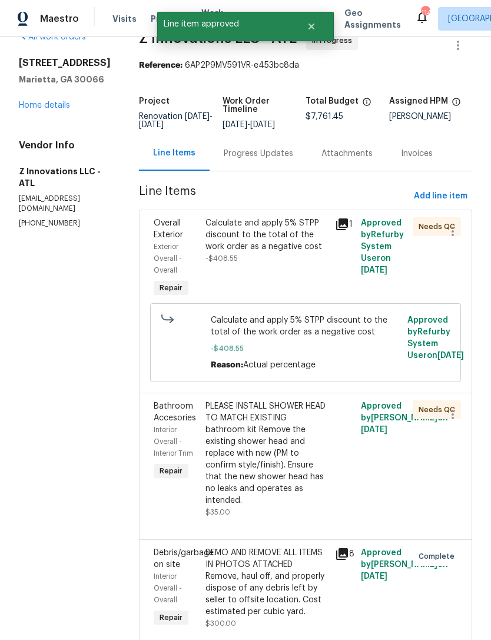
scroll to position [0, 0]
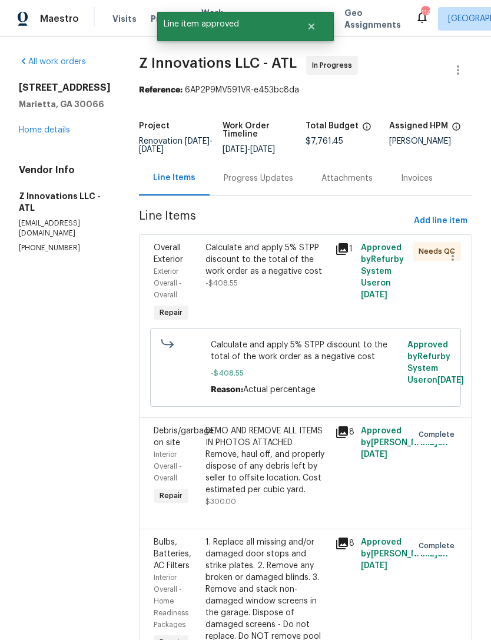
click at [167, 258] on span "Overall Exterior" at bounding box center [168, 254] width 29 height 20
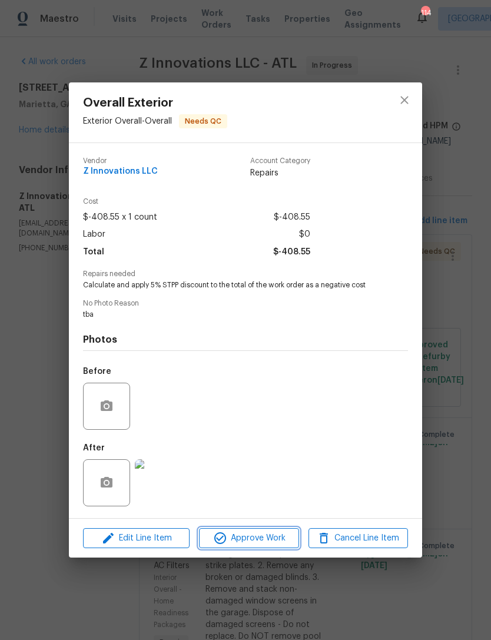
click at [266, 537] on span "Approve Work" at bounding box center [248, 538] width 92 height 15
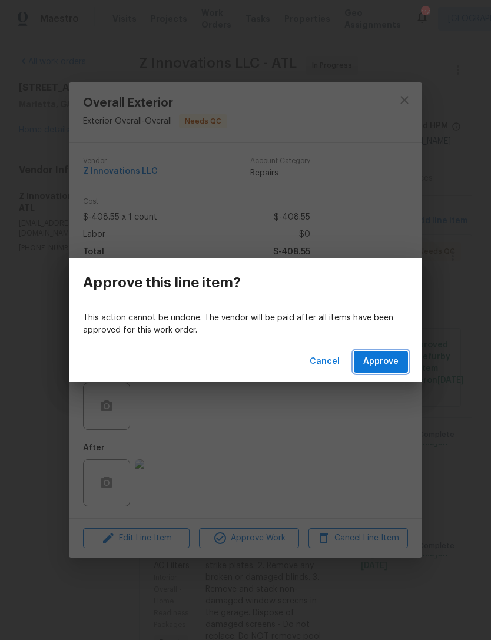
click at [383, 355] on span "Approve" at bounding box center [380, 361] width 35 height 15
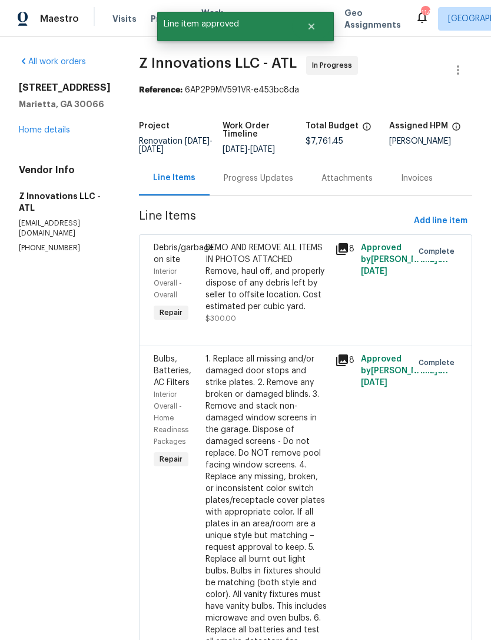
click at [31, 131] on link "Home details" at bounding box center [44, 130] width 51 height 8
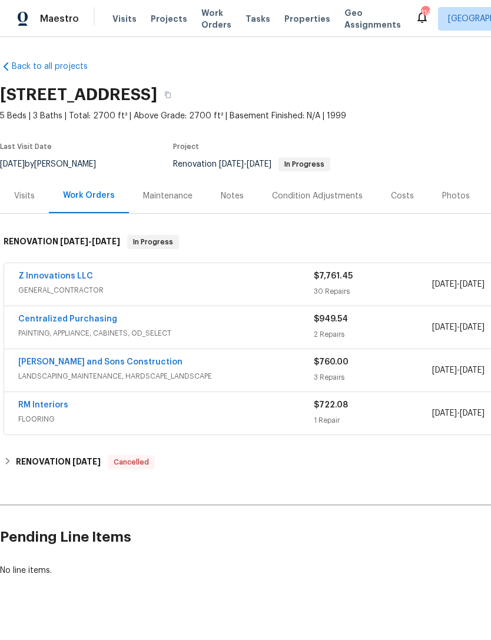
click at [72, 279] on link "Z Innovations LLC" at bounding box center [55, 276] width 75 height 8
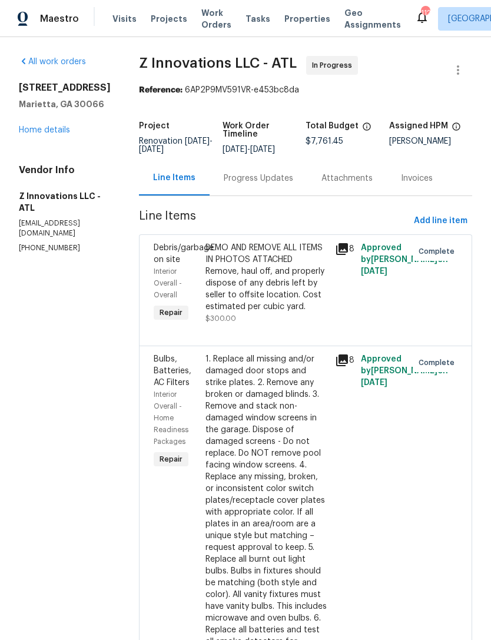
click at [38, 134] on link "Home details" at bounding box center [44, 130] width 51 height 8
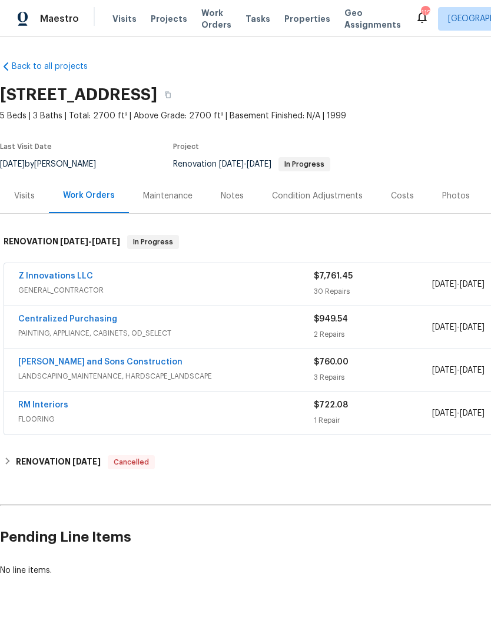
click at [232, 199] on div "Notes" at bounding box center [232, 196] width 23 height 12
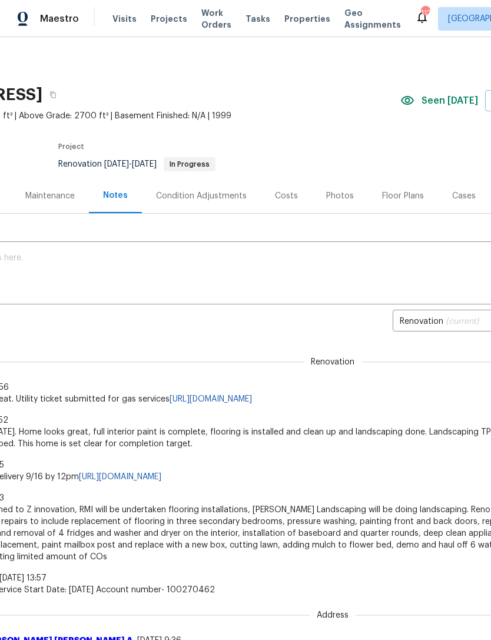
scroll to position [0, 115]
click at [343, 190] on div "Photos" at bounding box center [339, 196] width 28 height 12
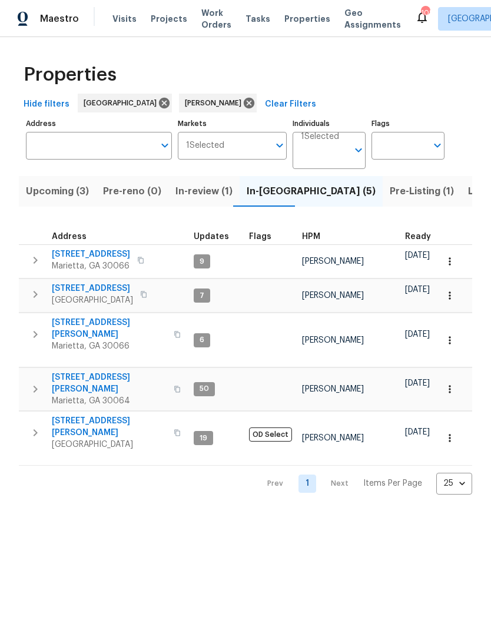
click at [102, 325] on span "[STREET_ADDRESS][PERSON_NAME]" at bounding box center [109, 329] width 115 height 24
click at [85, 289] on span "[STREET_ADDRESS]" at bounding box center [92, 288] width 81 height 12
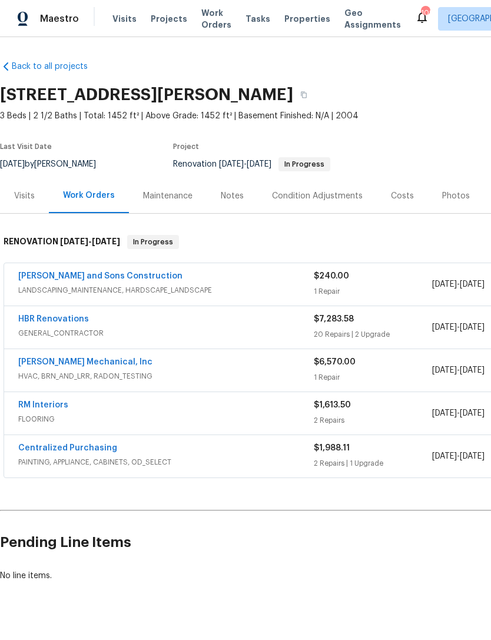
click at [222, 199] on div "Notes" at bounding box center [232, 196] width 23 height 12
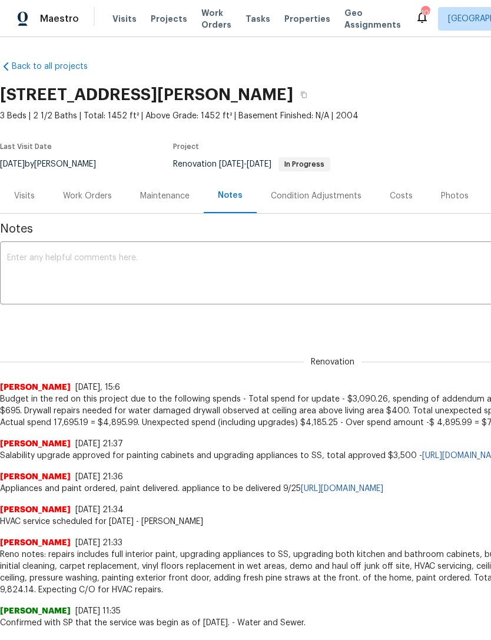
click at [422, 460] on link "[URL][DOMAIN_NAME]" at bounding box center [463, 455] width 82 height 8
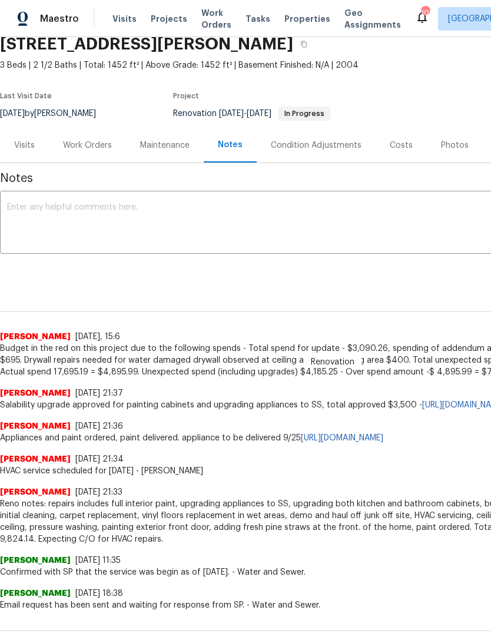
scroll to position [52, 0]
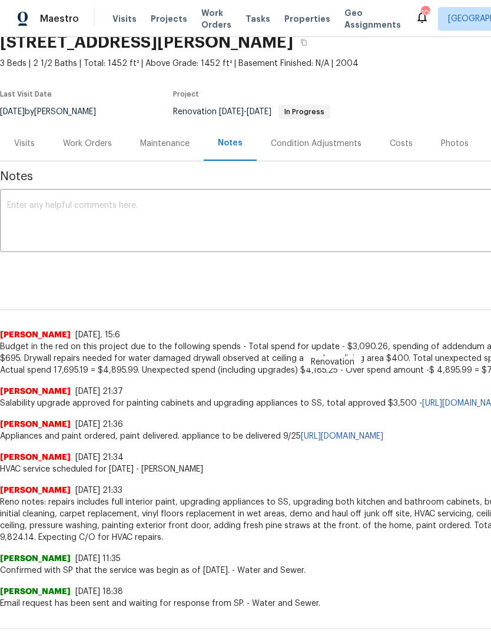
click at [381, 440] on link "[URL][DOMAIN_NAME]" at bounding box center [342, 436] width 82 height 8
click at [97, 142] on div "Work Orders" at bounding box center [87, 144] width 49 height 12
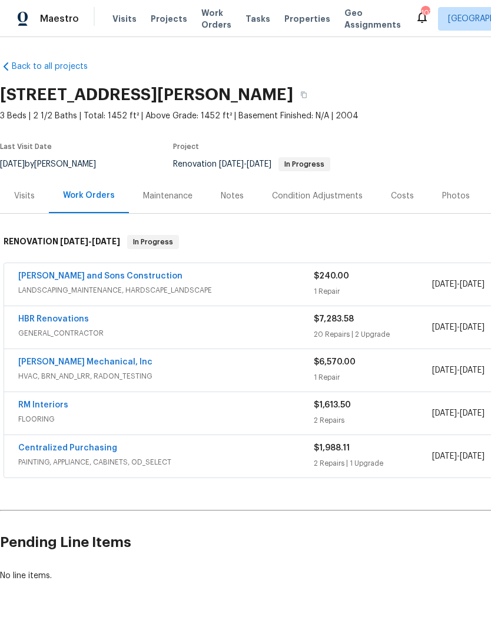
click at [74, 447] on link "Centralized Purchasing" at bounding box center [67, 448] width 99 height 8
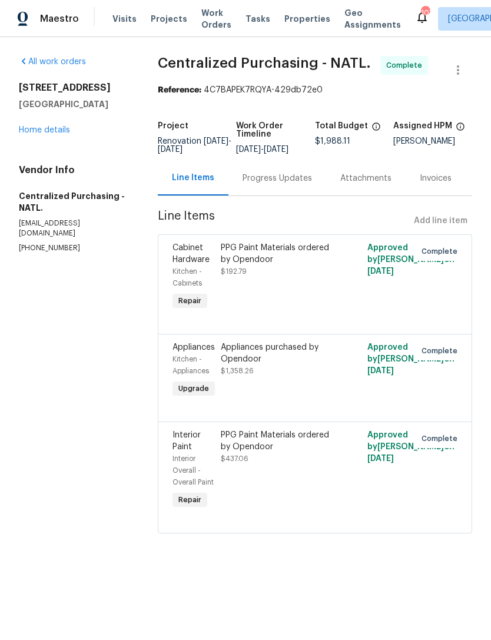
click at [287, 365] on div "Appliances purchased by Opendoor" at bounding box center [278, 353] width 115 height 24
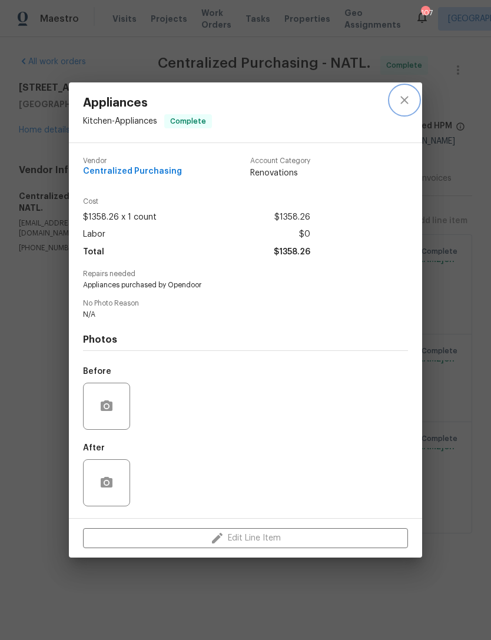
click at [409, 98] on icon "close" at bounding box center [404, 100] width 14 height 14
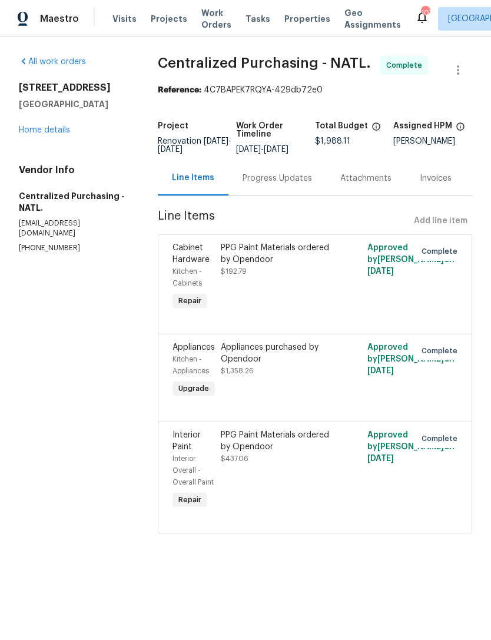
click at [195, 353] on div "Appliances" at bounding box center [193, 347] width 42 height 12
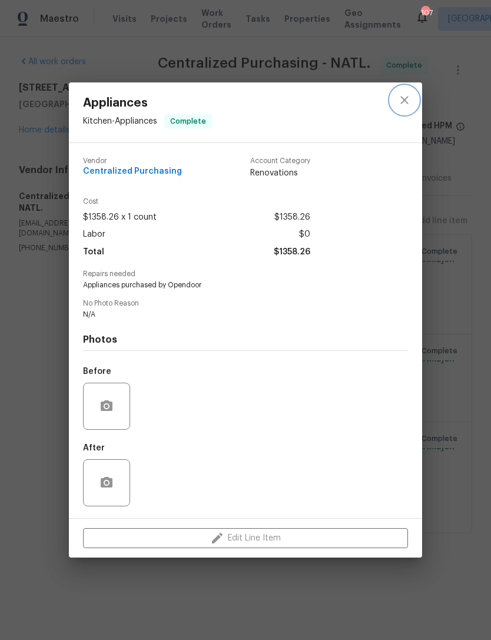
click at [404, 99] on icon "close" at bounding box center [404, 100] width 14 height 14
